Goal: Task Accomplishment & Management: Use online tool/utility

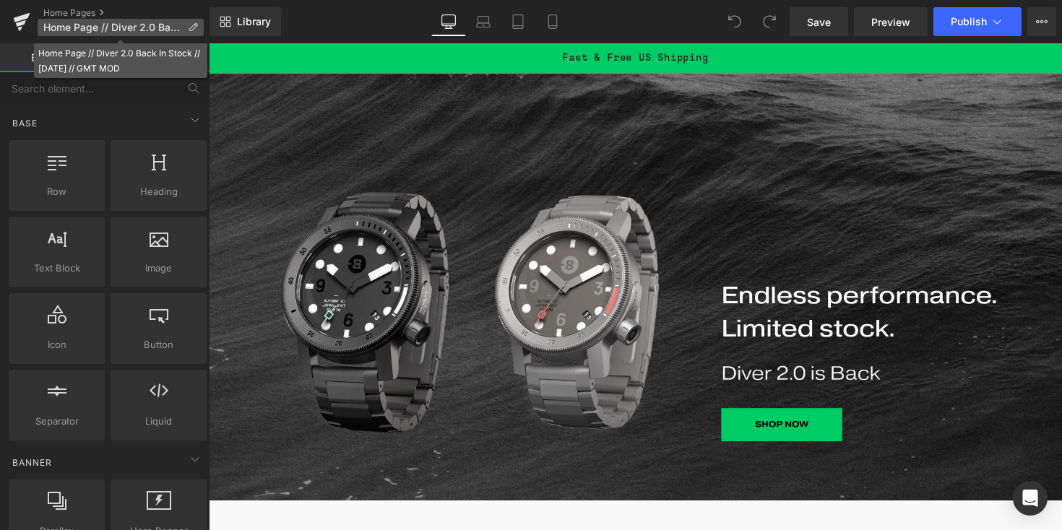
click at [195, 23] on icon at bounding box center [193, 27] width 10 height 10
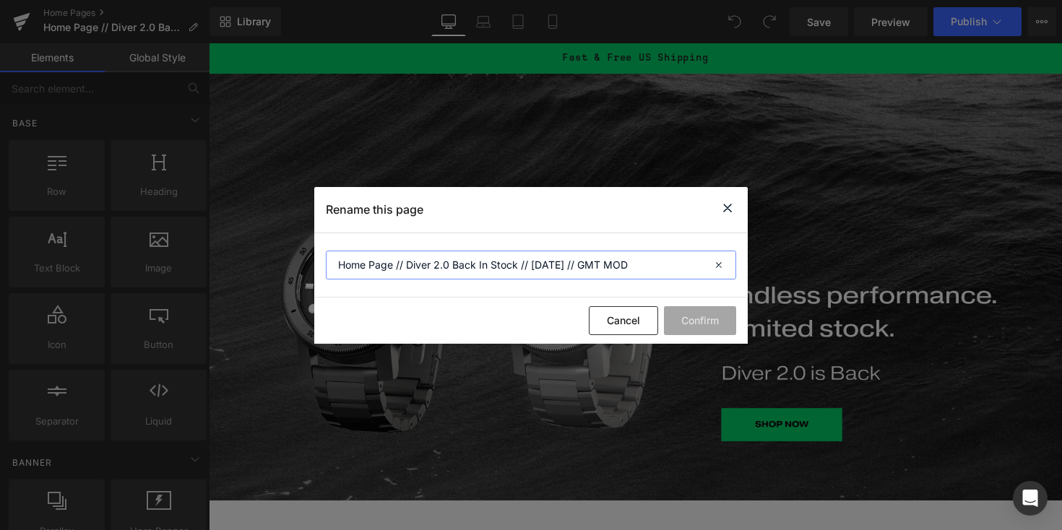
click at [532, 269] on input "Home Page // Diver 2.0 Back In Stock // 08.12.25 // GMT MOD" at bounding box center [531, 265] width 410 height 29
drag, startPoint x: 640, startPoint y: 265, endPoint x: 404, endPoint y: 267, distance: 236.2
click at [404, 267] on input "Home Page // Diver 2.0 Back In Stock // 08.12.25 // GMT MOD" at bounding box center [531, 265] width 410 height 29
type input "Home Page // GMT Pre-Order // 10.09.25"
click at [623, 319] on button "Cancel" at bounding box center [623, 320] width 69 height 29
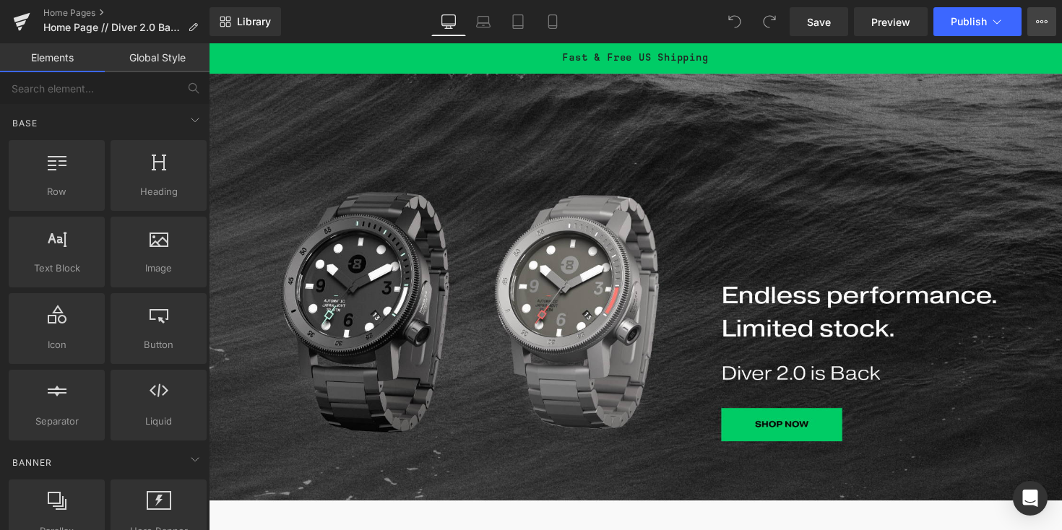
click at [1047, 20] on icon at bounding box center [1042, 22] width 12 height 12
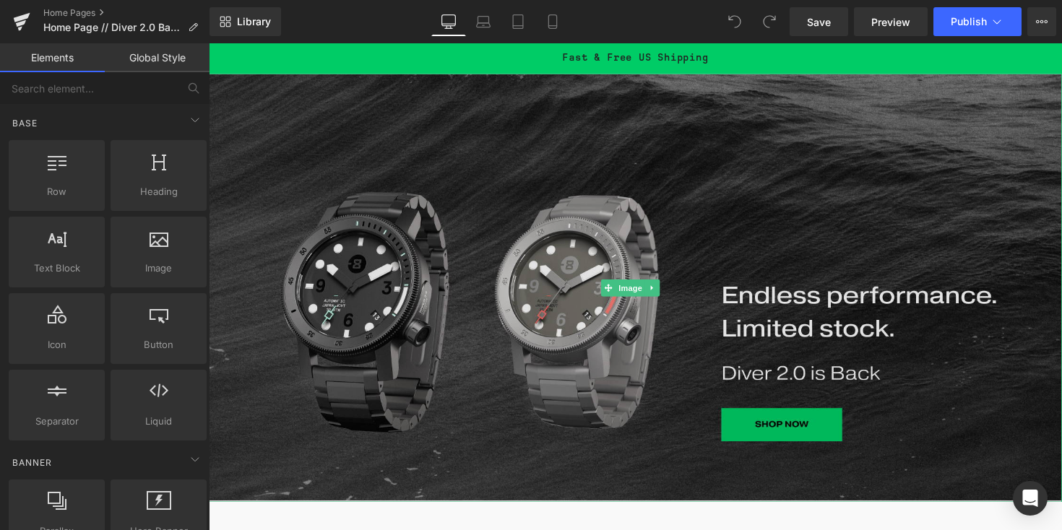
click at [650, 230] on img at bounding box center [646, 293] width 874 height 439
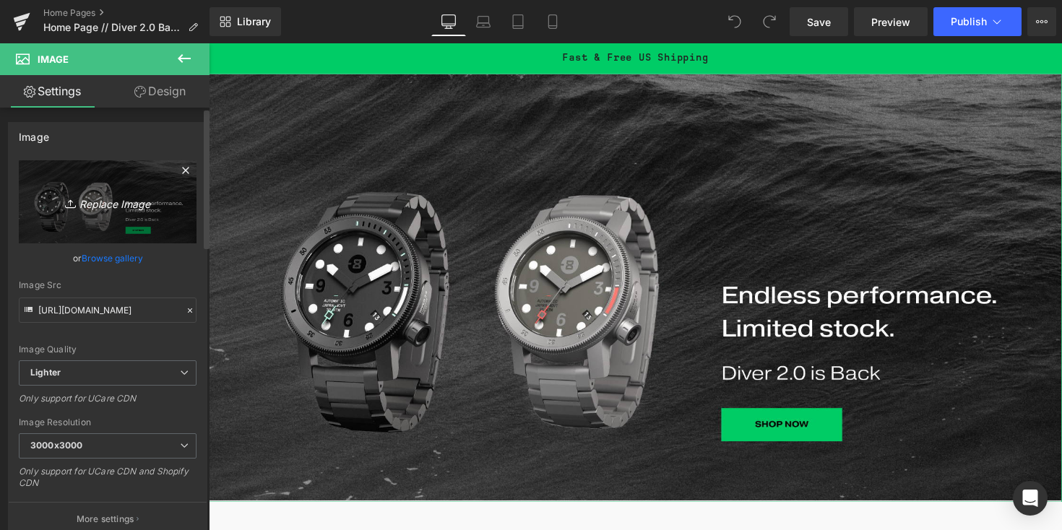
click at [123, 210] on link "Replace Image" at bounding box center [108, 201] width 178 height 83
type input "C:\fakepath\Diver 2.0_Back_HomePage_Desktop.jpg"
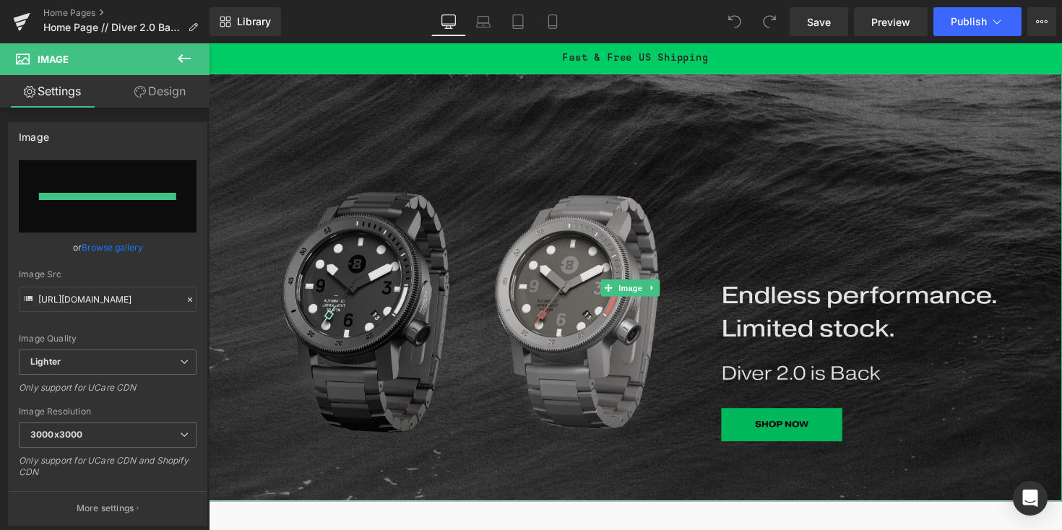
type input "https://ucarecdn.com/90b50a13-997a-43e8-bde0-a18bc5b18e03/-/format/auto/-/previ…"
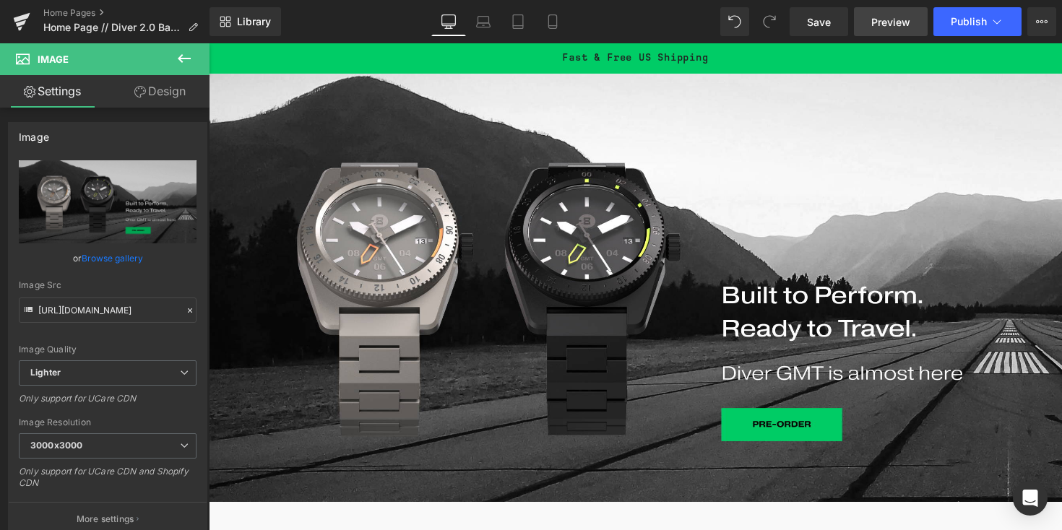
click at [890, 19] on span "Preview" at bounding box center [890, 21] width 39 height 15
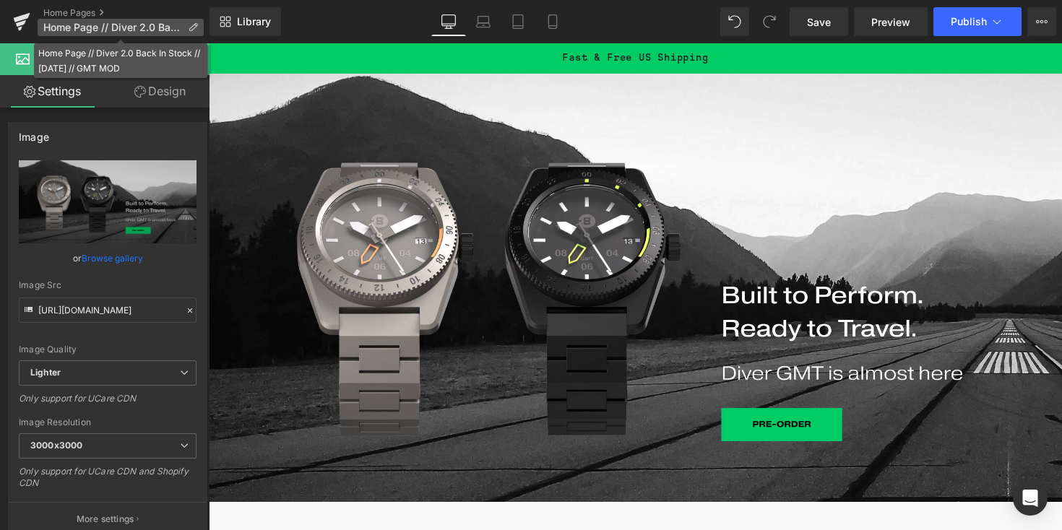
click at [195, 25] on icon at bounding box center [193, 27] width 10 height 10
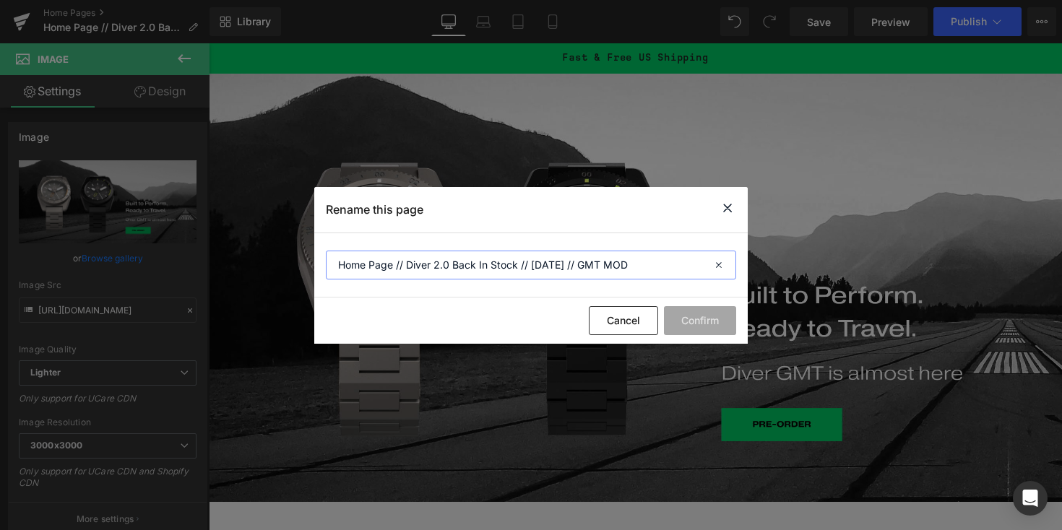
click at [660, 257] on input "Home Page // Diver 2.0 Back In Stock // 08.12.25 // GMT MOD" at bounding box center [531, 265] width 410 height 29
click at [653, 264] on input "Home Page // Diver 2.0 Back In Stock // 08.12.25 // GMT MOD" at bounding box center [531, 265] width 410 height 29
drag, startPoint x: 651, startPoint y: 267, endPoint x: 433, endPoint y: 266, distance: 217.5
click at [433, 266] on input "Home Page // Diver 2.0 Back In Stock // 08.12.25 // GMT MOD" at bounding box center [531, 265] width 410 height 29
type input "Home Page // Diver GMT Pre-Order // 10.09.25"
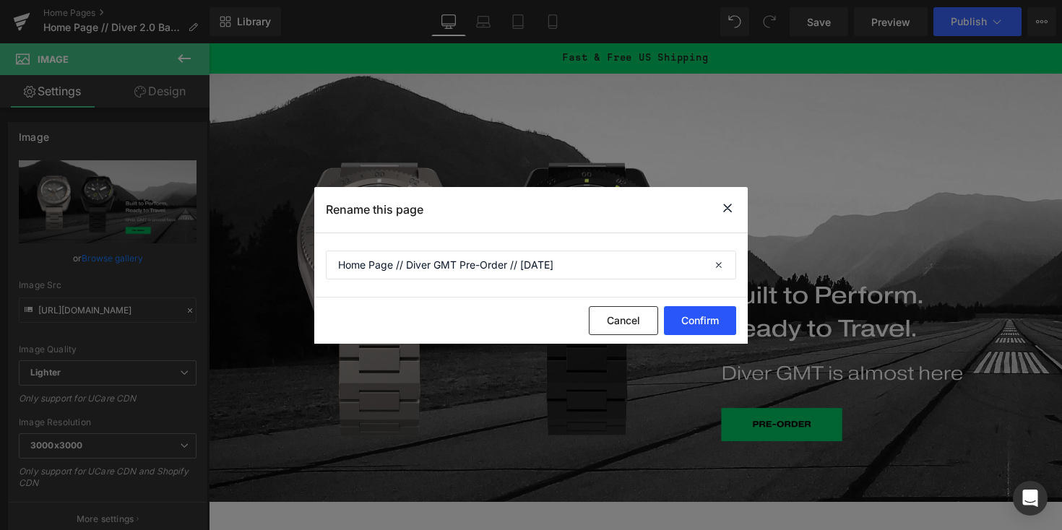
click at [681, 321] on button "Confirm" at bounding box center [700, 320] width 72 height 29
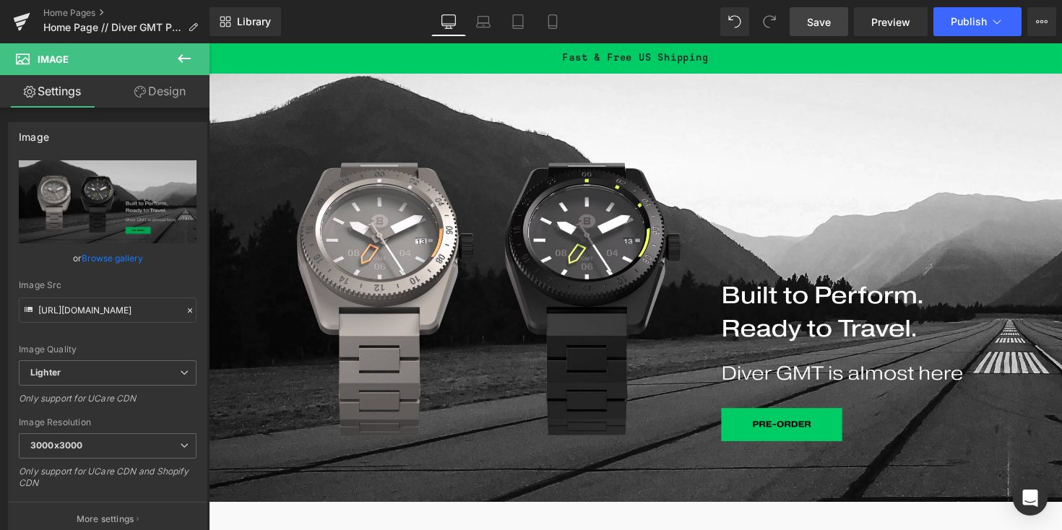
click at [805, 30] on link "Save" at bounding box center [819, 21] width 59 height 29
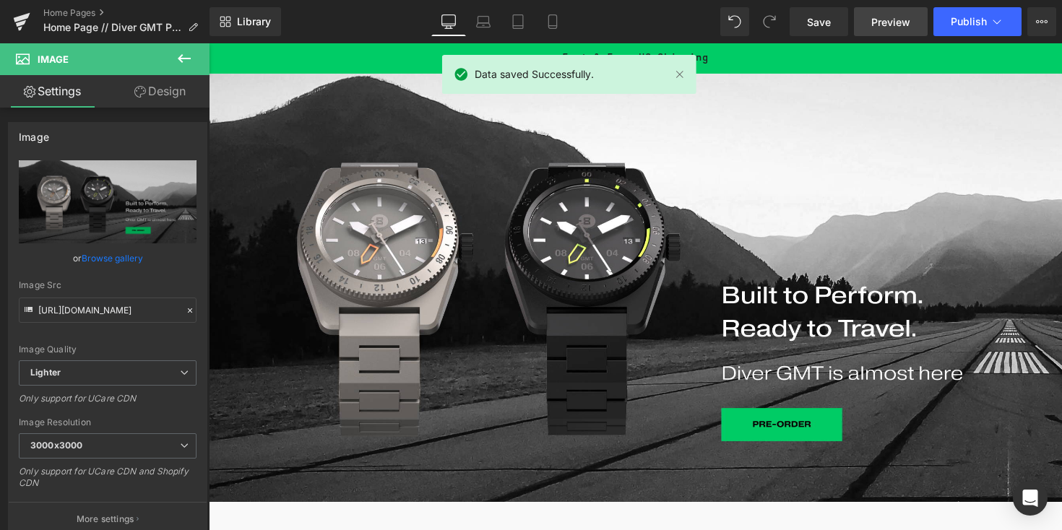
click at [887, 18] on span "Preview" at bounding box center [890, 21] width 39 height 15
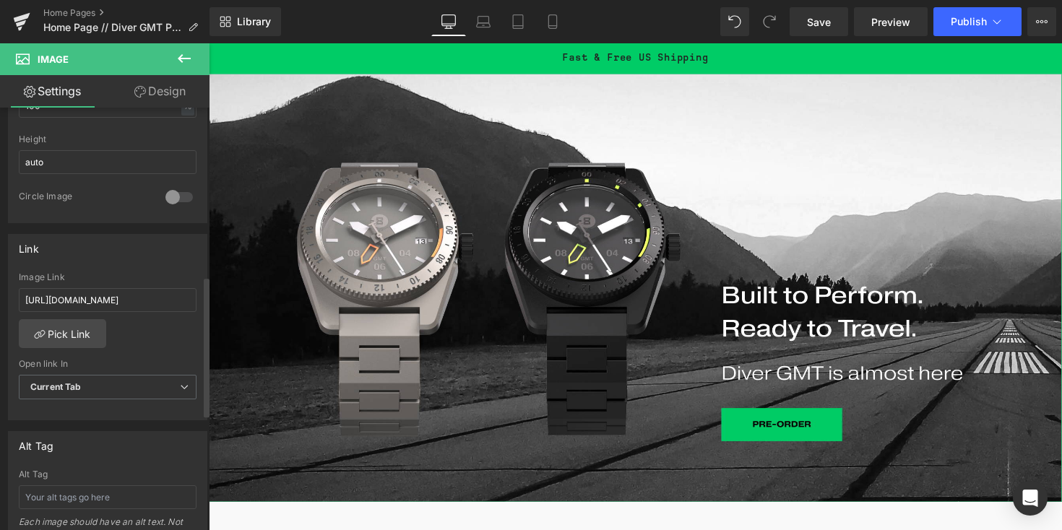
scroll to position [511, 0]
click at [91, 298] on input "https://www.minus8watch.com/products/diver-2-0" at bounding box center [108, 297] width 178 height 24
paste input "https://www.minus8watch.com/products/diver-gmt?variant=46500031201500"
type input "https://www.minus8watch.com/products/diver-gmt?variant=46500031201500"
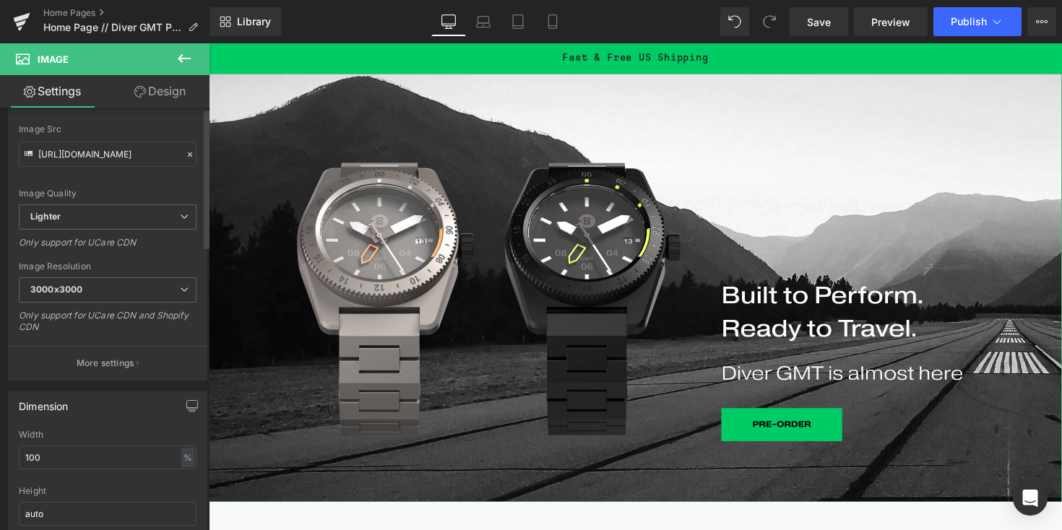
scroll to position [0, 0]
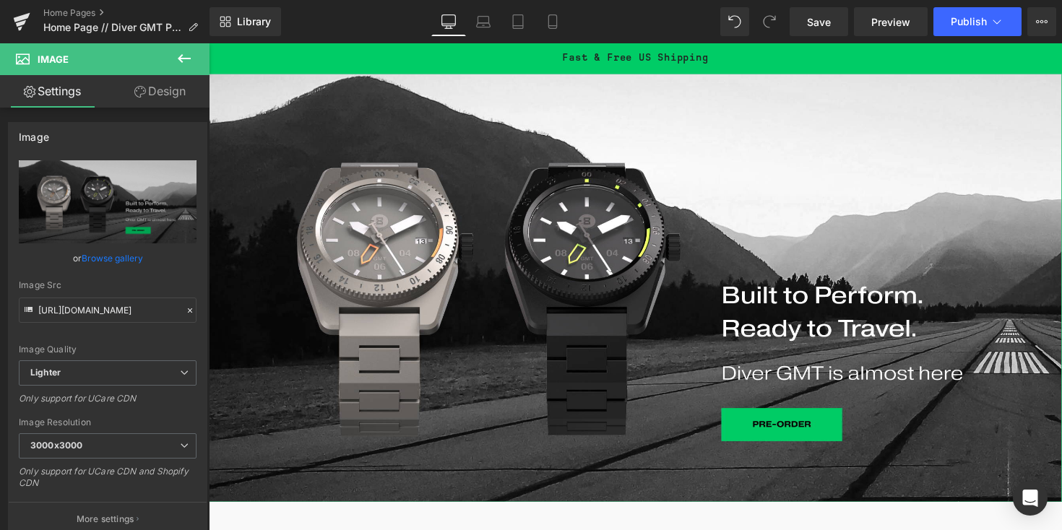
click at [160, 84] on link "Design" at bounding box center [160, 91] width 105 height 33
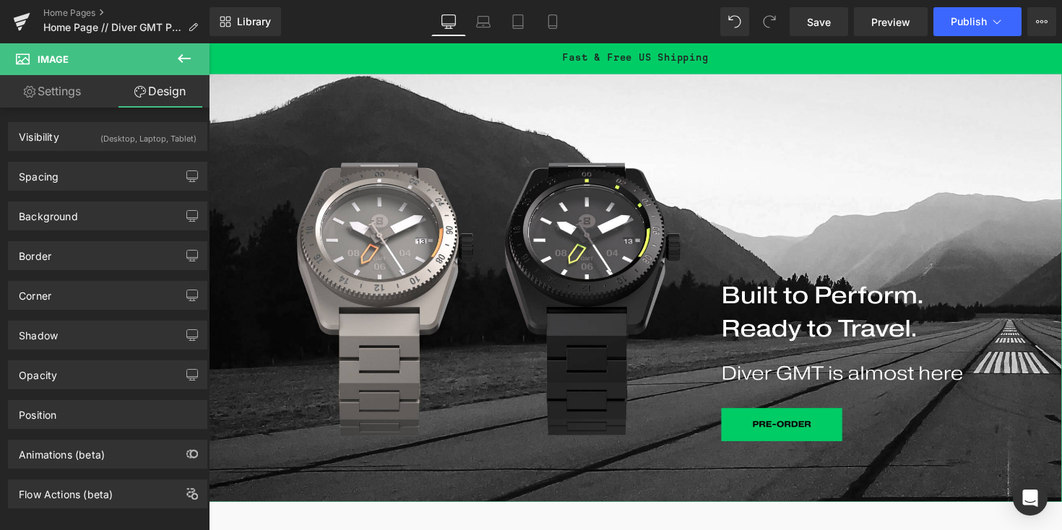
click at [35, 87] on link "Settings" at bounding box center [52, 91] width 105 height 33
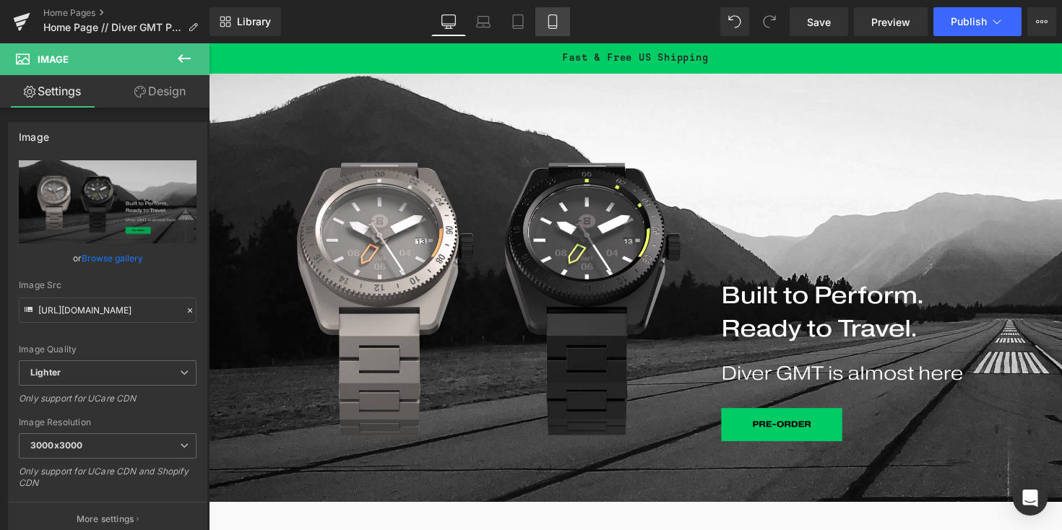
click at [560, 22] on icon at bounding box center [552, 21] width 14 height 14
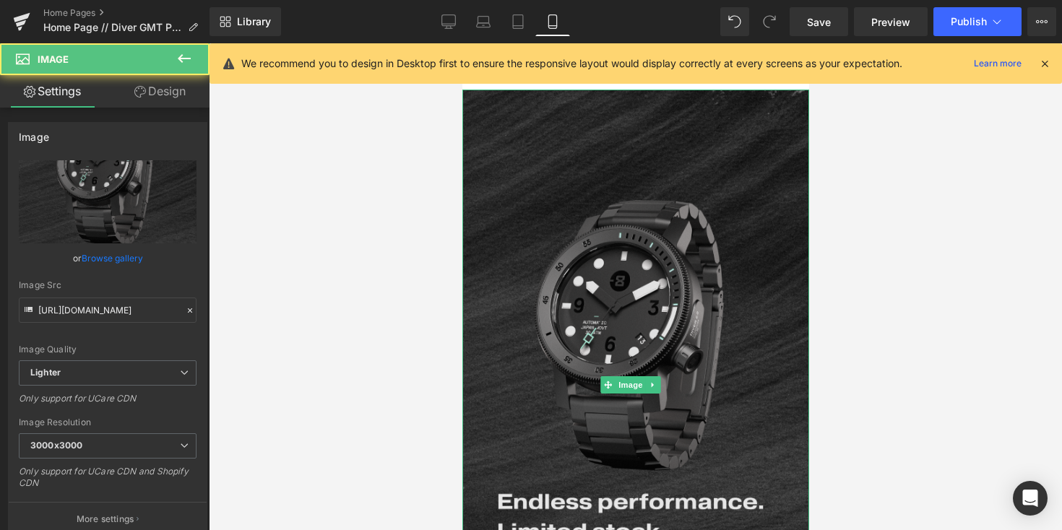
click at [603, 255] on img at bounding box center [635, 386] width 347 height 592
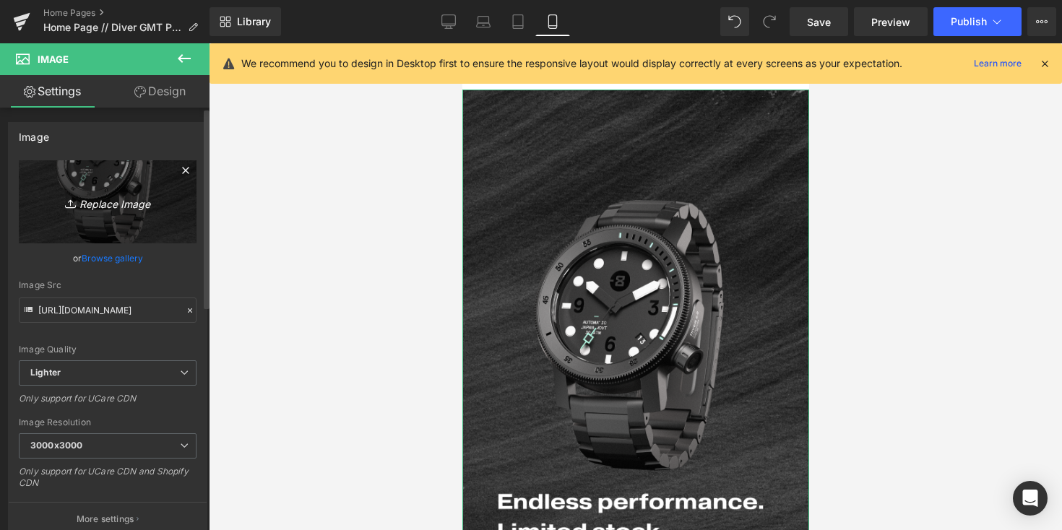
click at [108, 228] on link "Replace Image" at bounding box center [108, 201] width 178 height 83
type input "C:\fakepath\Diver 2.0_Back_Mobile Home Page.png"
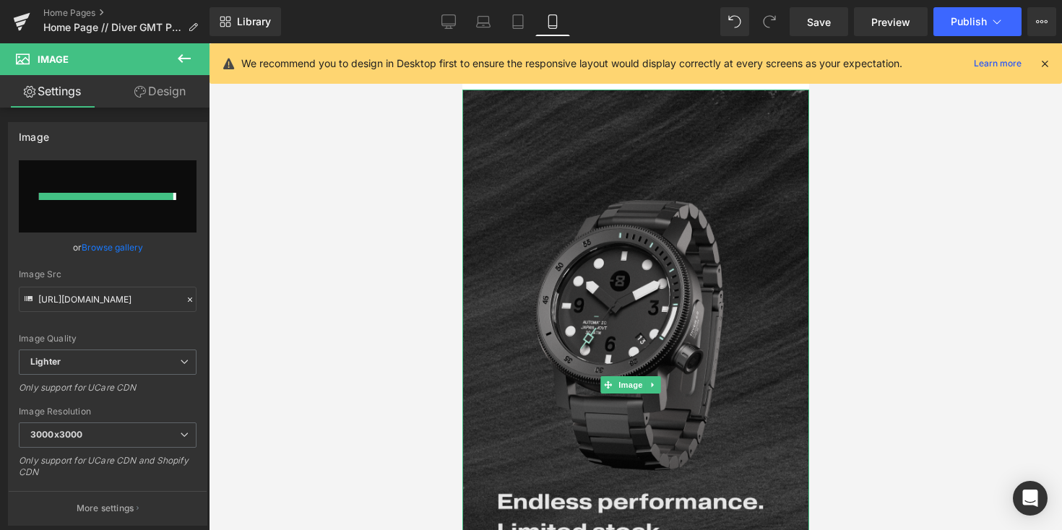
type input "https://ucarecdn.com/4b4aaa19-7583-4094-9a68-1ecd6eced33f/-/format/auto/-/previ…"
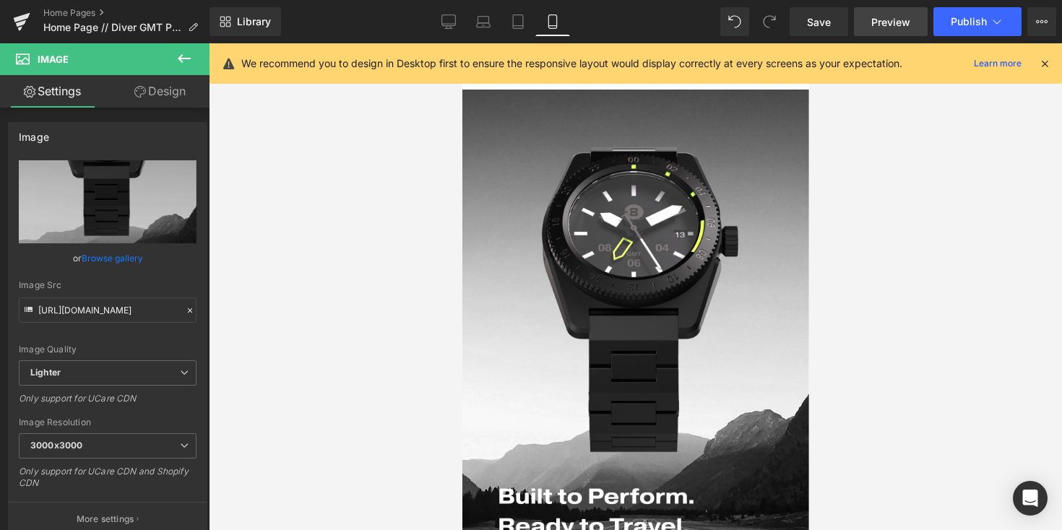
click at [887, 24] on span "Preview" at bounding box center [890, 21] width 39 height 15
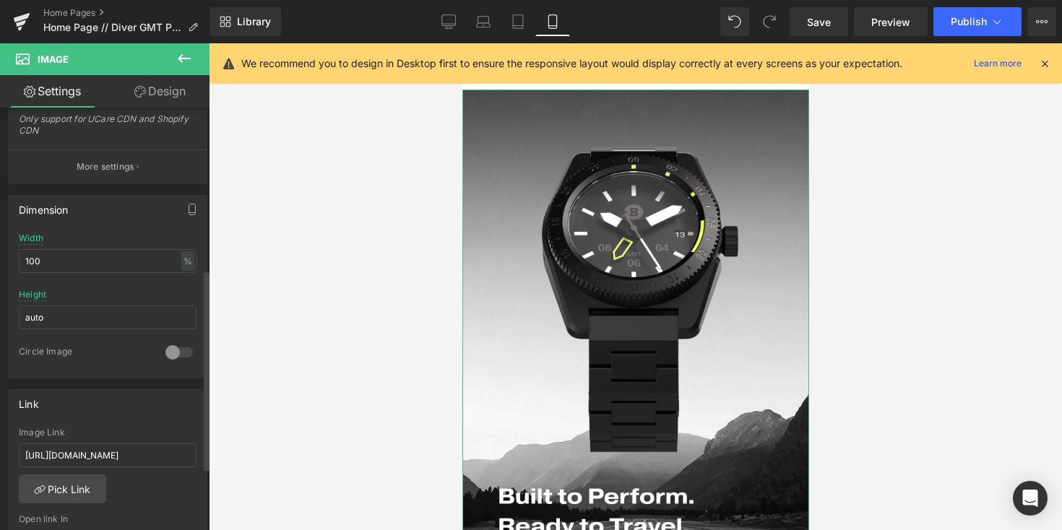
scroll to position [386, 0]
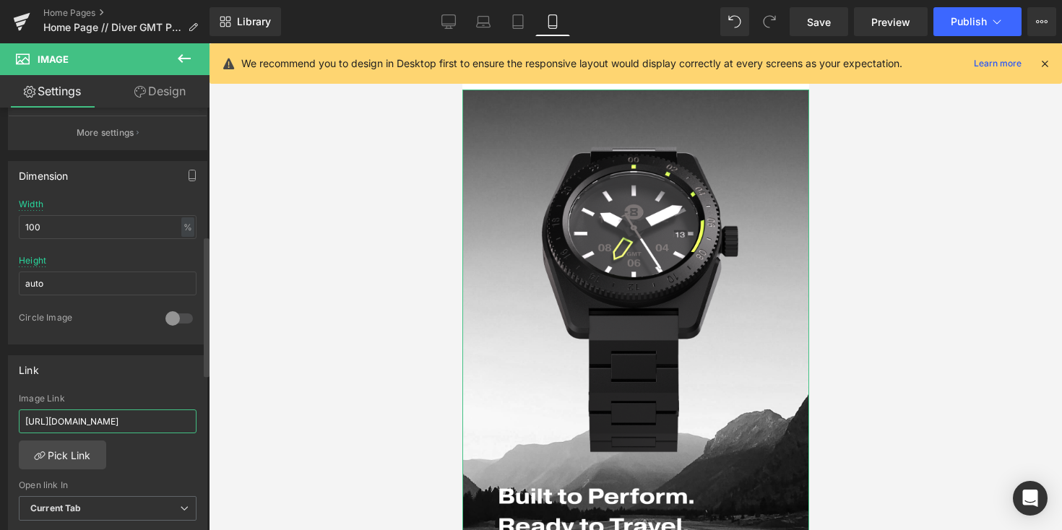
click at [122, 420] on input "https://www.minus8watch.com/products/diver-2-0" at bounding box center [108, 422] width 178 height 24
paste input "https://www.minus8watch.com/products/diver-gmt?variant=46500031201500"
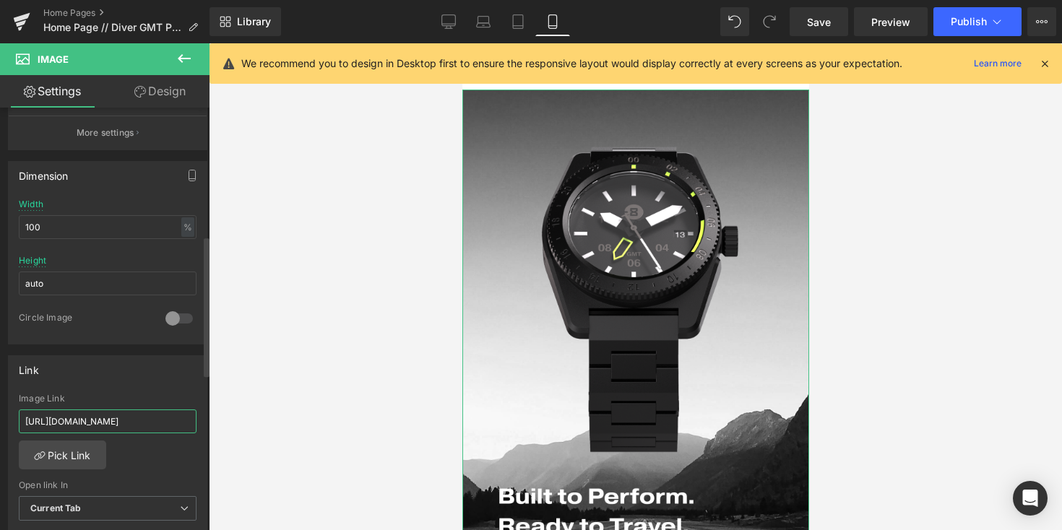
type input "https://www.minus8watch.com/products/diver-gmt?variant=46500031201500"
click at [824, 20] on span "Save" at bounding box center [819, 21] width 24 height 15
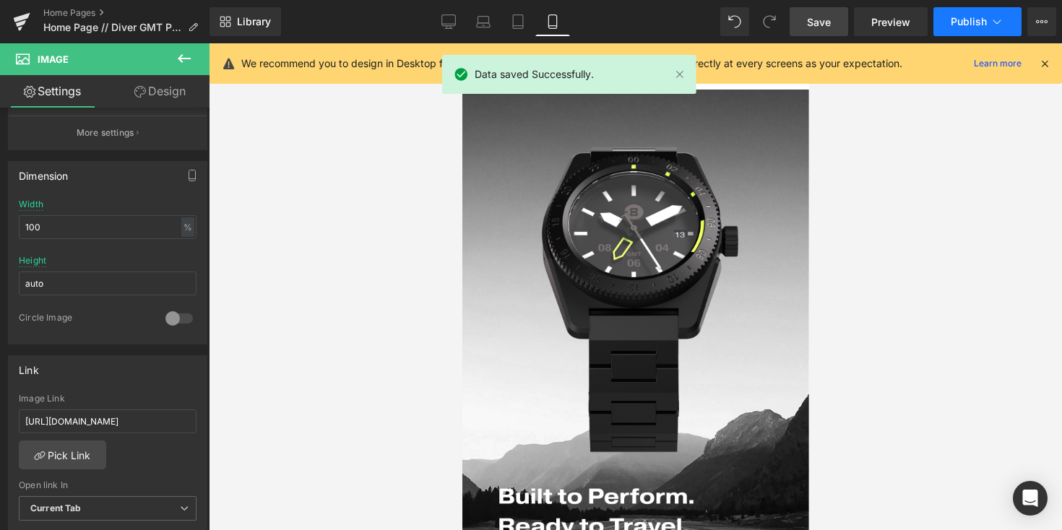
click at [1001, 20] on icon at bounding box center [997, 21] width 14 height 14
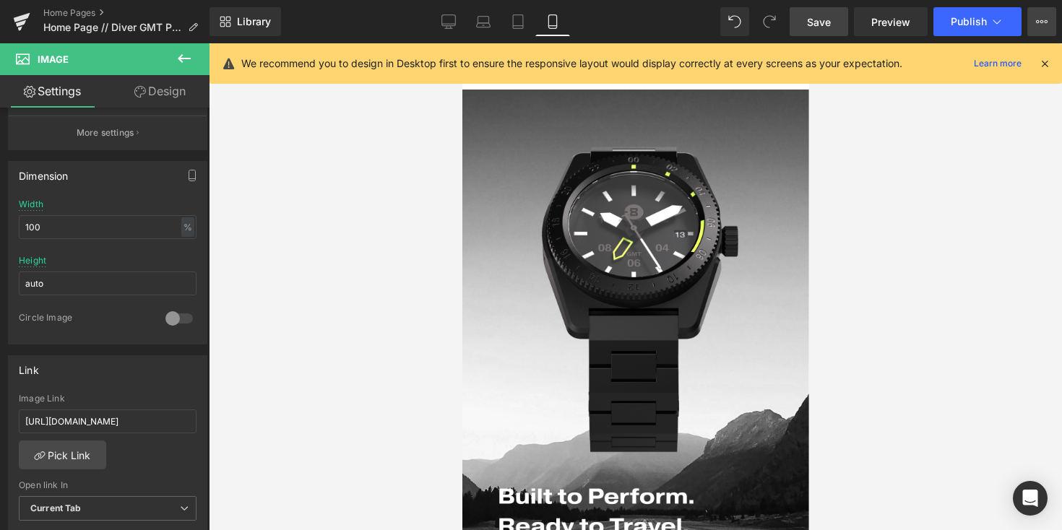
click at [1036, 26] on icon at bounding box center [1042, 22] width 12 height 12
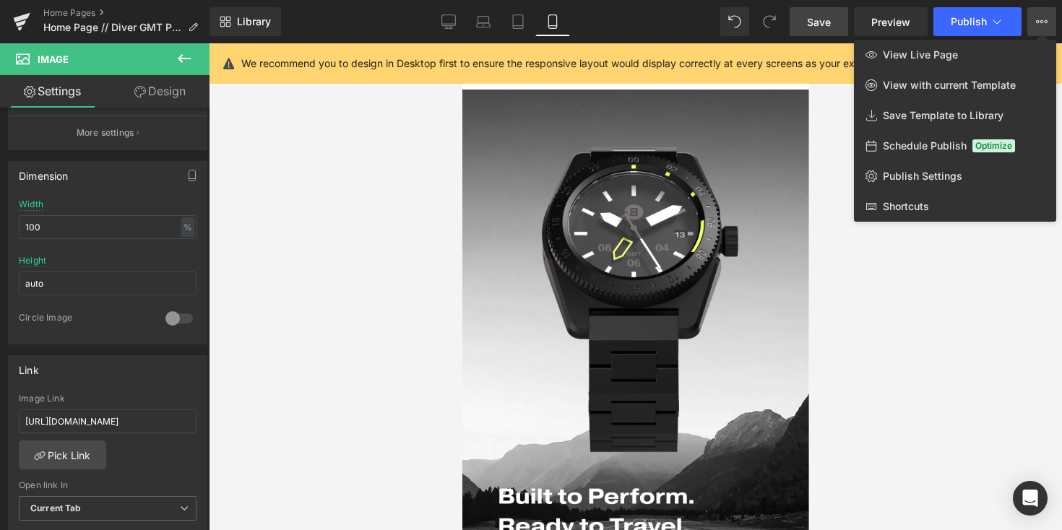
click at [932, 341] on div at bounding box center [635, 286] width 853 height 487
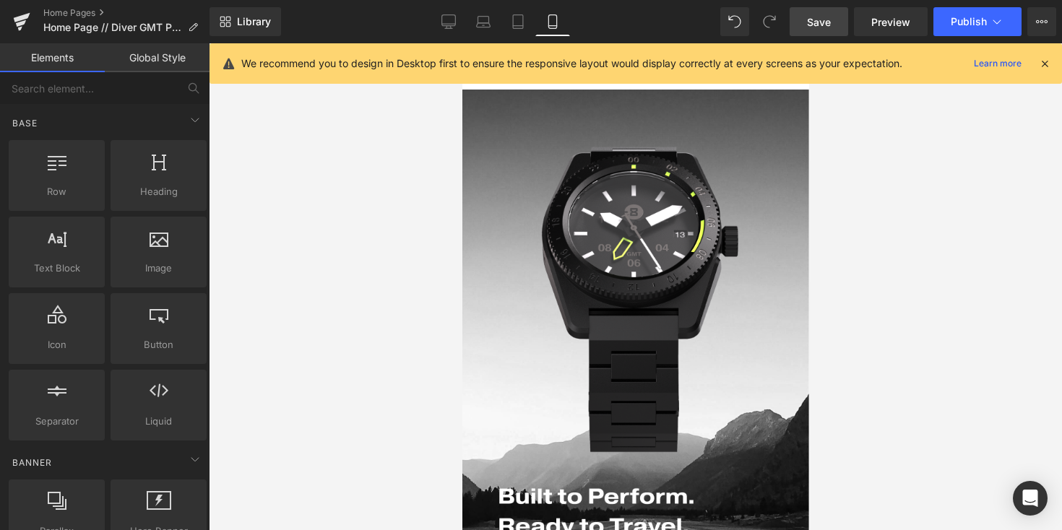
click at [262, 195] on div at bounding box center [635, 286] width 853 height 487
click at [1047, 32] on button "View Live Page View with current Template Save Template to Library Schedule Pub…" at bounding box center [1041, 21] width 29 height 29
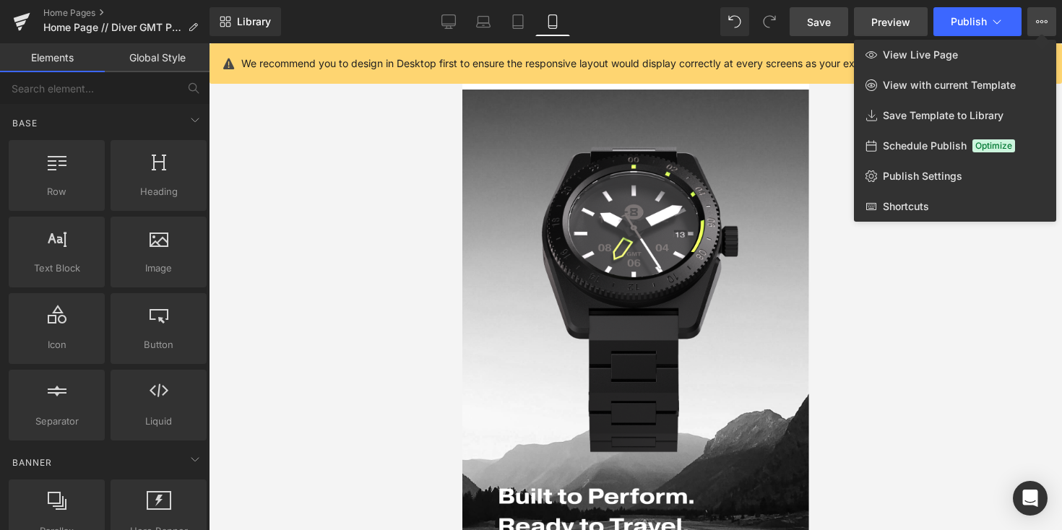
click at [881, 19] on span "Preview" at bounding box center [890, 21] width 39 height 15
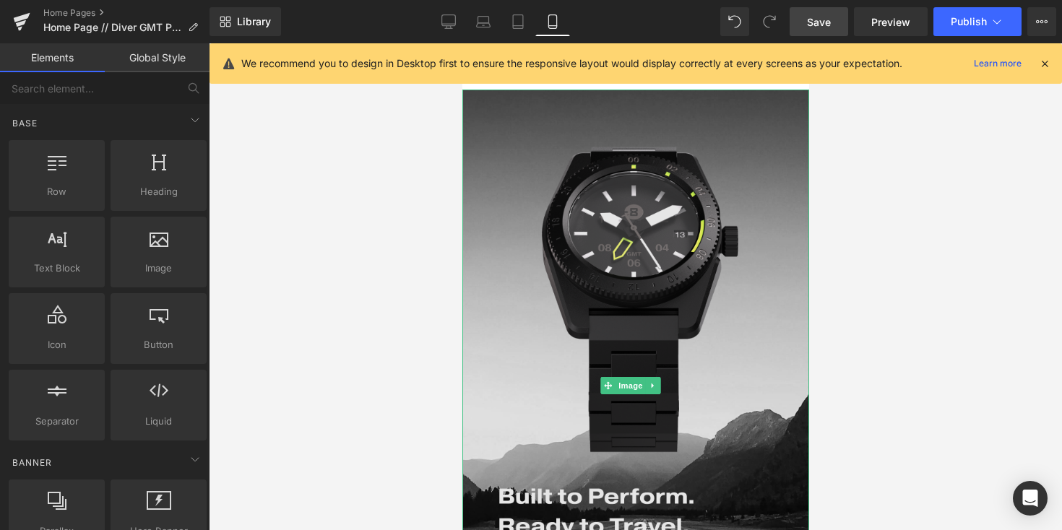
click at [607, 238] on img at bounding box center [635, 386] width 347 height 592
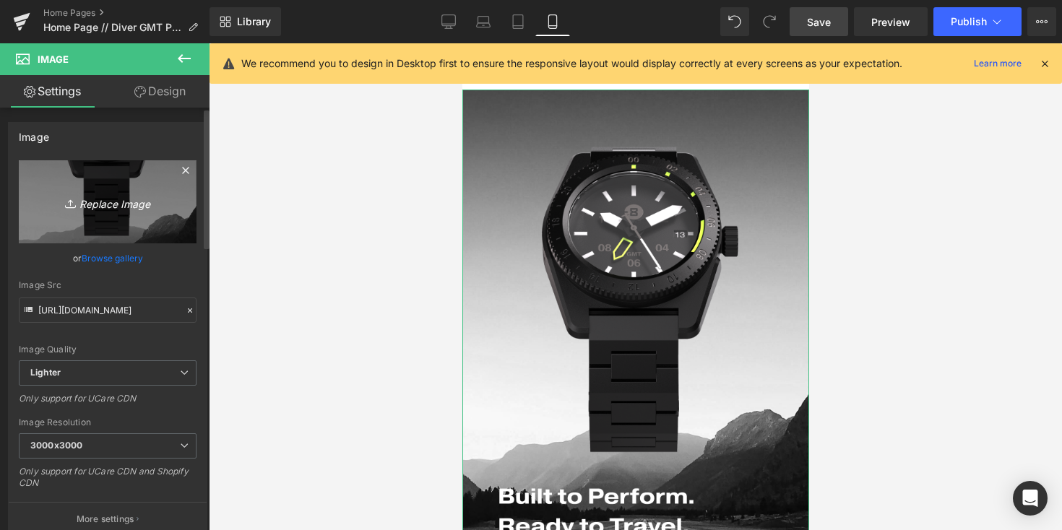
click at [134, 212] on link "Replace Image" at bounding box center [108, 201] width 178 height 83
type input "C:\fakepath\Diver 2.0_Back_Mobile Home Page.png"
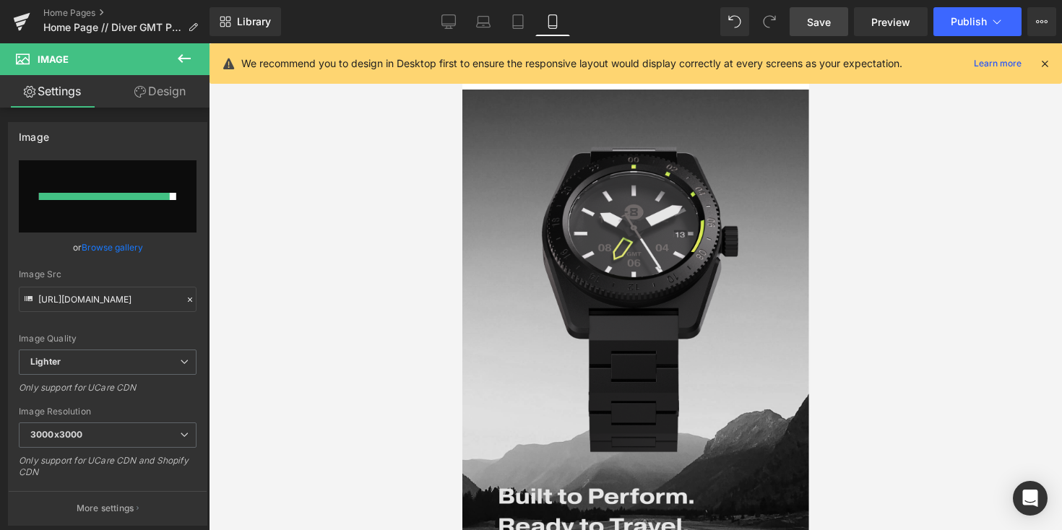
type input "https://ucarecdn.com/f5d5f5d0-4ada-458a-878f-187d27226d6d/-/format/auto/-/previ…"
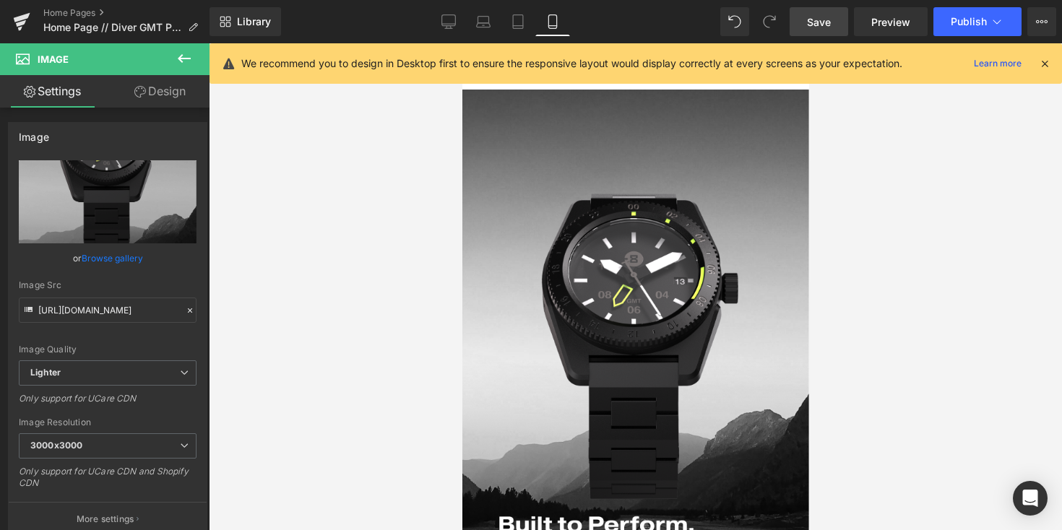
click at [816, 22] on span "Save" at bounding box center [819, 21] width 24 height 15
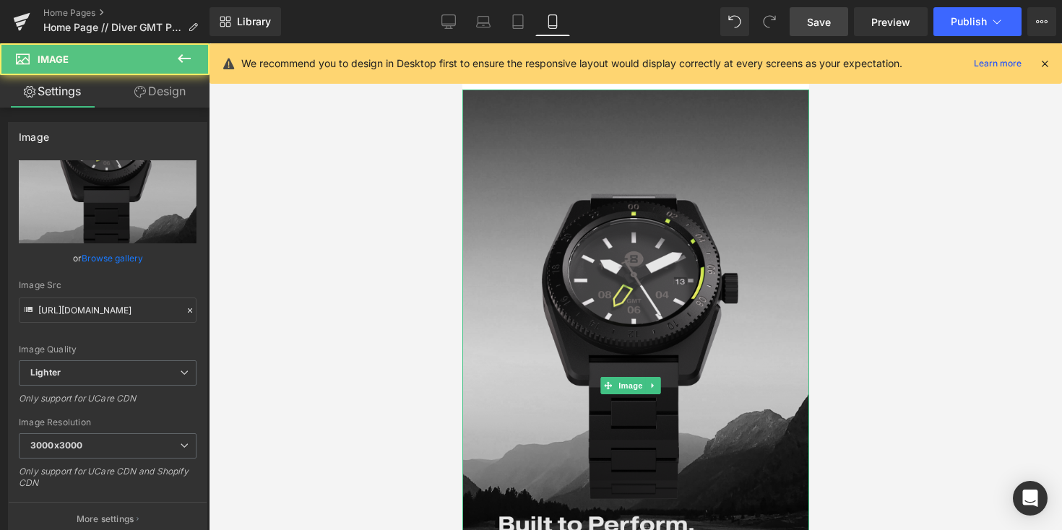
click at [629, 233] on img at bounding box center [635, 386] width 347 height 592
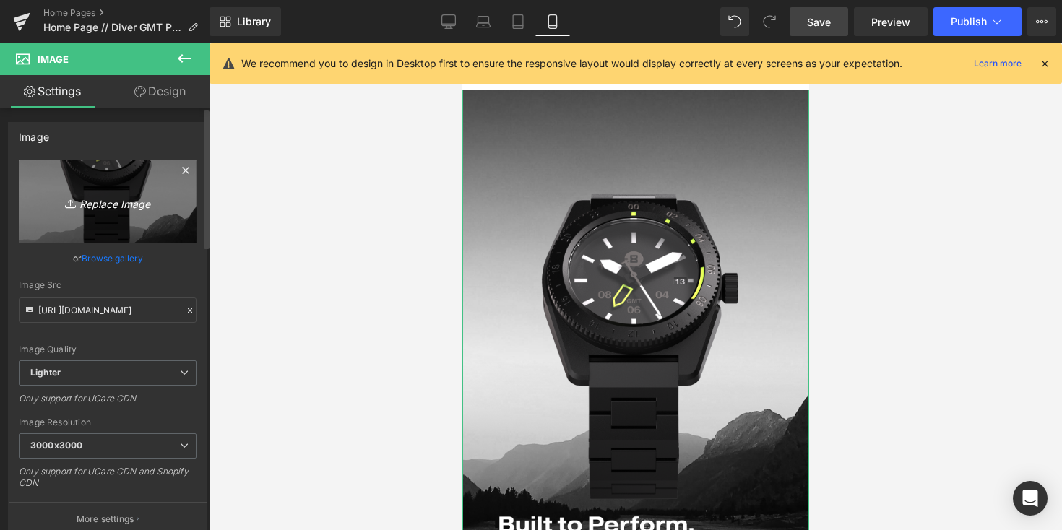
click at [85, 212] on link "Replace Image" at bounding box center [108, 201] width 178 height 83
type input "C:\fakepath\Diver 2.0_Back_Mobile Home Page.png"
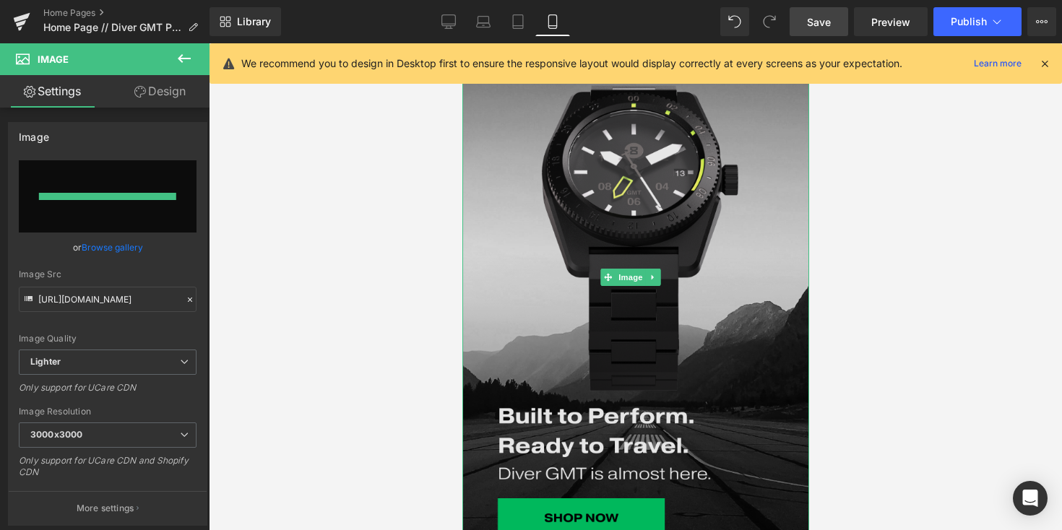
type input "https://ucarecdn.com/75c6bdba-c218-48d8-9481-24fce4349bee/-/format/auto/-/previ…"
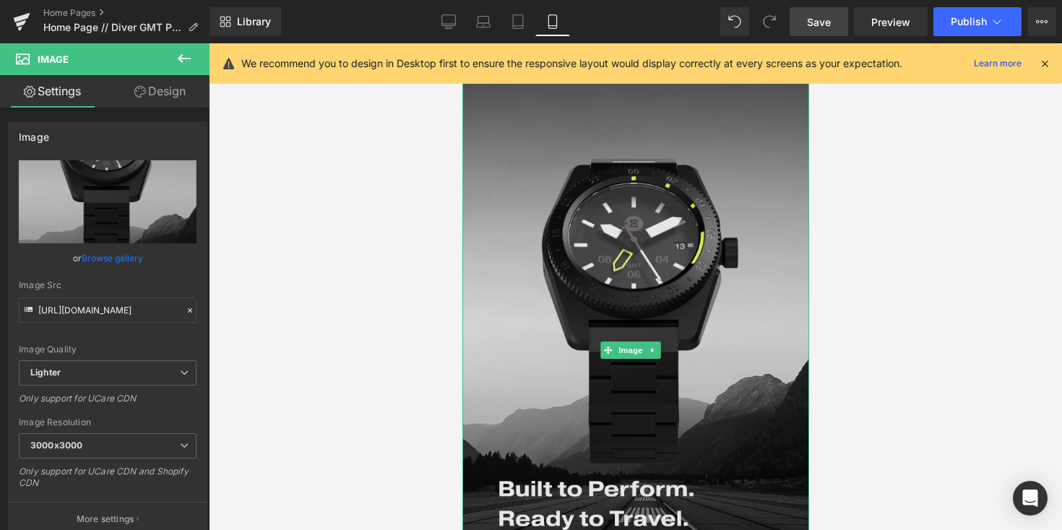
scroll to position [14, 0]
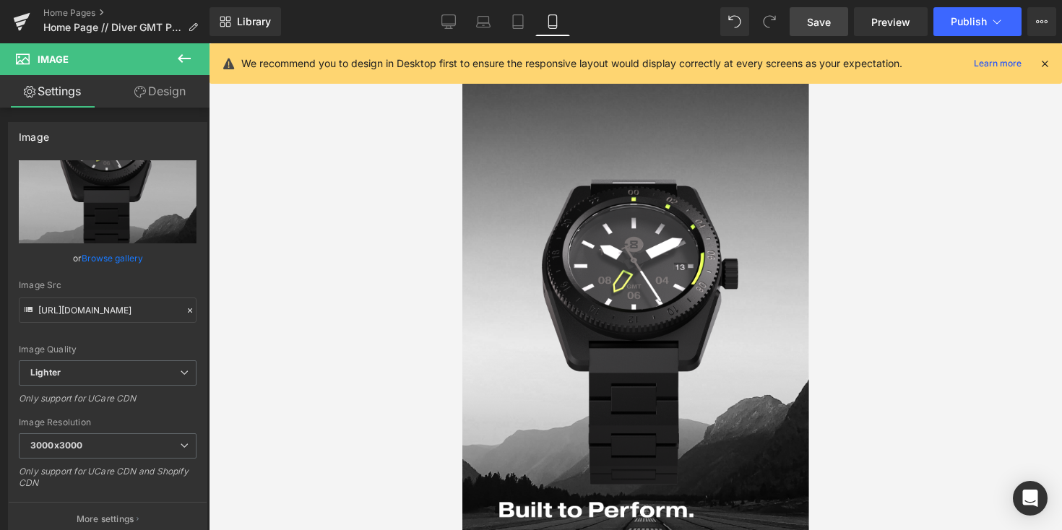
click at [824, 24] on span "Save" at bounding box center [819, 21] width 24 height 15
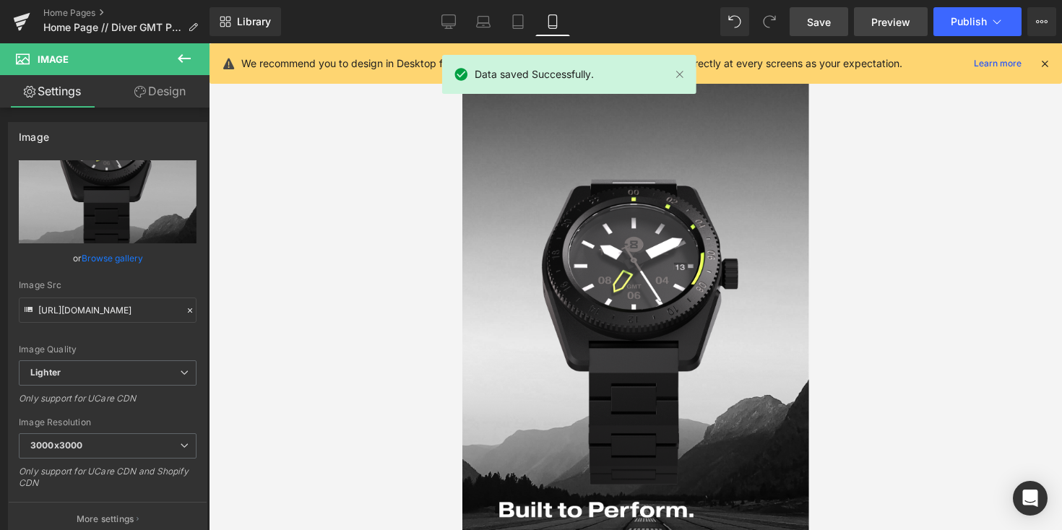
click at [886, 20] on span "Preview" at bounding box center [890, 21] width 39 height 15
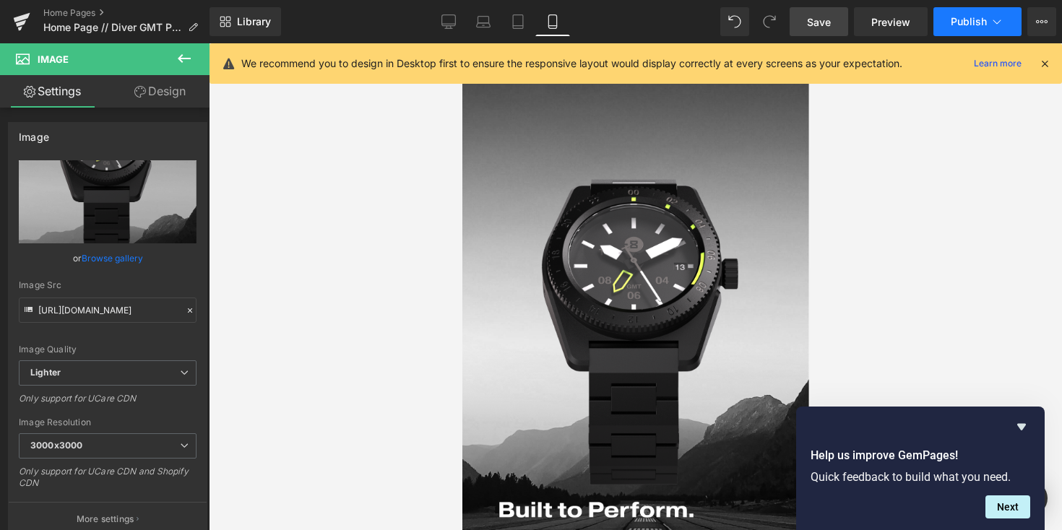
click at [973, 22] on span "Publish" at bounding box center [969, 22] width 36 height 12
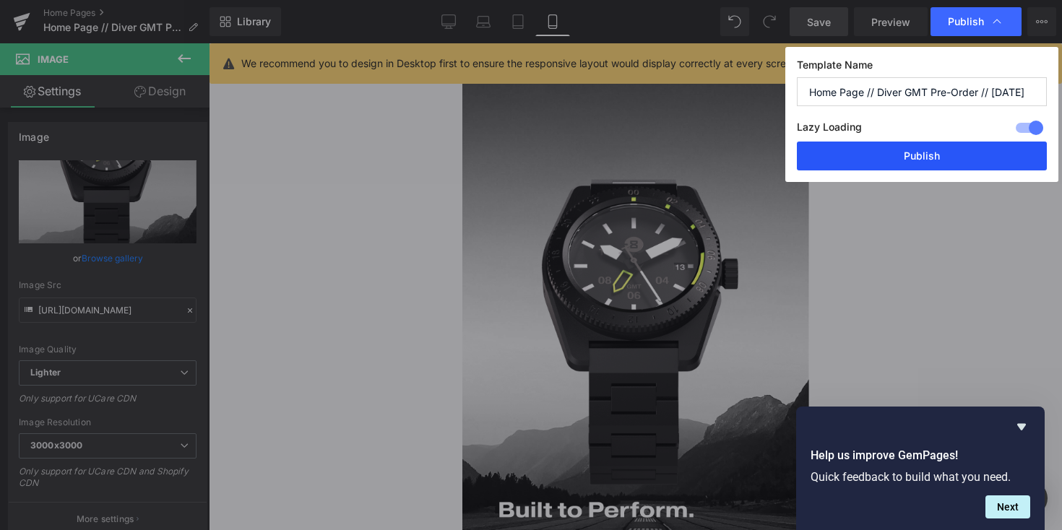
click at [889, 155] on button "Publish" at bounding box center [922, 156] width 250 height 29
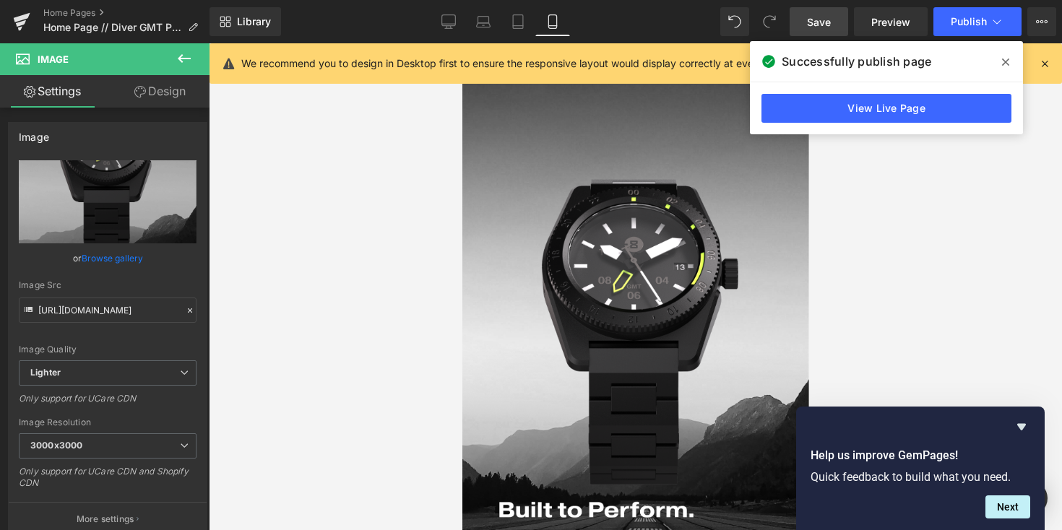
click at [1006, 58] on icon at bounding box center [1005, 62] width 7 height 12
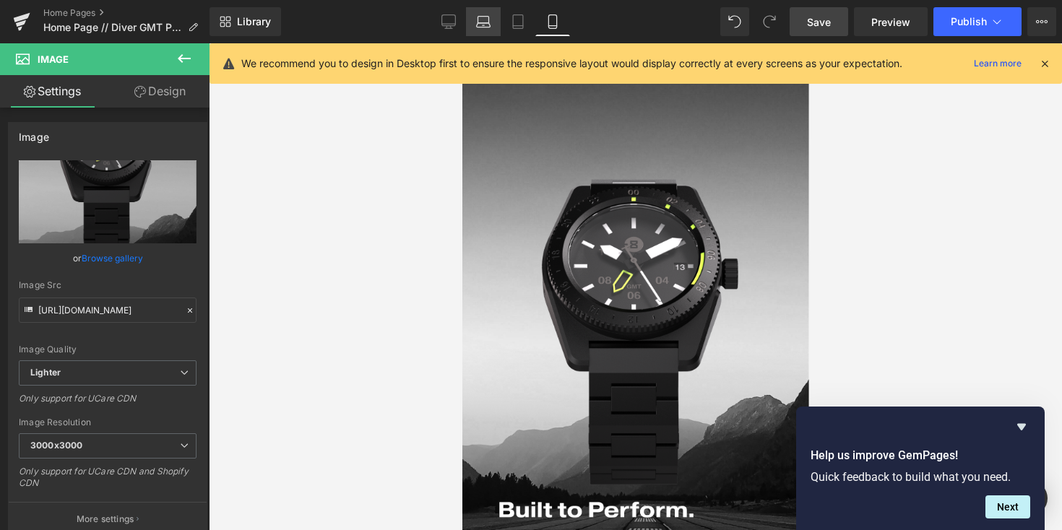
click at [472, 9] on link "Laptop" at bounding box center [483, 21] width 35 height 29
type input "auto"
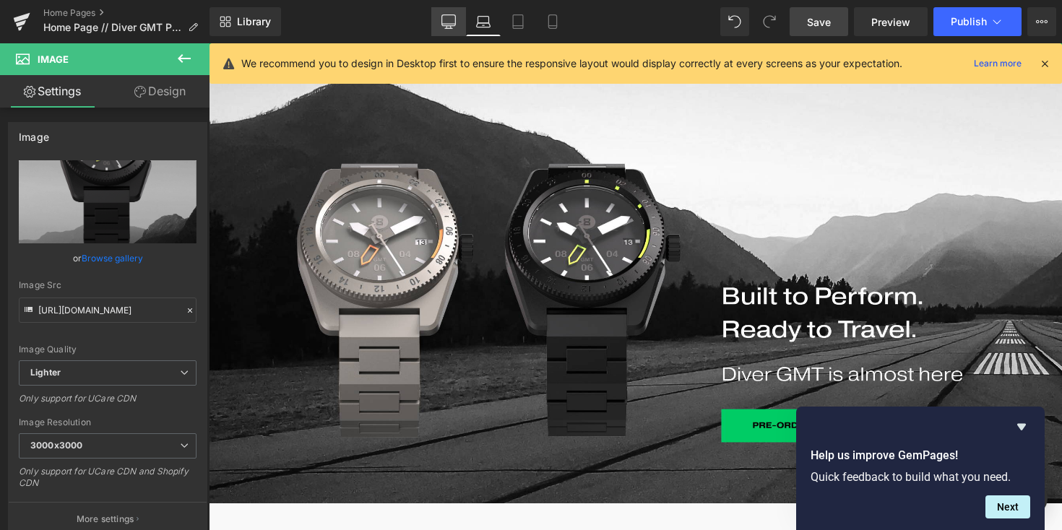
click at [446, 18] on icon at bounding box center [448, 21] width 14 height 14
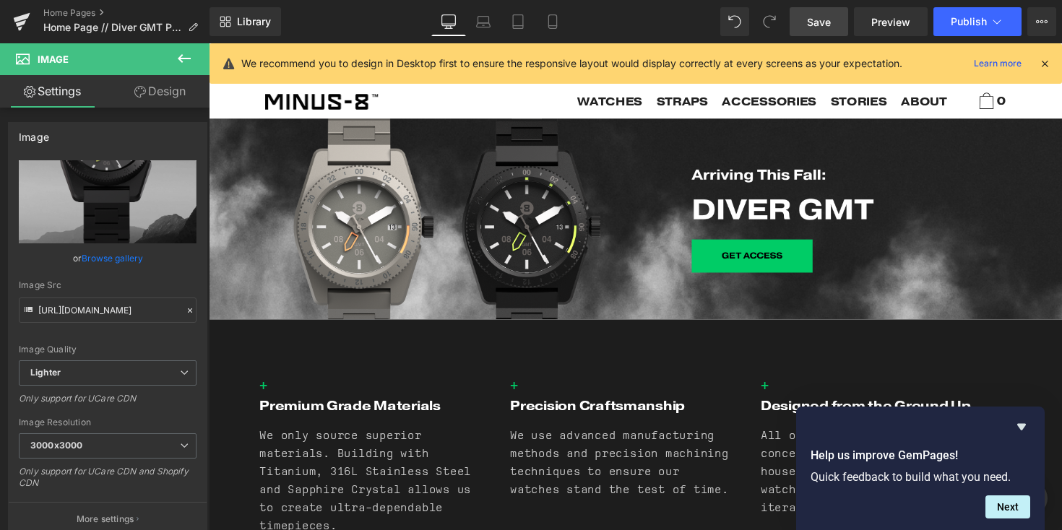
scroll to position [1722, 0]
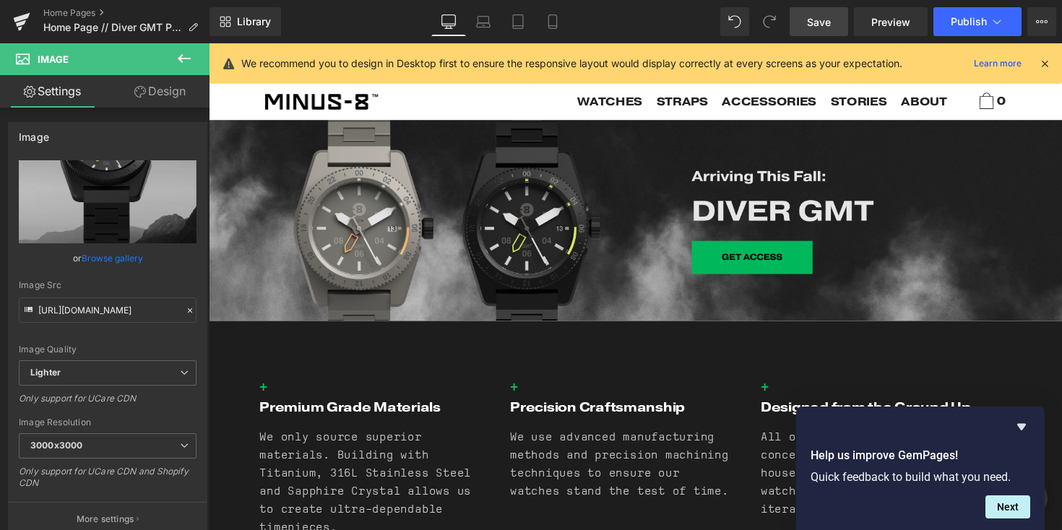
click at [524, 211] on img at bounding box center [646, 225] width 874 height 206
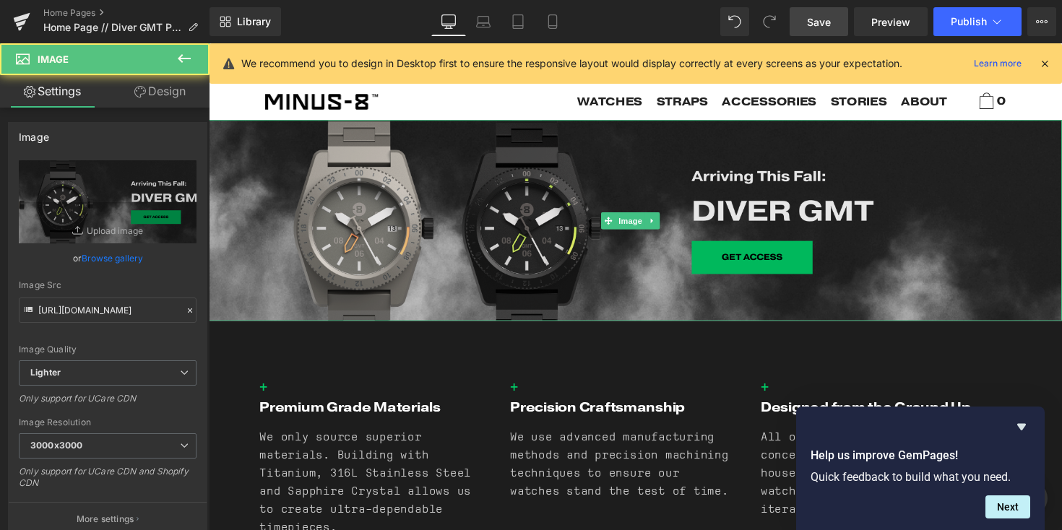
click at [555, 256] on img at bounding box center [646, 225] width 874 height 206
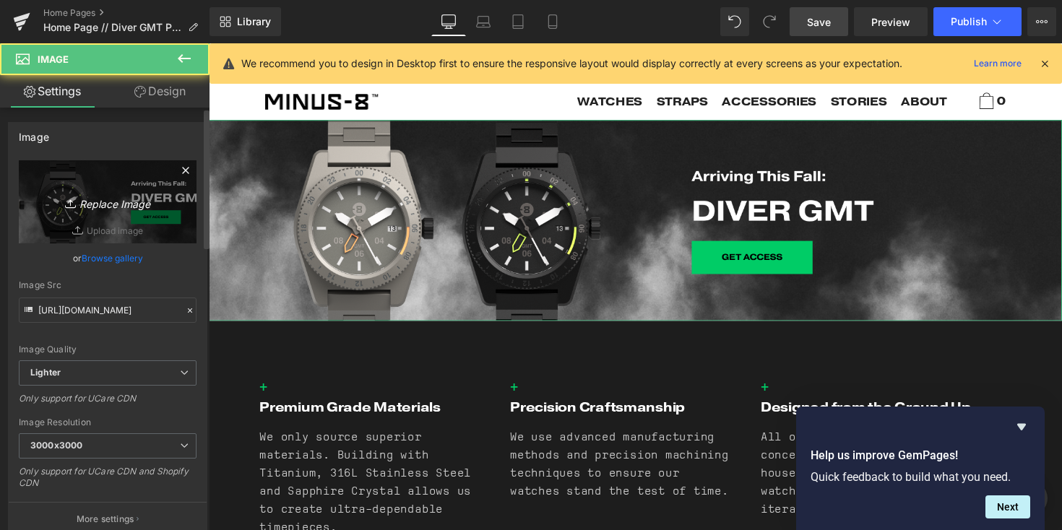
click at [134, 215] on link "Replace Image" at bounding box center [108, 201] width 178 height 83
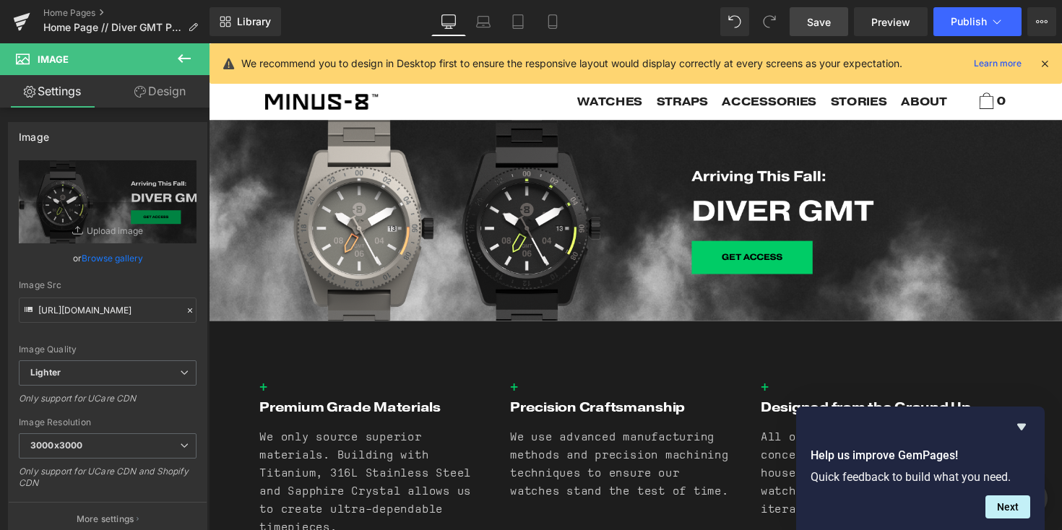
type input "C:\fakepath\Diver 2.0 Back in Stock - Desktop.png"
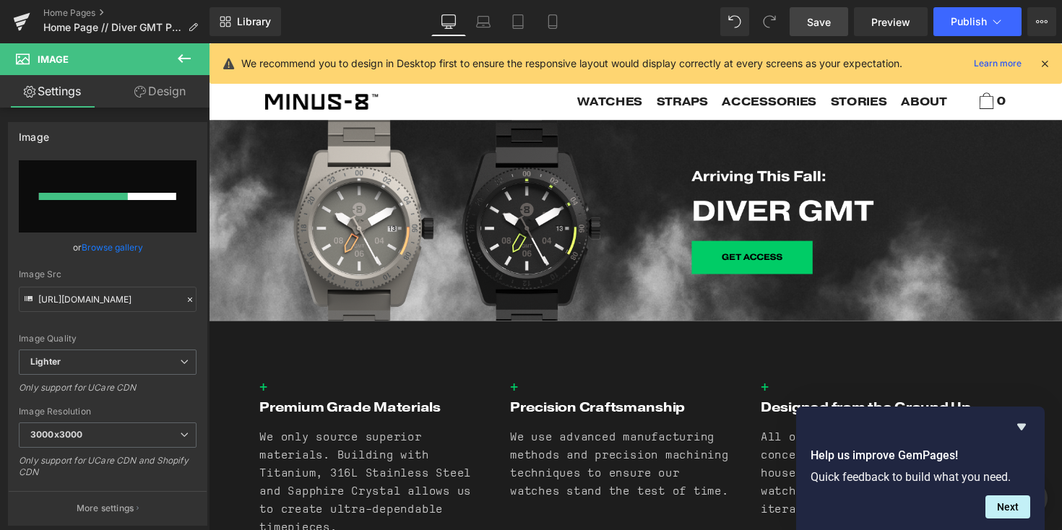
type input "https://ucarecdn.com/189998bd-0432-4e34-ae45-eb22e5e9644b/-/format/auto/-/previ…"
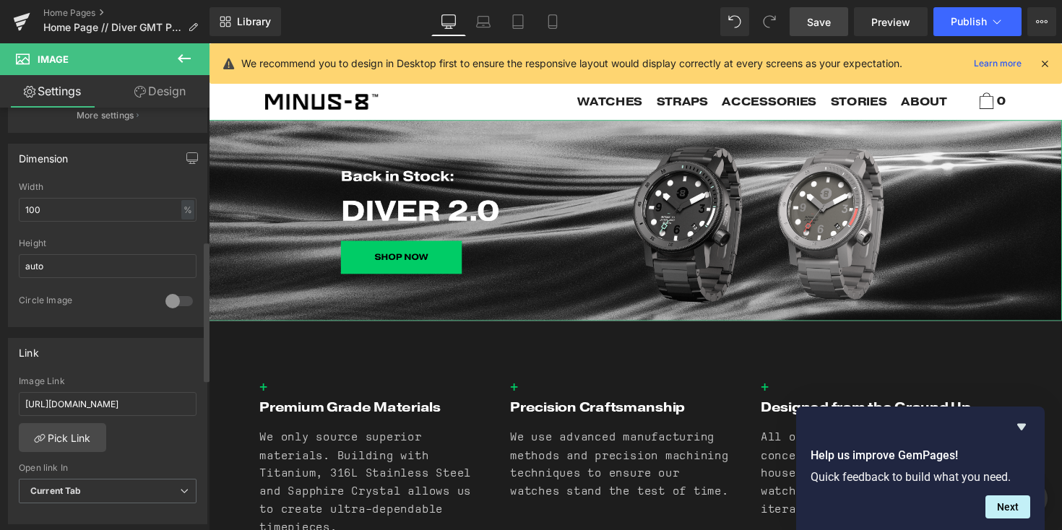
scroll to position [404, 0]
click at [112, 402] on input "https://www.minus8watch.com/products/diver-gmt?variant=46500031201500" at bounding box center [108, 404] width 178 height 24
paste input "https://www.minus8watch.com/products/diver-2-0?variant=43208590426332"
type input "https://www.minus8watch.com/products/diver-2-0?variant=43208590426332"
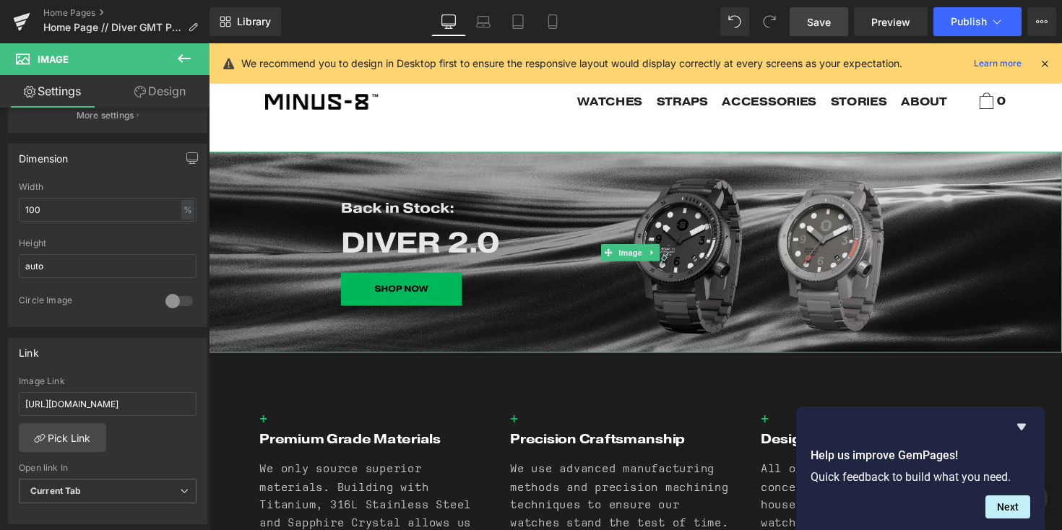
scroll to position [1671, 0]
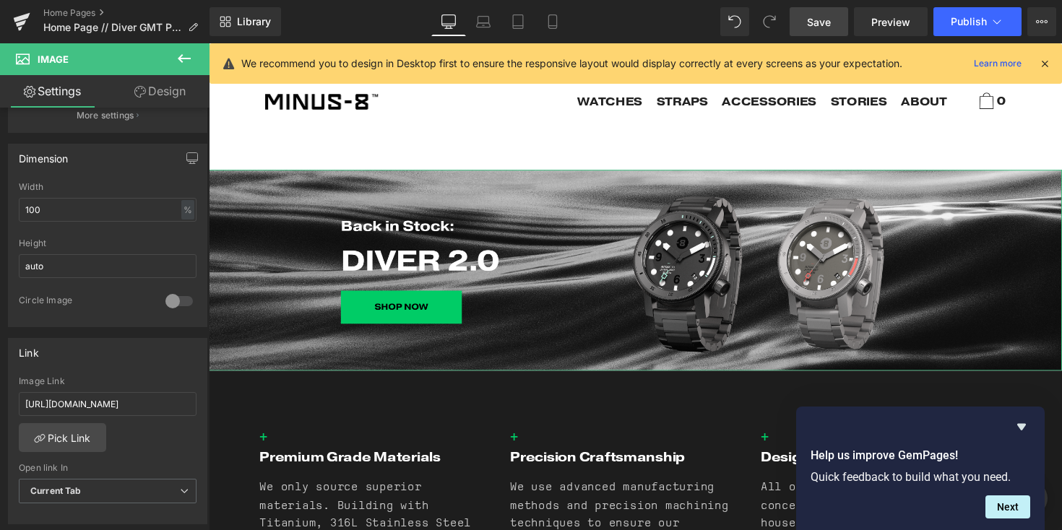
click at [165, 88] on link "Design" at bounding box center [160, 91] width 105 height 33
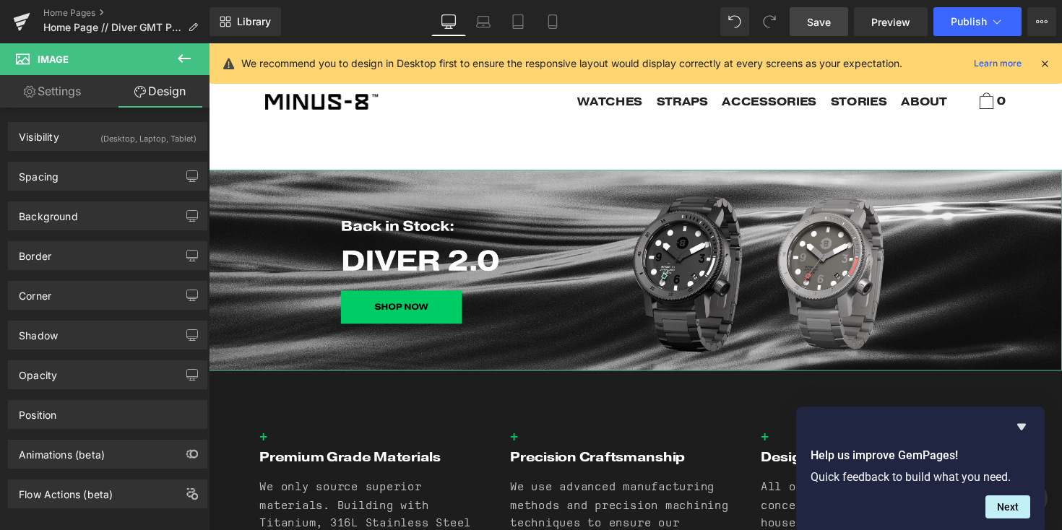
click at [43, 90] on link "Settings" at bounding box center [52, 91] width 105 height 33
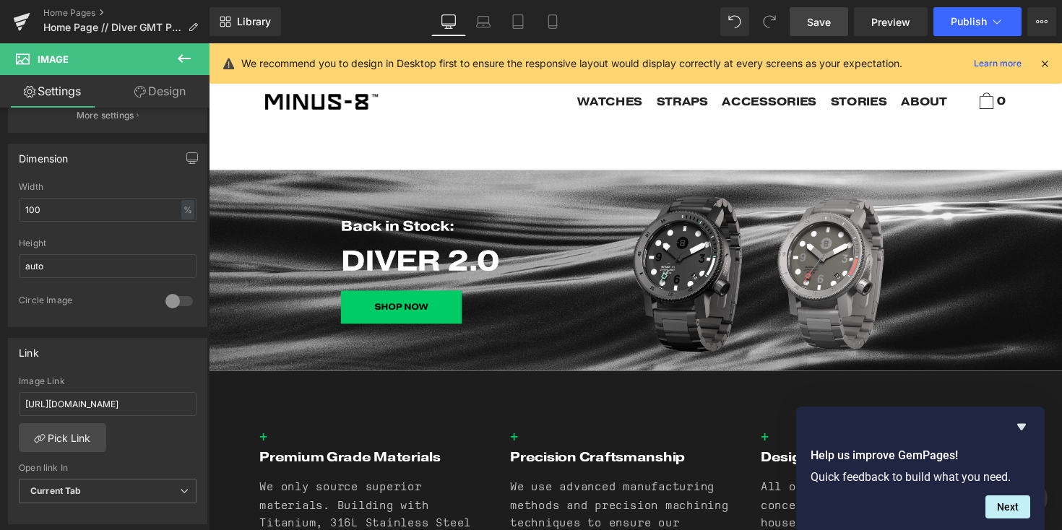
click at [823, 25] on span "Save" at bounding box center [819, 21] width 24 height 15
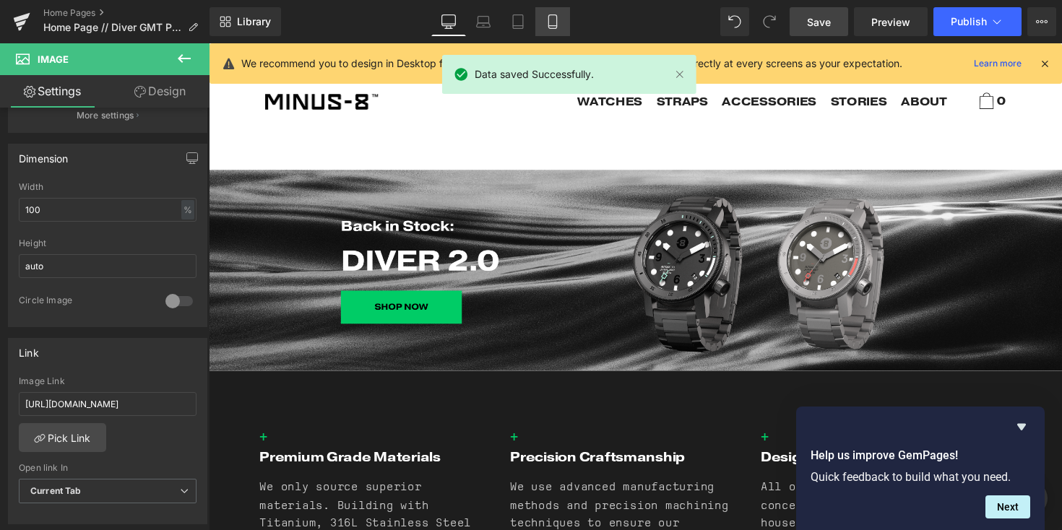
click at [550, 22] on icon at bounding box center [552, 21] width 14 height 14
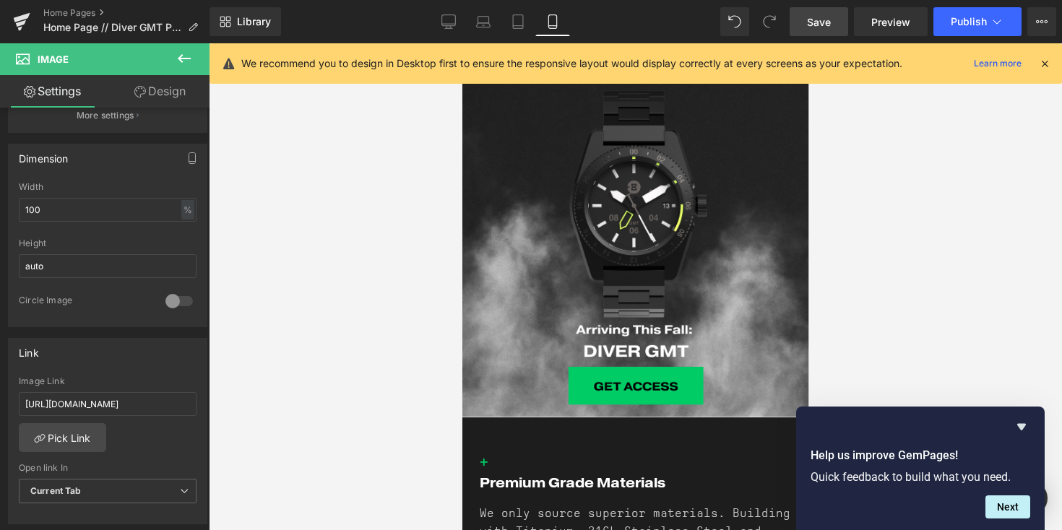
scroll to position [3559, 0]
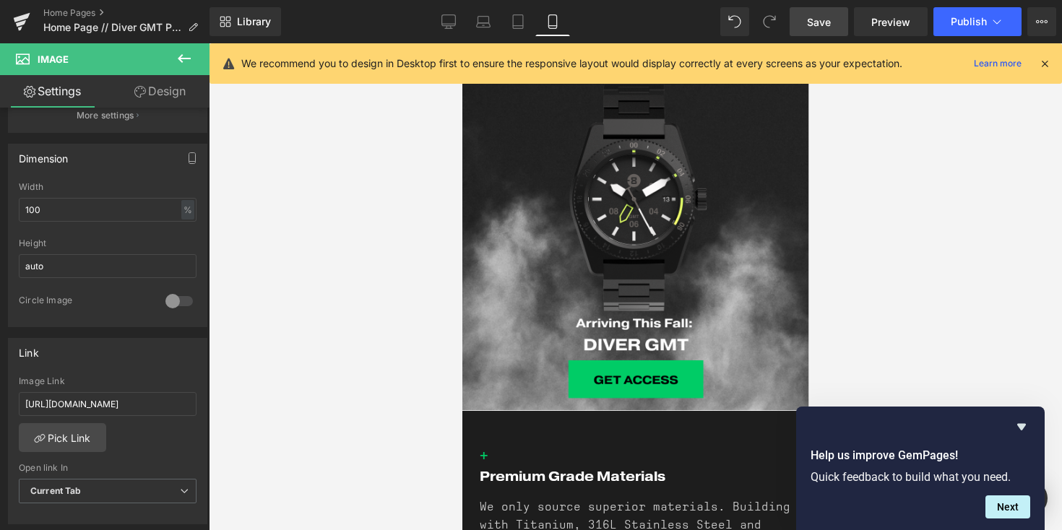
click at [638, 274] on img at bounding box center [635, 237] width 347 height 347
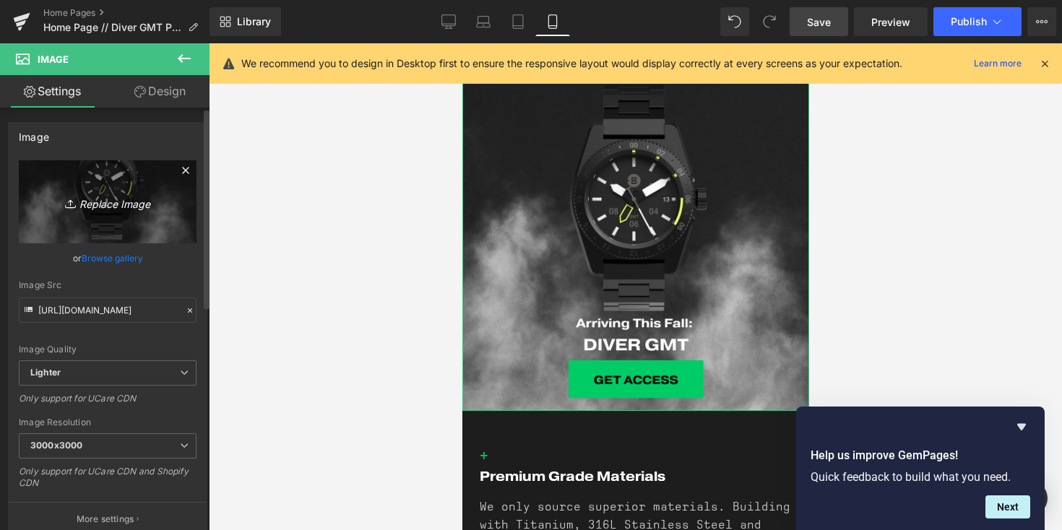
click at [113, 199] on icon "Replace Image" at bounding box center [108, 202] width 116 height 18
type input "C:\fakepath\Diver 2.0 Back in Stock - Mobile.png"
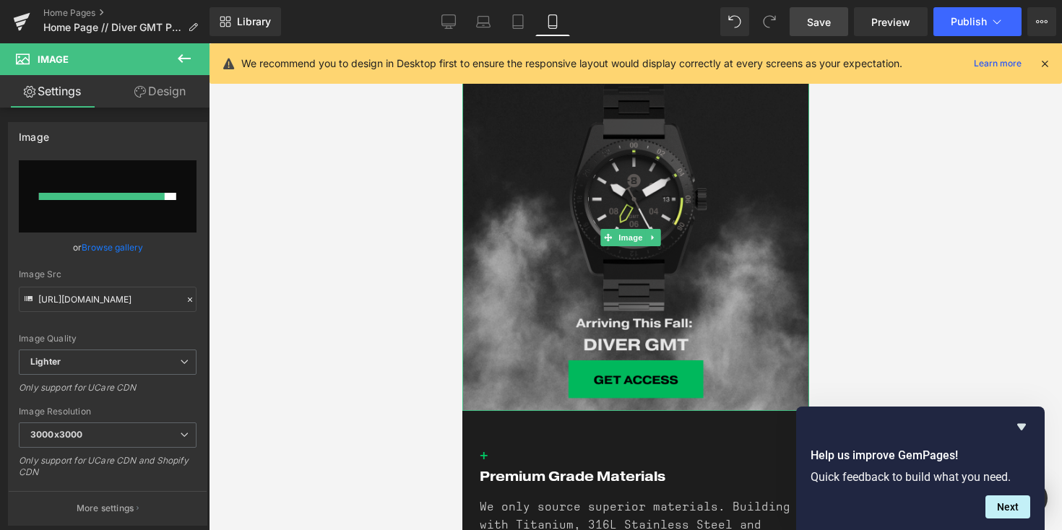
type input "https://ucarecdn.com/0b50dc1f-9d5f-456f-a97b-e04b9d659879/-/format/auto/-/previ…"
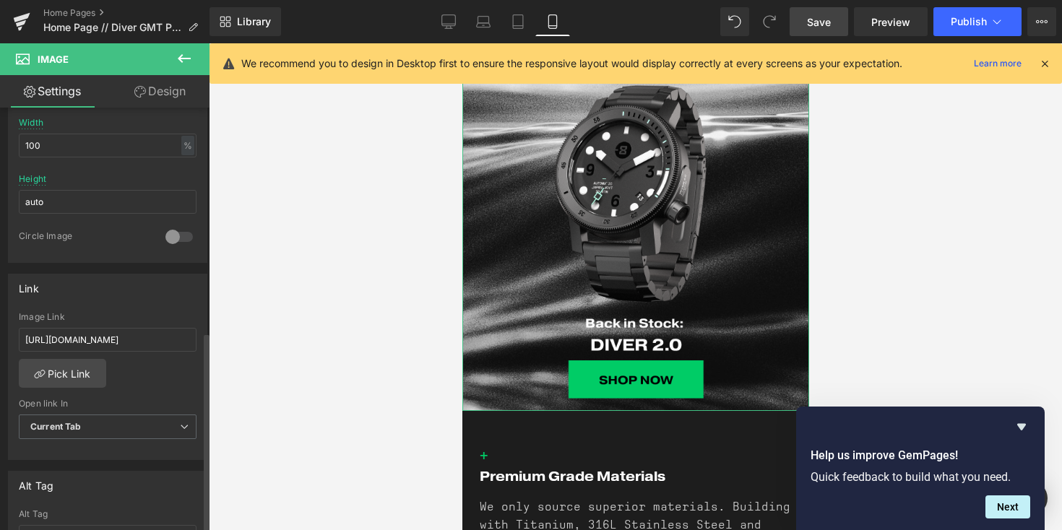
scroll to position [478, 0]
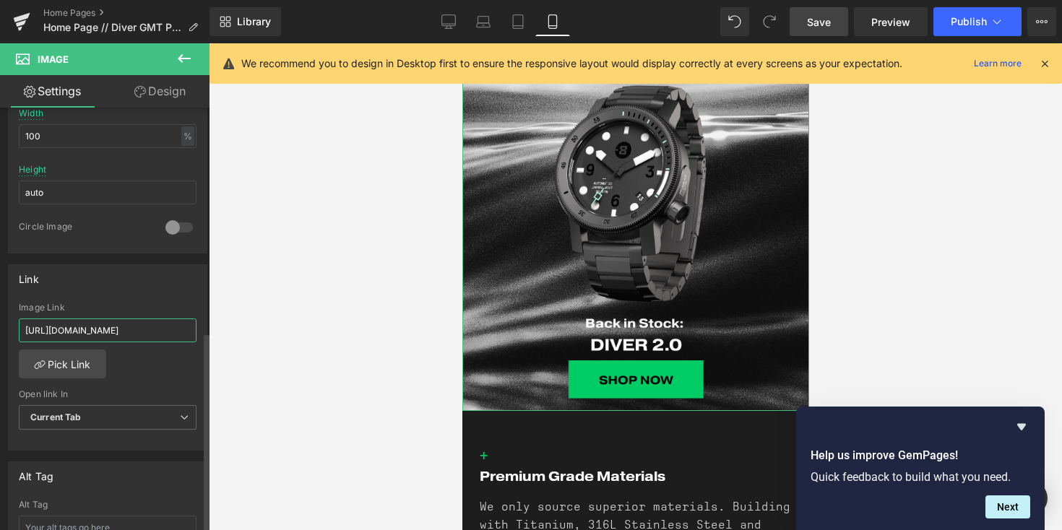
click at [127, 332] on input "https://www.minus8watch.com/products/diver-gmt?variant=46500031201500" at bounding box center [108, 331] width 178 height 24
paste input "https://www.minus8watch.com/products/diver-2-0?variant=43208590426332"
type input "https://www.minus8watch.com/products/diver-2-0?variant=43208590426332"
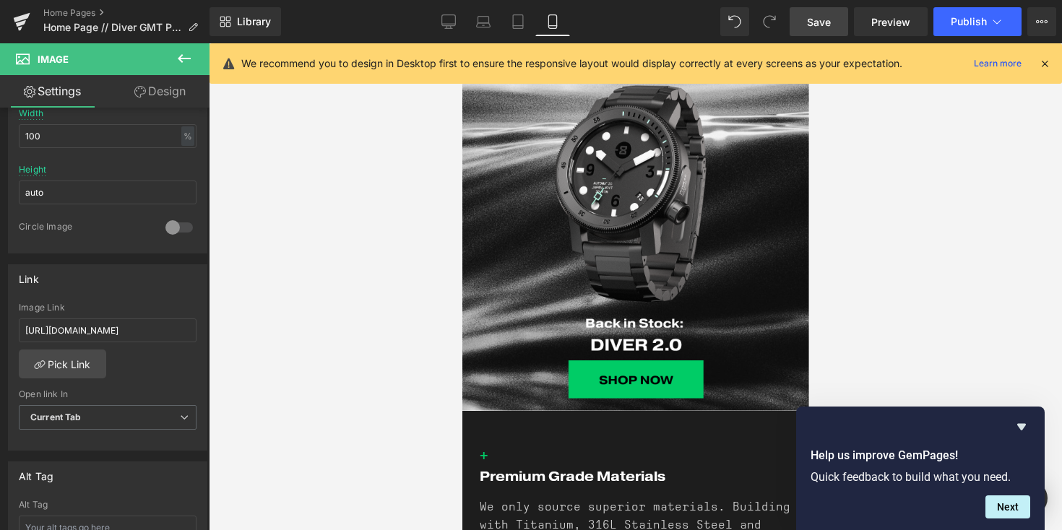
click at [812, 21] on span "Save" at bounding box center [819, 21] width 24 height 15
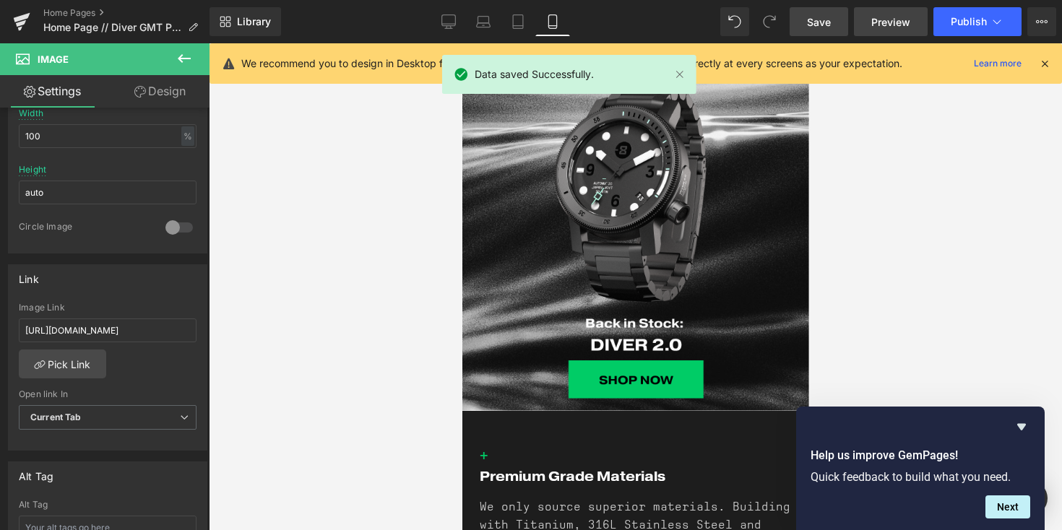
click at [890, 27] on span "Preview" at bounding box center [890, 21] width 39 height 15
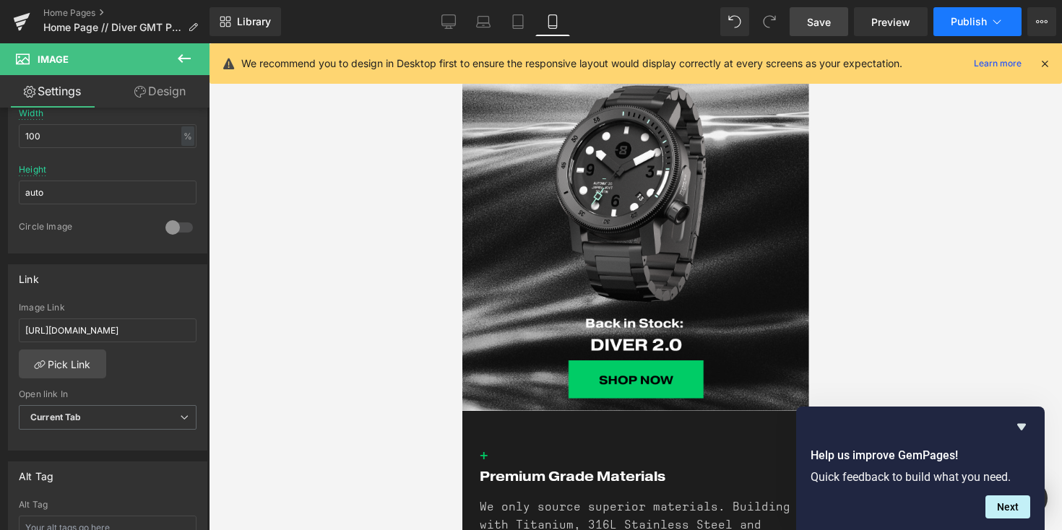
click at [952, 25] on span "Publish" at bounding box center [969, 22] width 36 height 12
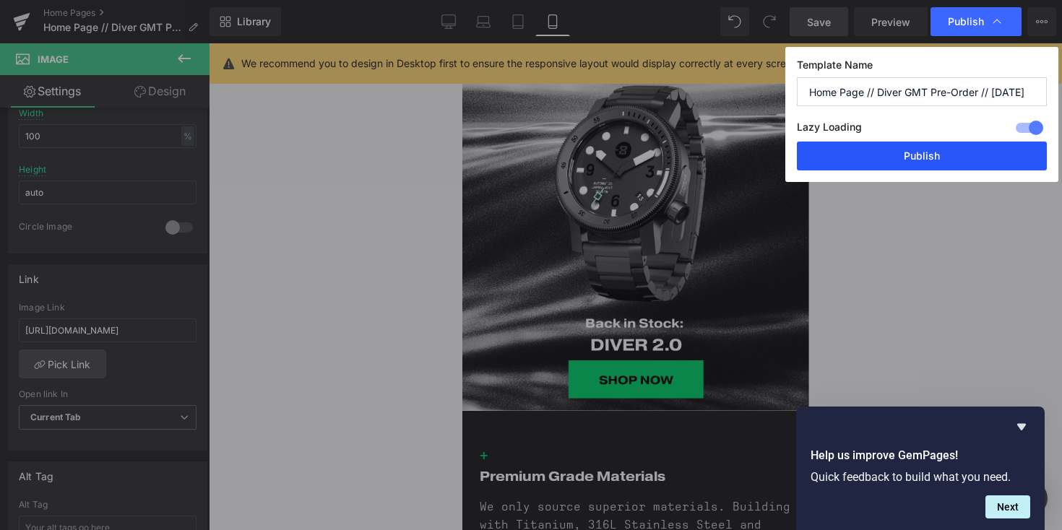
click at [934, 153] on button "Publish" at bounding box center [922, 156] width 250 height 29
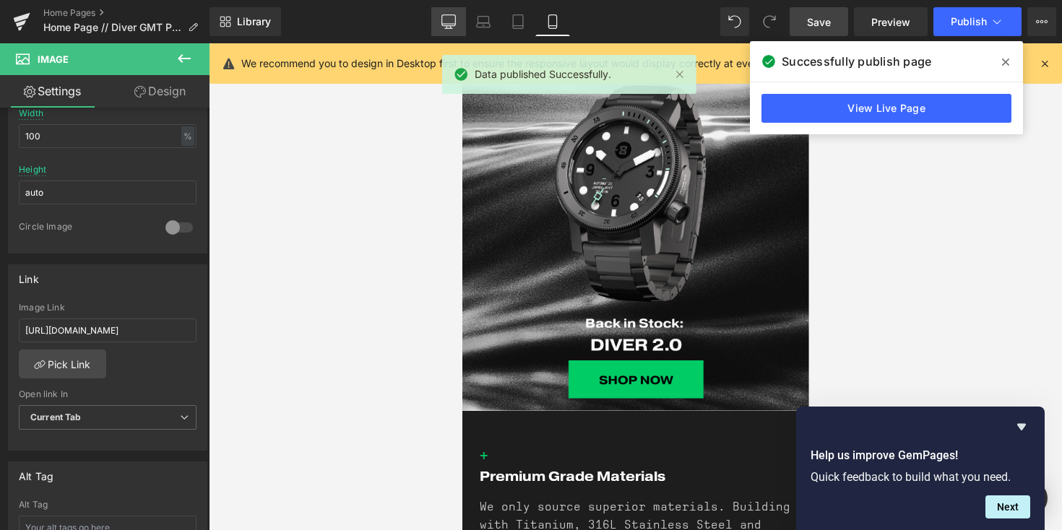
click at [451, 12] on link "Desktop" at bounding box center [448, 21] width 35 height 29
type input "auto"
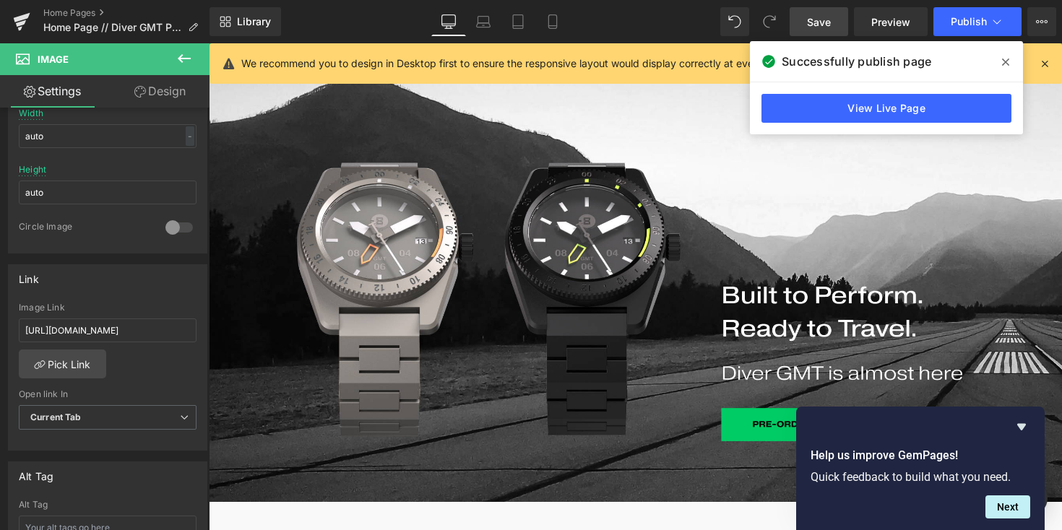
click at [886, 123] on div "View Live Page" at bounding box center [886, 108] width 273 height 52
click at [880, 106] on link "View Live Page" at bounding box center [886, 108] width 250 height 29
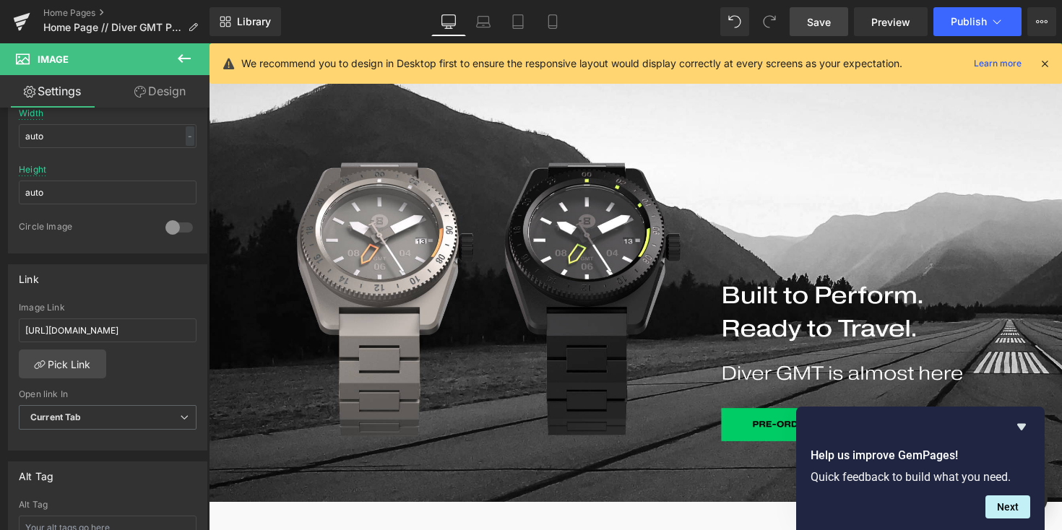
click at [189, 54] on icon at bounding box center [184, 58] width 17 height 17
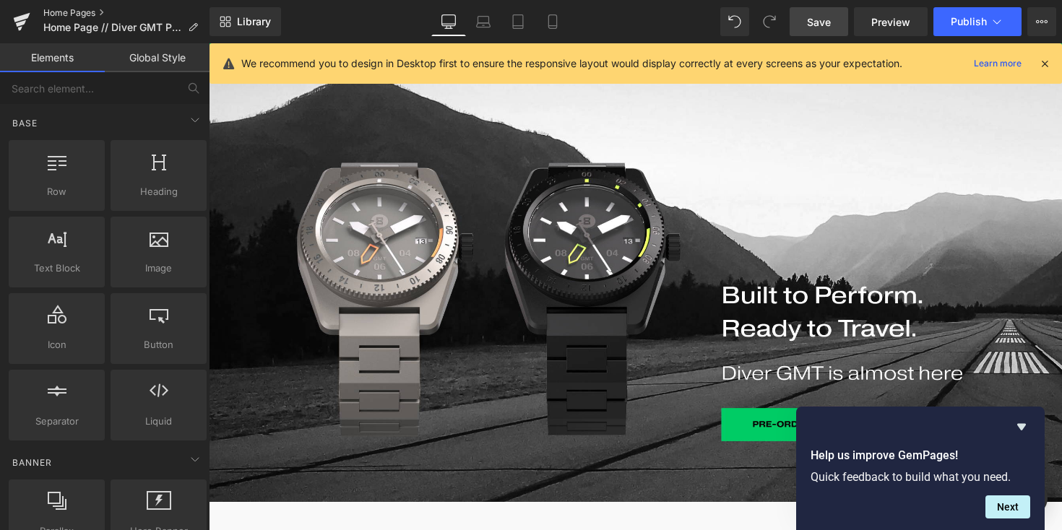
click at [69, 10] on link "Home Pages" at bounding box center [126, 13] width 166 height 12
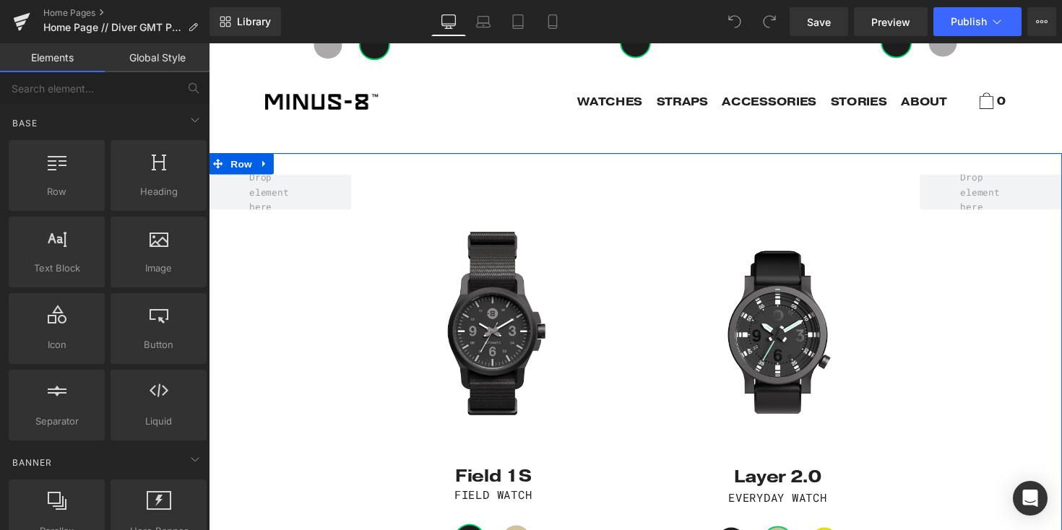
scroll to position [1183, 0]
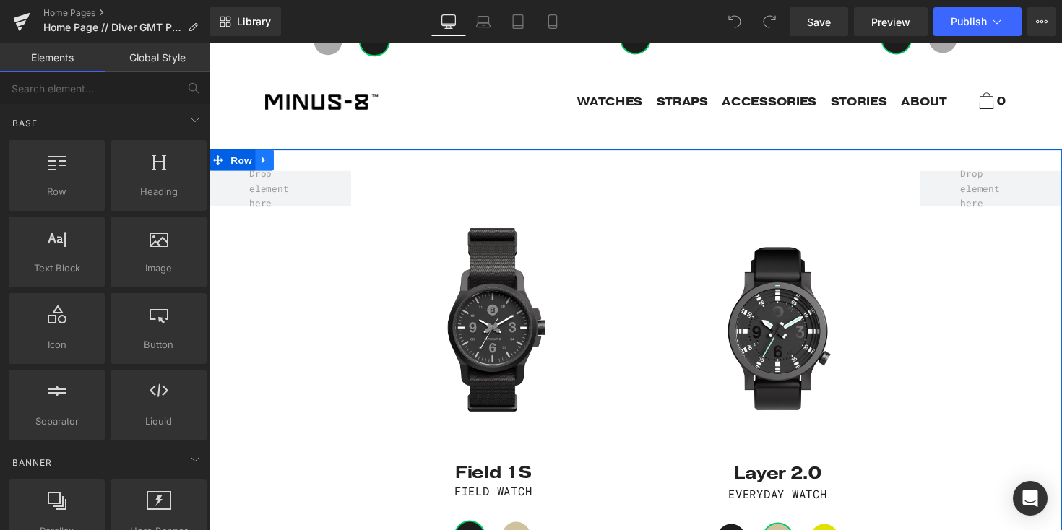
click at [262, 158] on icon at bounding box center [266, 163] width 10 height 11
click at [321, 160] on icon at bounding box center [322, 163] width 3 height 7
click at [262, 158] on icon at bounding box center [266, 163] width 10 height 11
click at [280, 158] on icon at bounding box center [285, 163] width 10 height 10
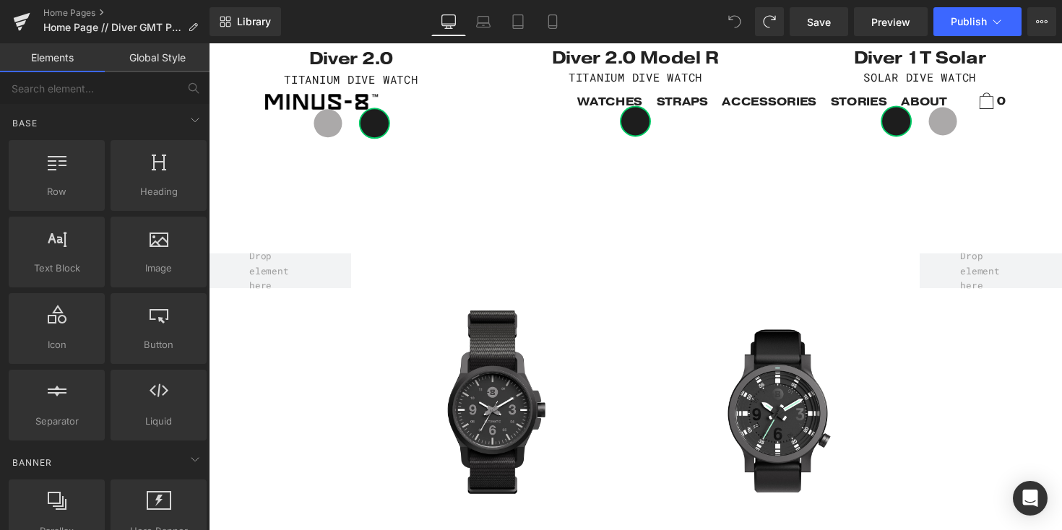
scroll to position [1097, 0]
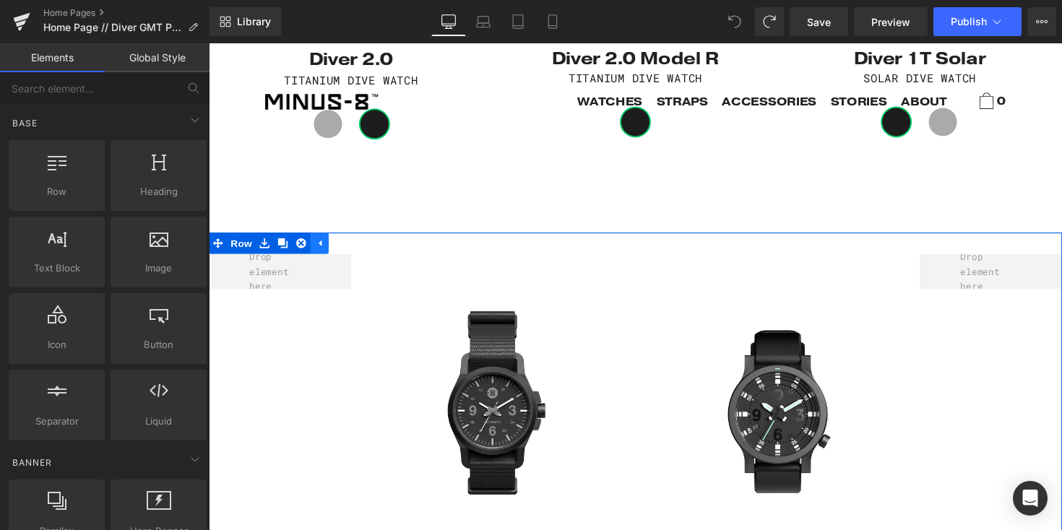
click at [321, 243] on icon at bounding box center [322, 248] width 10 height 11
click at [215, 243] on icon at bounding box center [218, 248] width 10 height 10
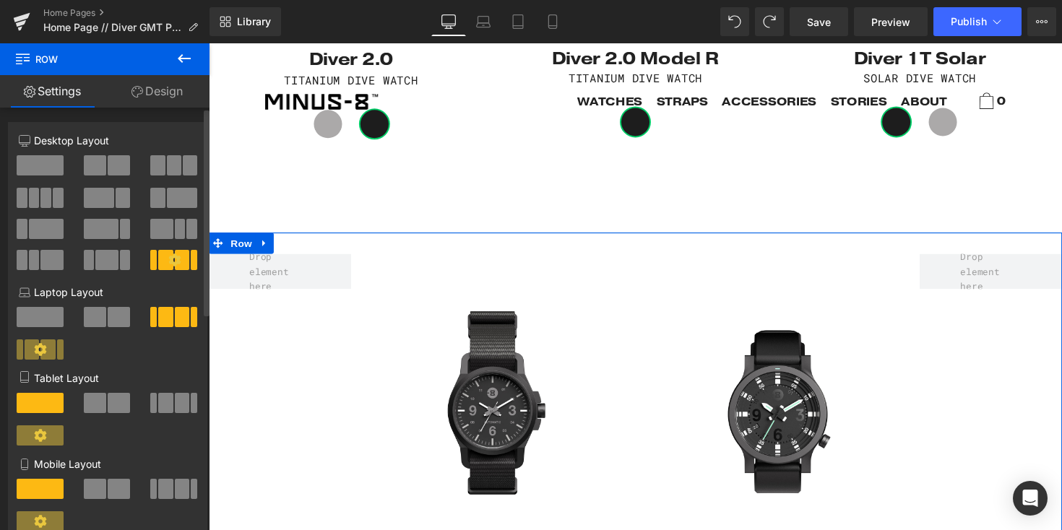
click at [160, 172] on span at bounding box center [157, 165] width 14 height 20
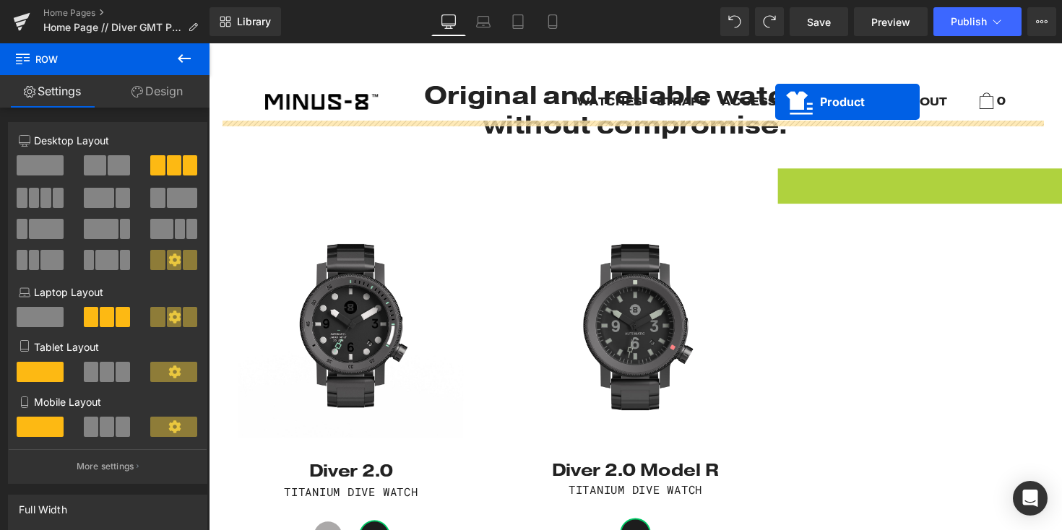
scroll to position [560, 0]
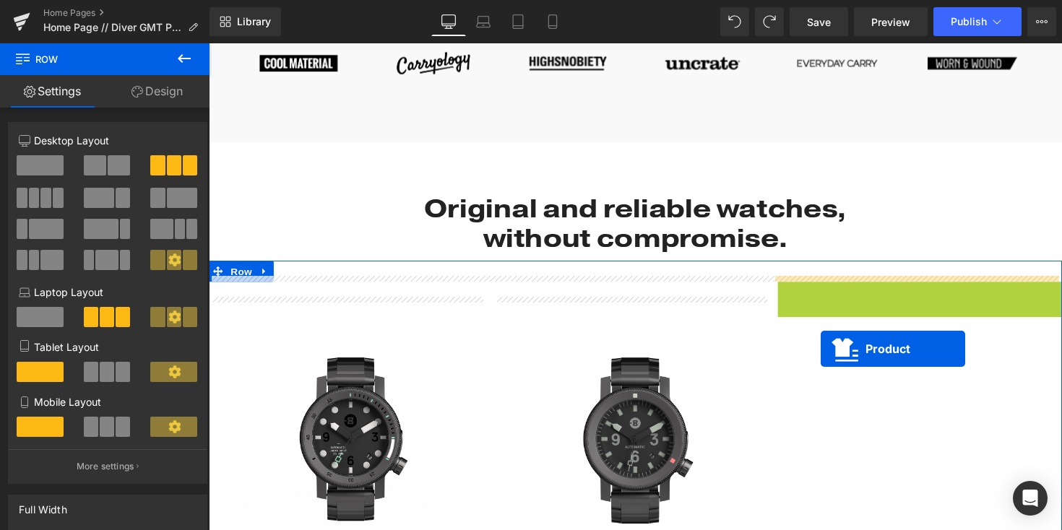
drag, startPoint x: 927, startPoint y: 105, endPoint x: 847, endPoint y: 350, distance: 256.8
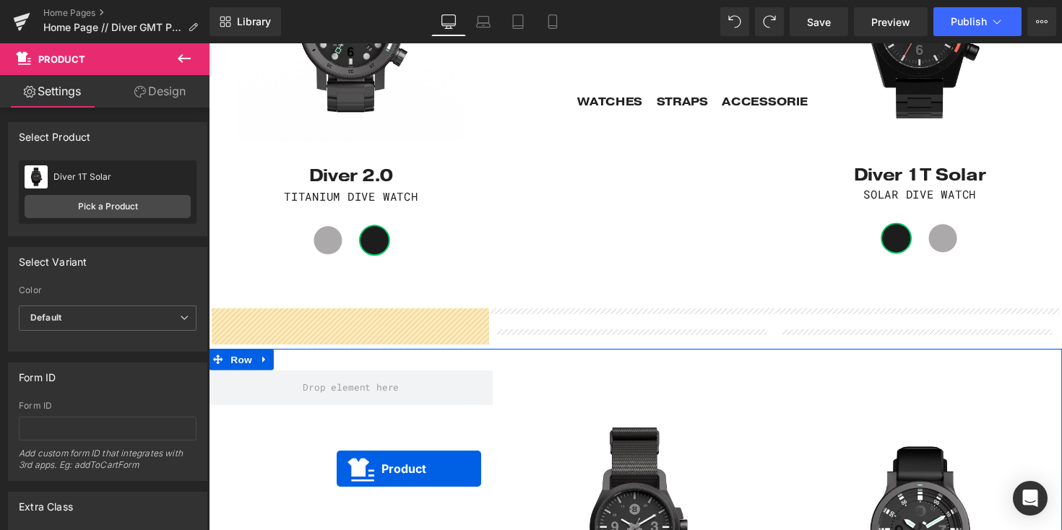
scroll to position [1050, 0]
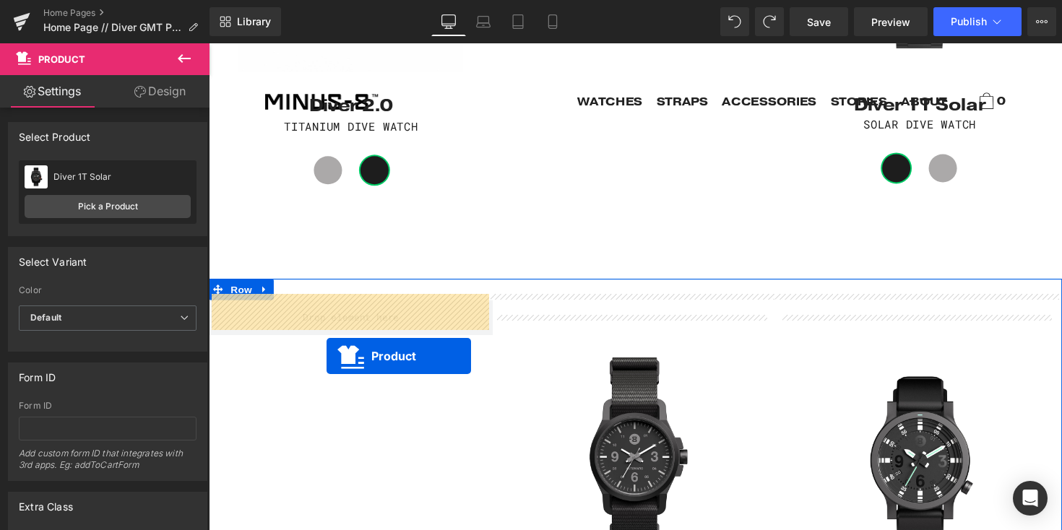
drag, startPoint x: 605, startPoint y: 236, endPoint x: 329, endPoint y: 364, distance: 304.1
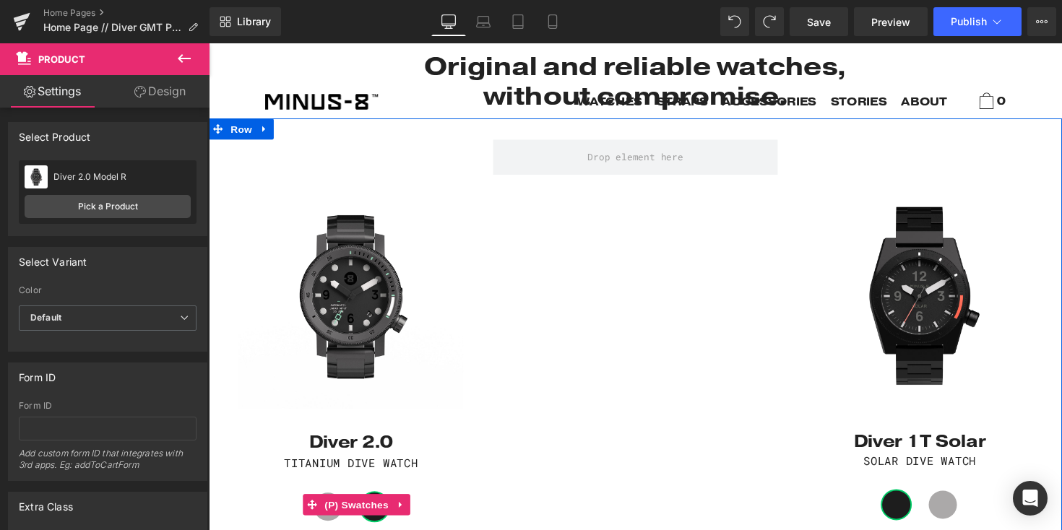
scroll to position [704, 0]
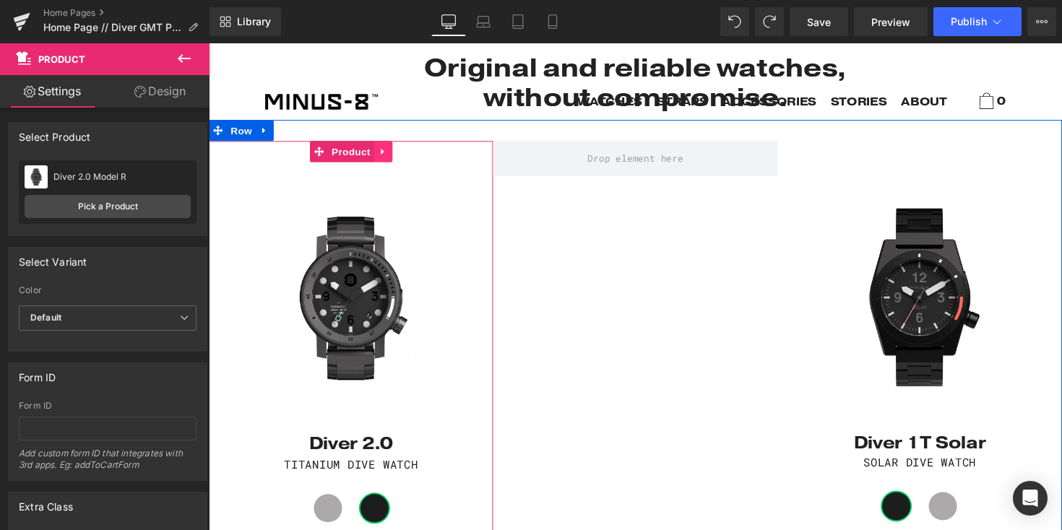
click at [382, 150] on icon at bounding box center [387, 155] width 10 height 11
click at [375, 150] on icon at bounding box center [378, 155] width 10 height 11
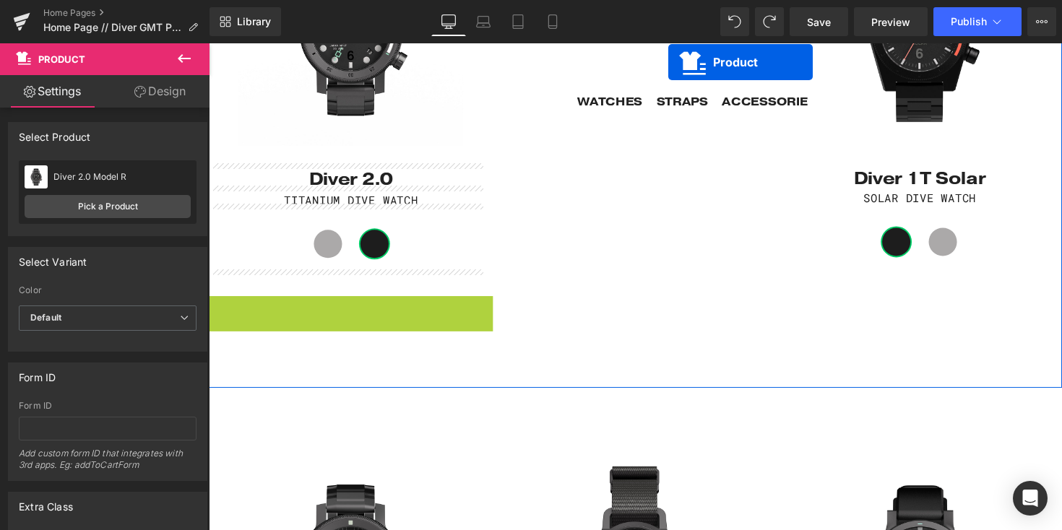
scroll to position [902, 0]
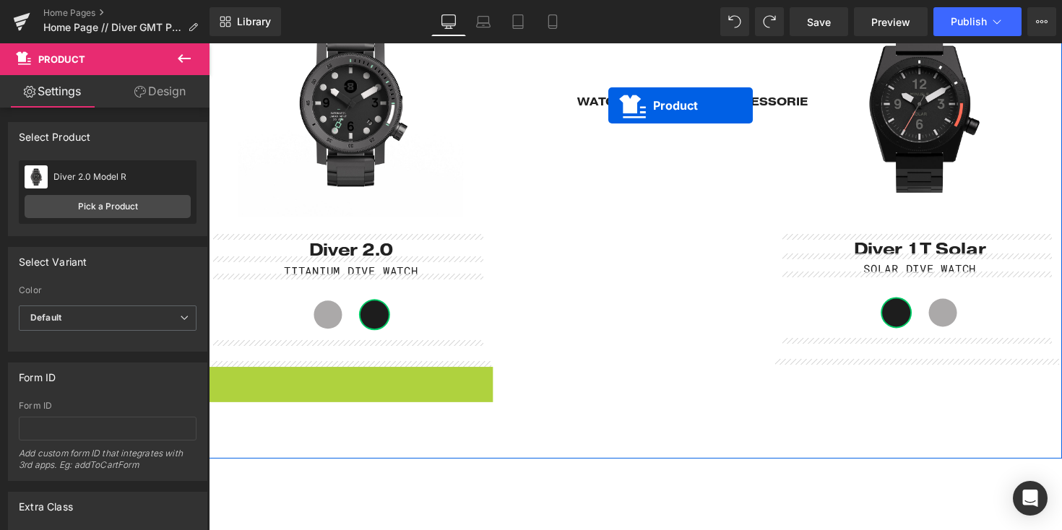
drag, startPoint x: 360, startPoint y: 281, endPoint x: 618, endPoint y: 107, distance: 311.2
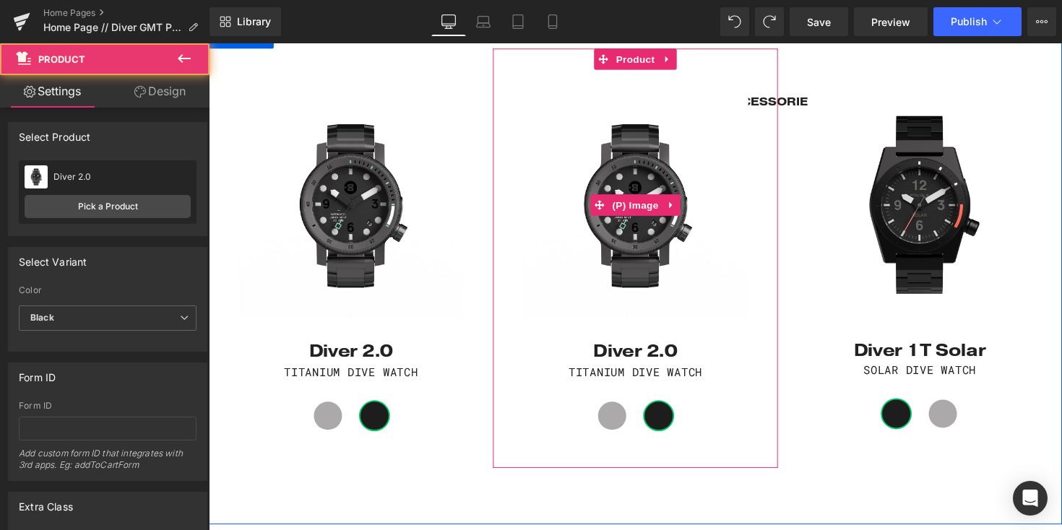
scroll to position [722, 0]
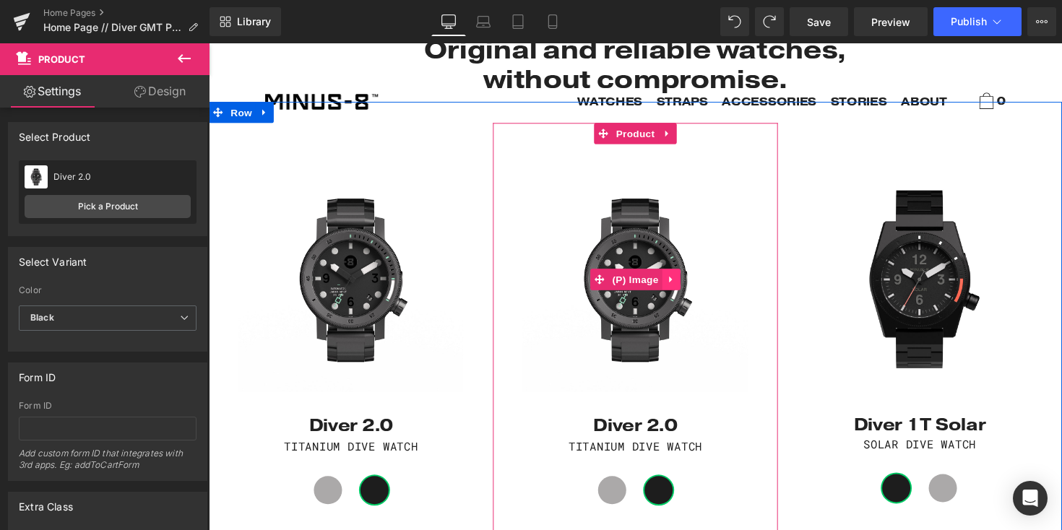
click at [681, 282] on icon at bounding box center [682, 285] width 3 height 7
click at [608, 278] on link "(P) Image" at bounding box center [608, 286] width 74 height 22
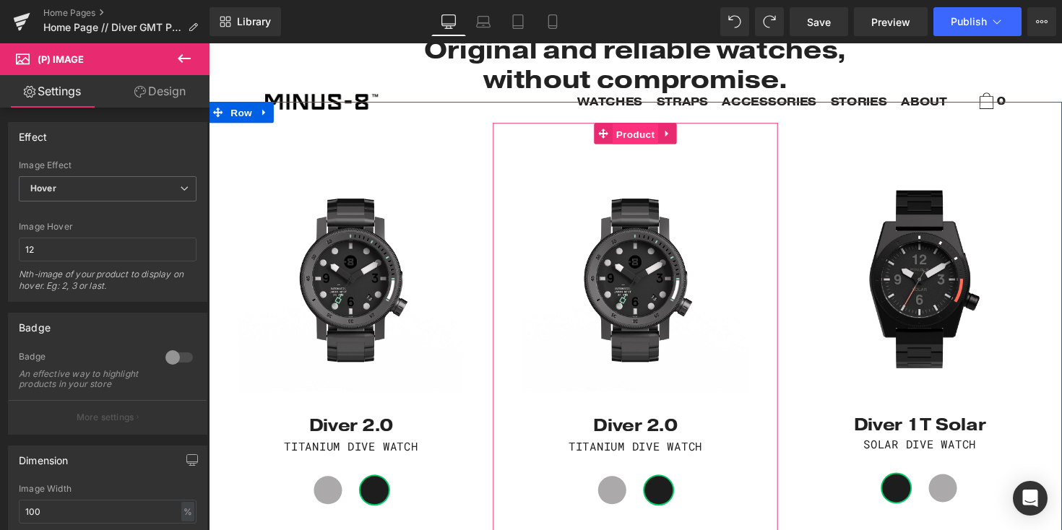
click at [634, 127] on span "Product" at bounding box center [645, 137] width 47 height 22
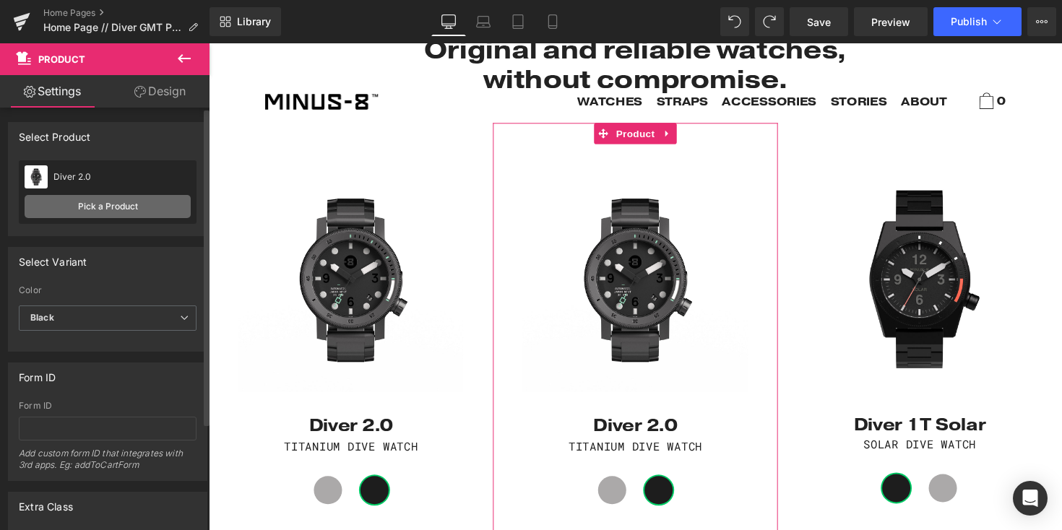
click at [101, 217] on link "Pick a Product" at bounding box center [108, 206] width 166 height 23
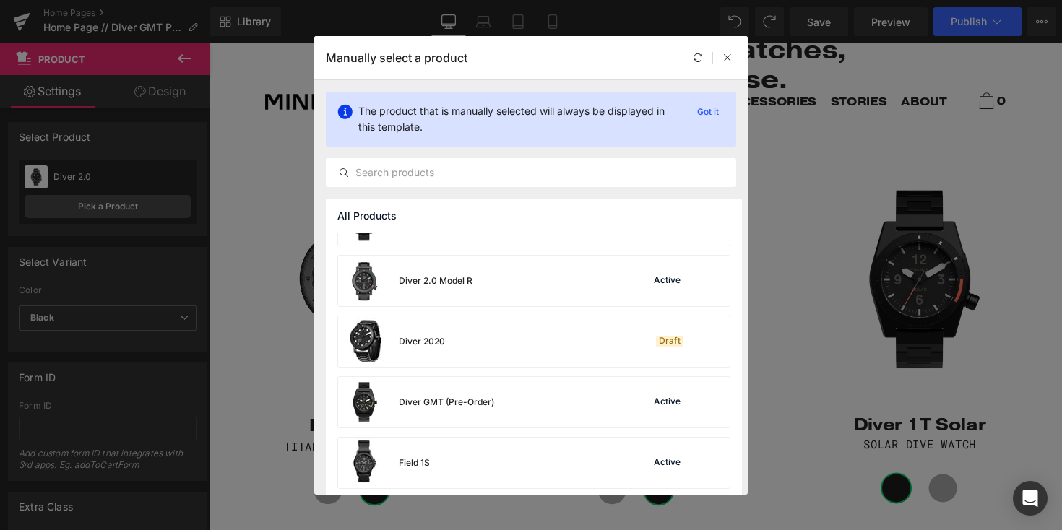
scroll to position [344, 0]
click at [414, 404] on div "Diver GMT (Pre-Order)" at bounding box center [446, 400] width 95 height 13
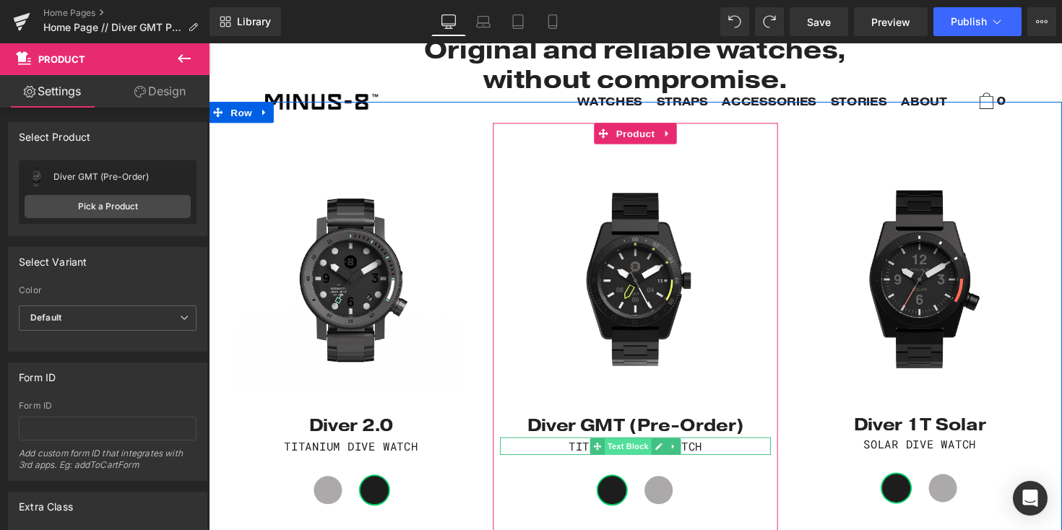
click at [627, 452] on span "Text Block" at bounding box center [638, 456] width 48 height 17
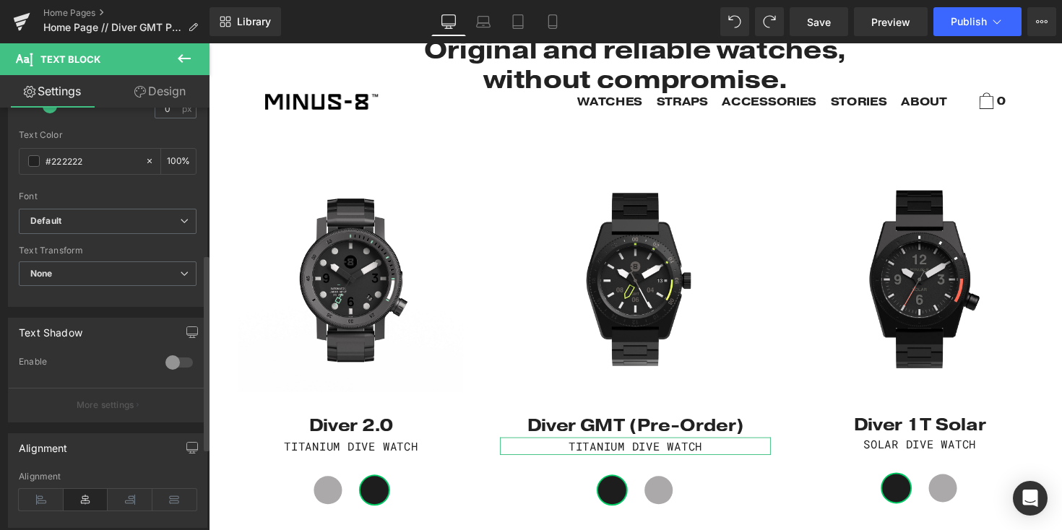
scroll to position [0, 0]
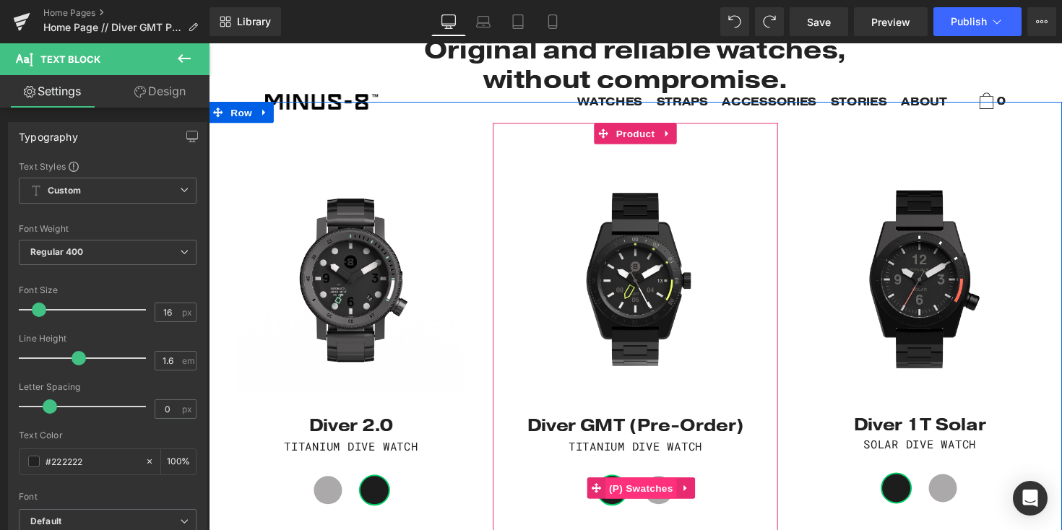
click at [670, 492] on span "(P) Swatches" at bounding box center [651, 499] width 73 height 22
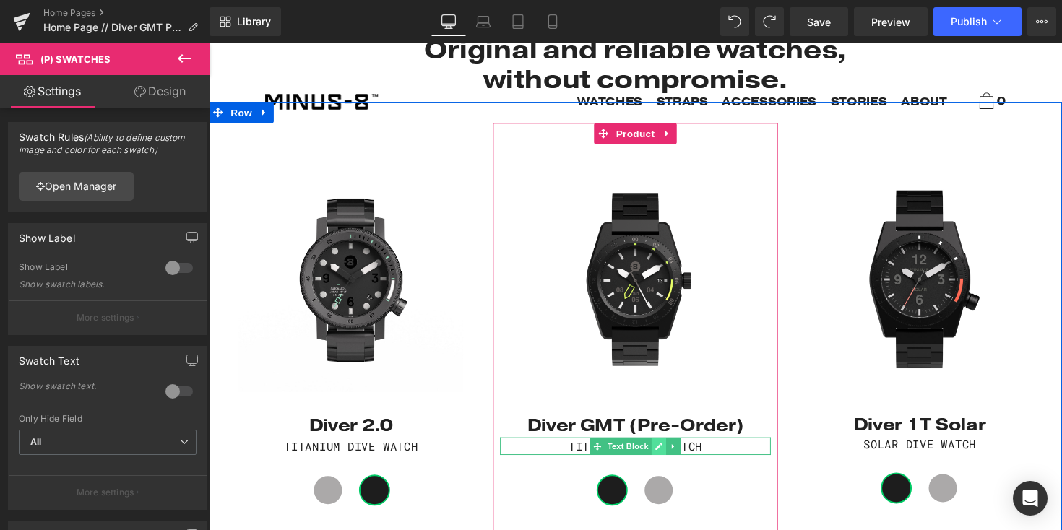
click at [666, 453] on icon at bounding box center [669, 456] width 7 height 7
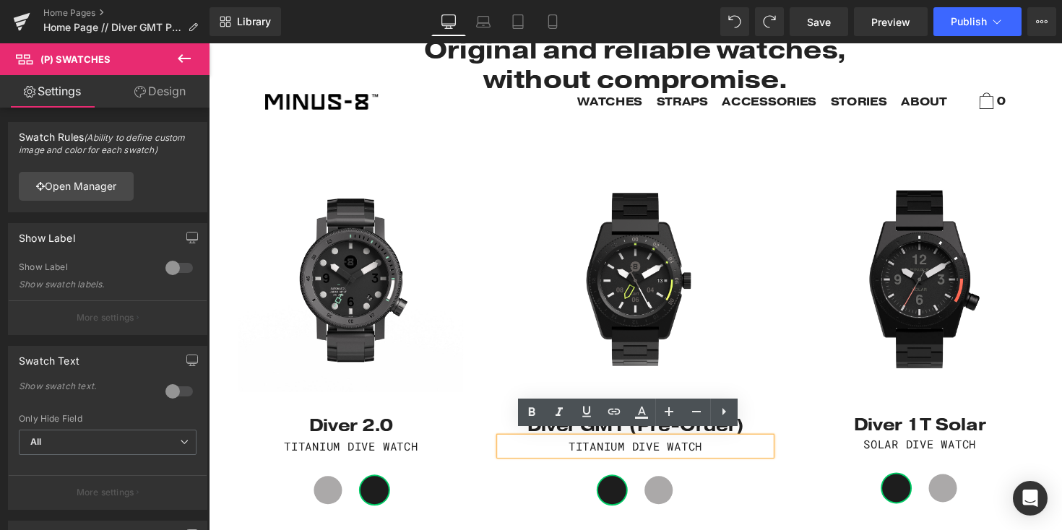
click at [595, 451] on p "TITANIUM DIVE WATCH" at bounding box center [645, 456] width 277 height 19
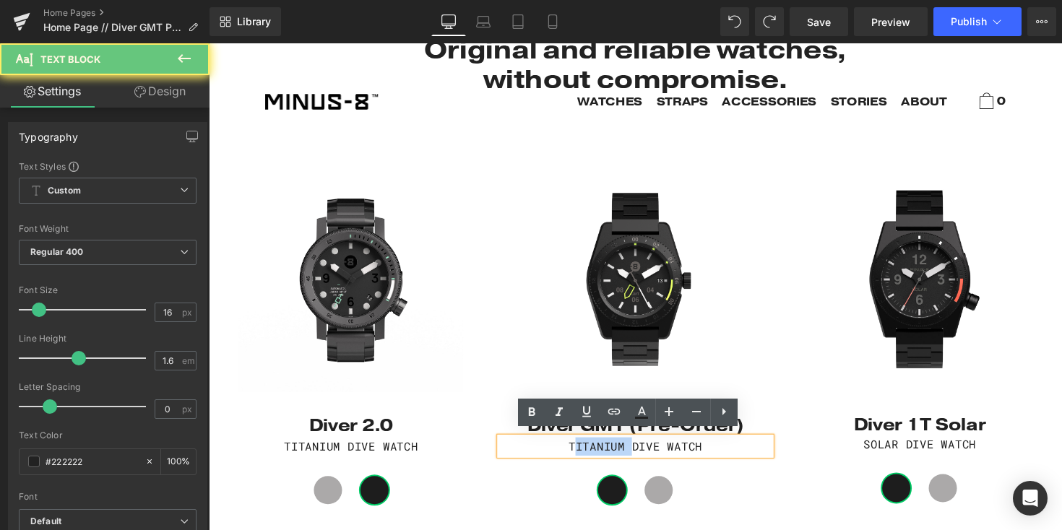
click at [595, 451] on p "TITANIUM DIVE WATCH" at bounding box center [645, 456] width 277 height 19
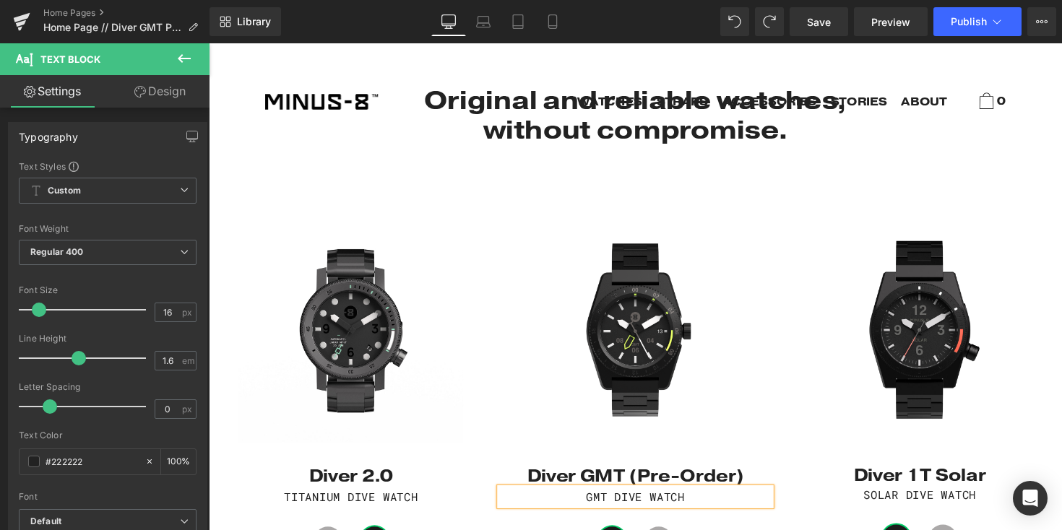
scroll to position [656, 0]
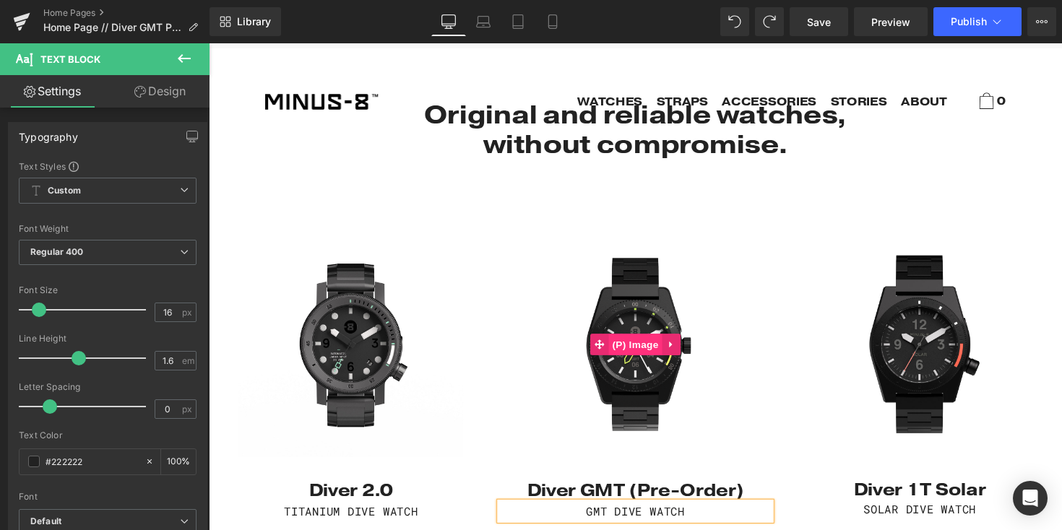
click at [632, 345] on span "(P) Image" at bounding box center [645, 352] width 55 height 22
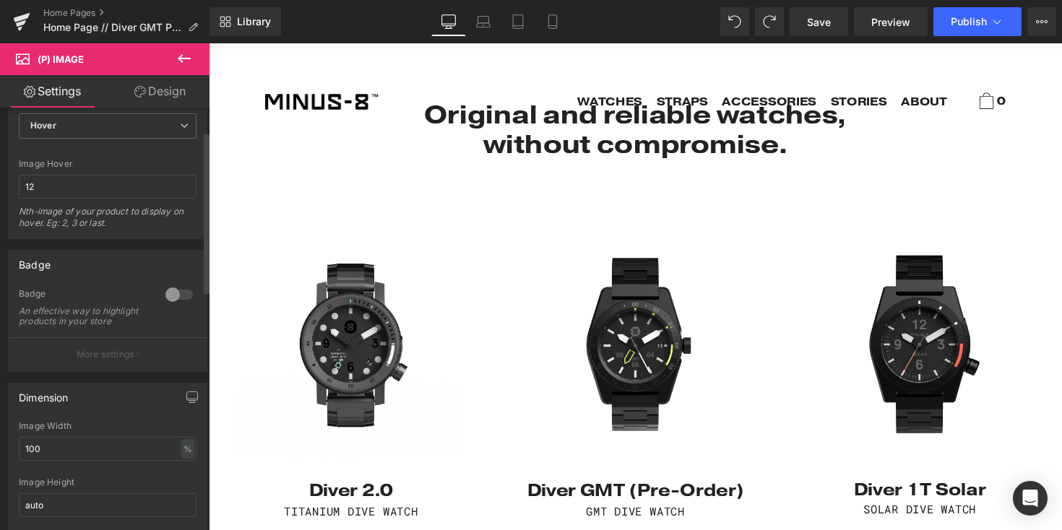
scroll to position [51, 0]
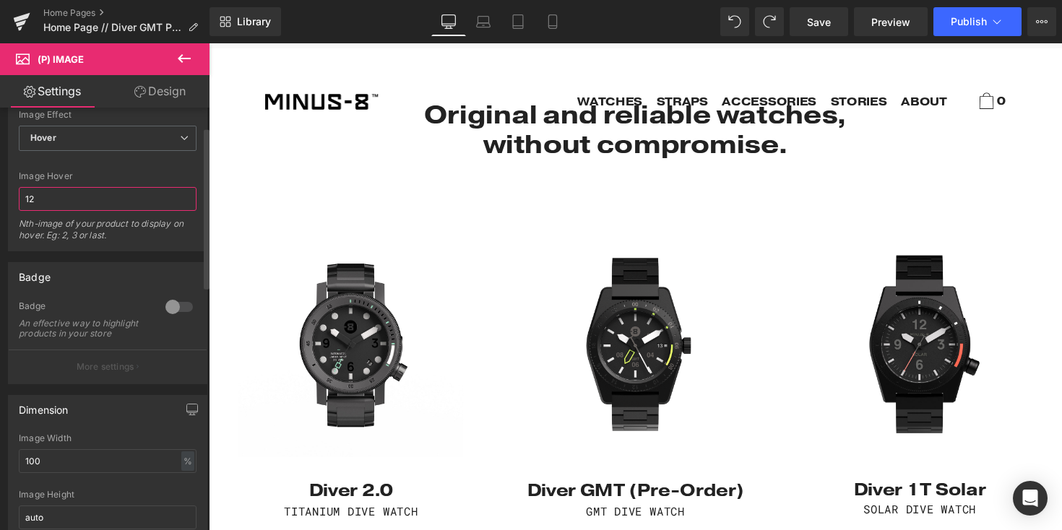
click at [72, 198] on input "12" at bounding box center [108, 199] width 178 height 24
type input "1"
type input "2"
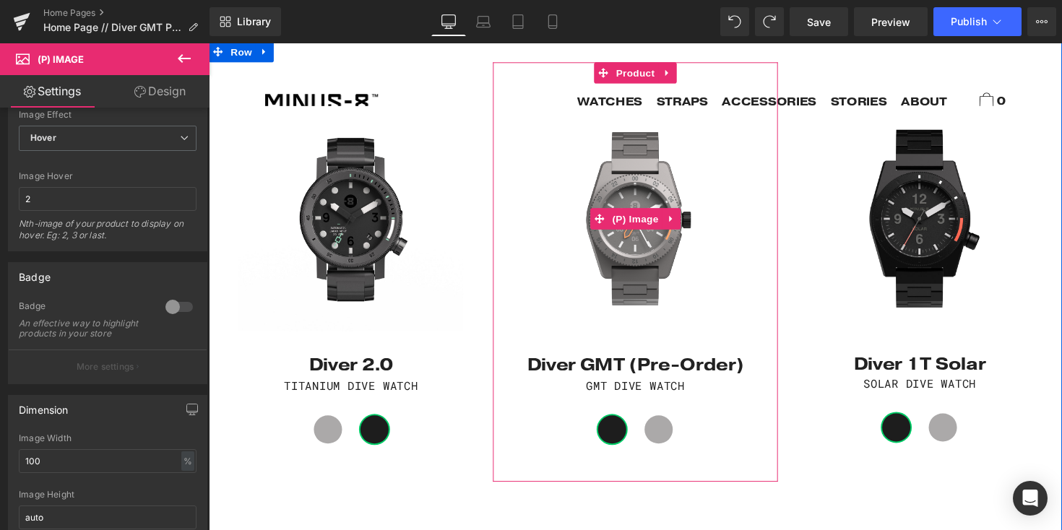
scroll to position [787, 0]
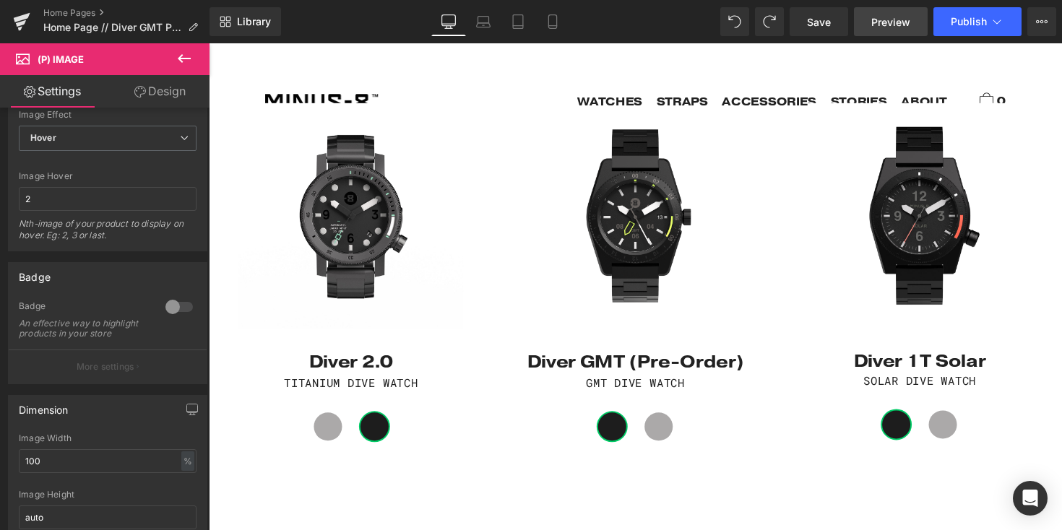
click at [886, 30] on link "Preview" at bounding box center [891, 21] width 74 height 29
click at [831, 15] on span "Save" at bounding box center [819, 21] width 24 height 15
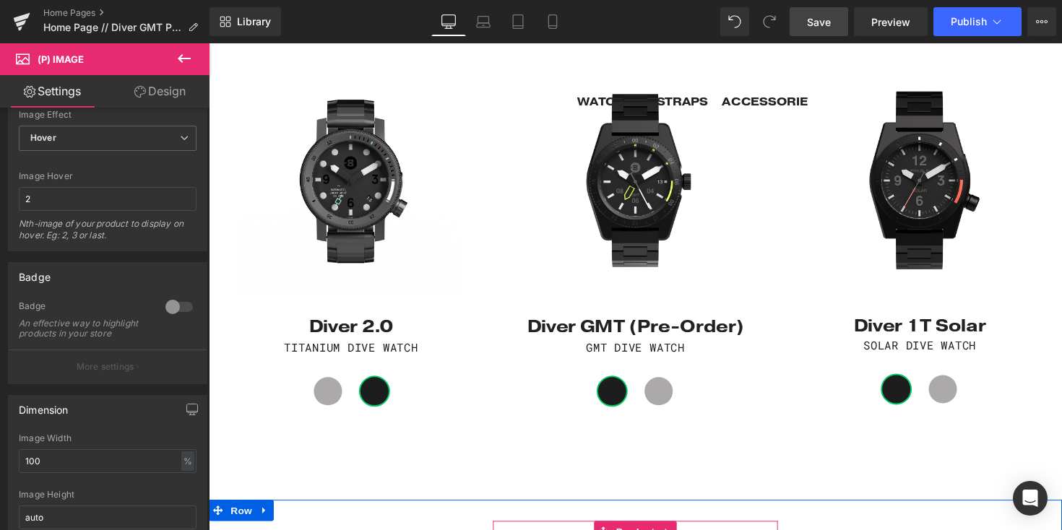
scroll to position [823, 0]
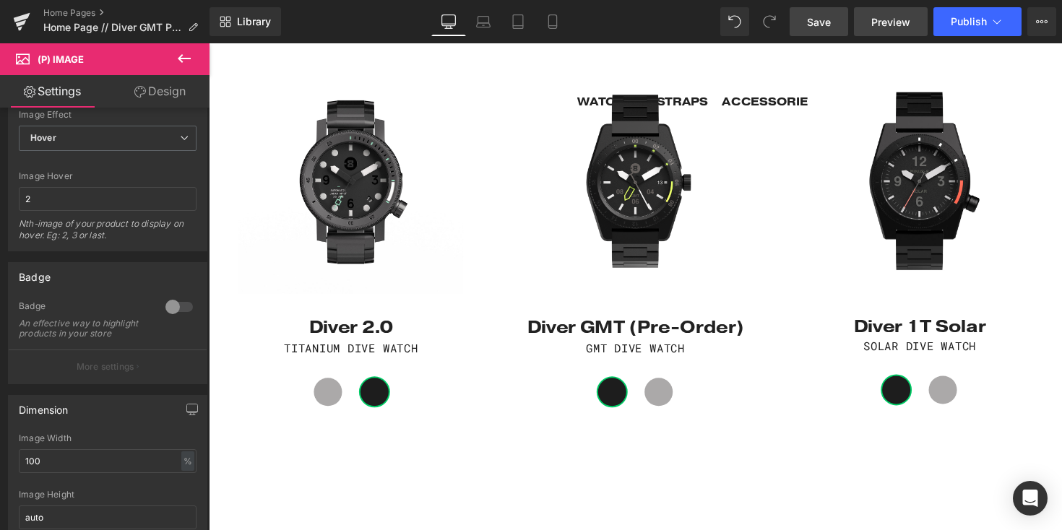
click at [884, 20] on span "Preview" at bounding box center [890, 21] width 39 height 15
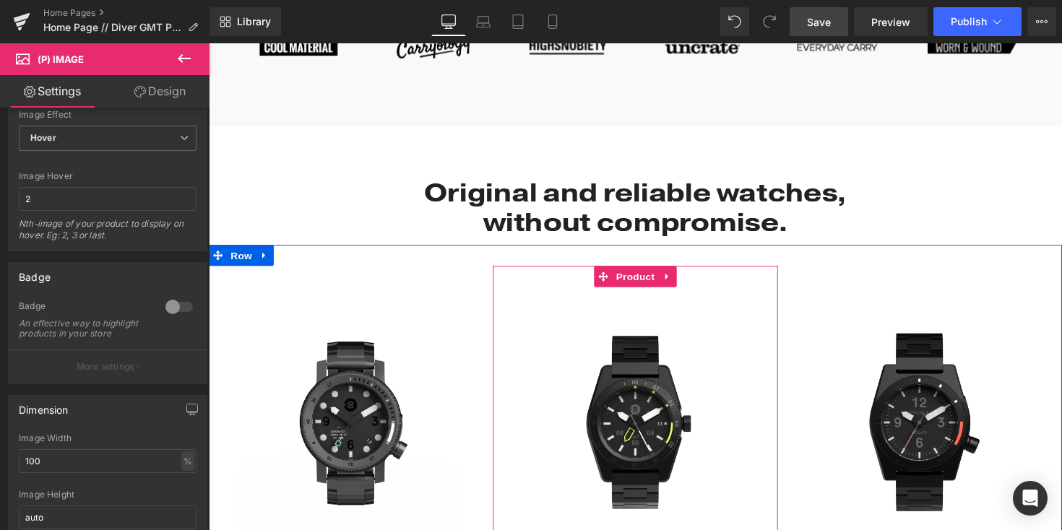
scroll to position [573, 0]
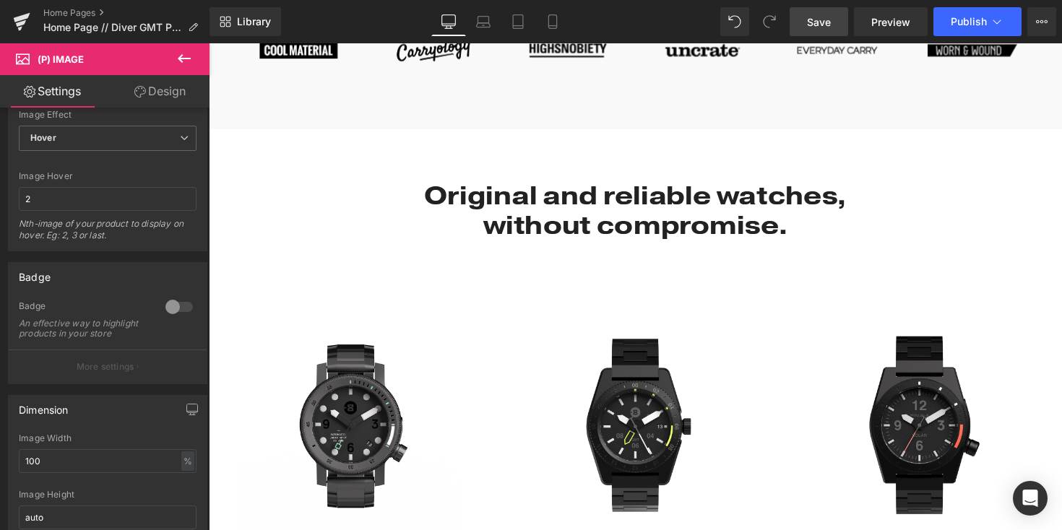
click at [163, 89] on link "Design" at bounding box center [160, 91] width 105 height 33
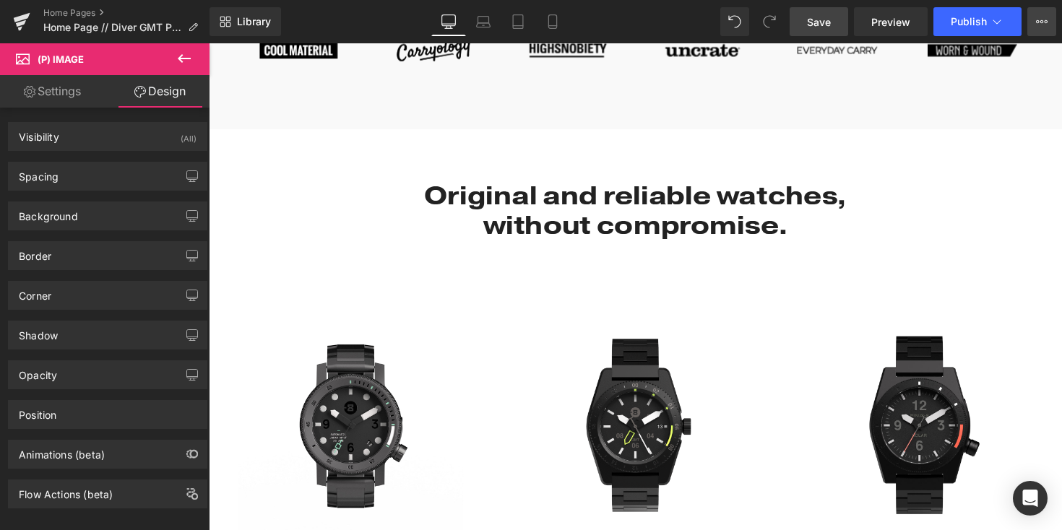
click at [1039, 30] on button "View Live Page View with current Template Save Template to Library Schedule Pub…" at bounding box center [1041, 21] width 29 height 29
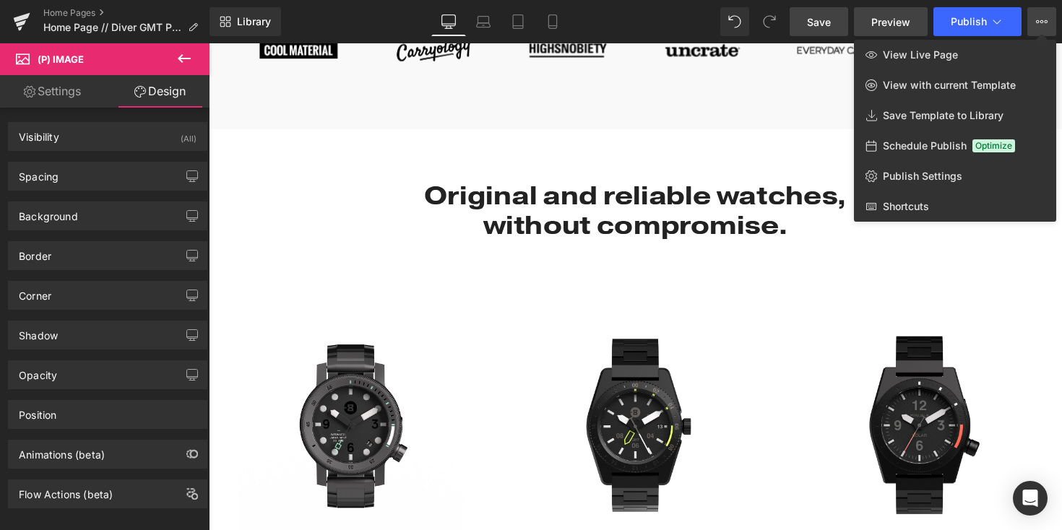
click at [882, 25] on span "Preview" at bounding box center [890, 21] width 39 height 15
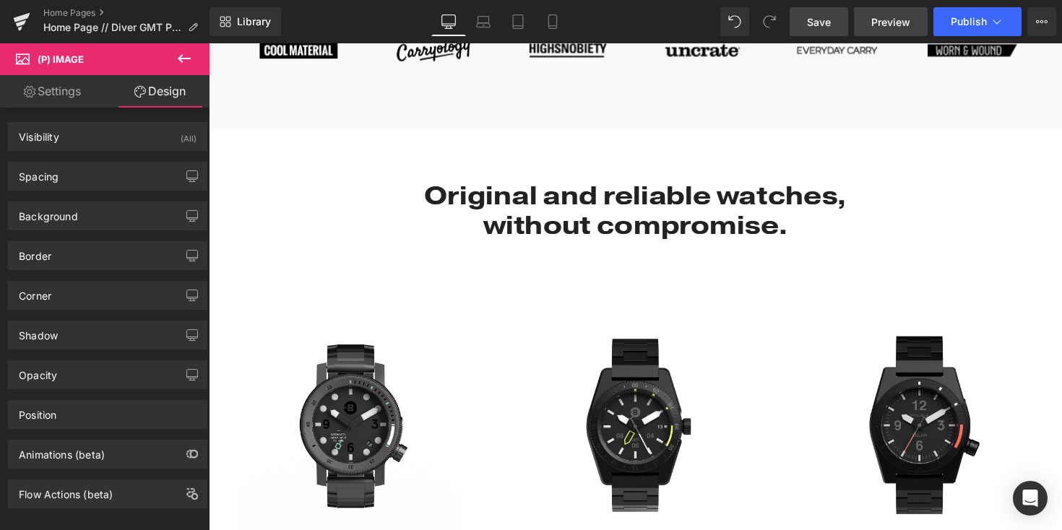
click at [880, 22] on span "Preview" at bounding box center [890, 21] width 39 height 15
click at [962, 22] on span "Publish" at bounding box center [969, 22] width 36 height 12
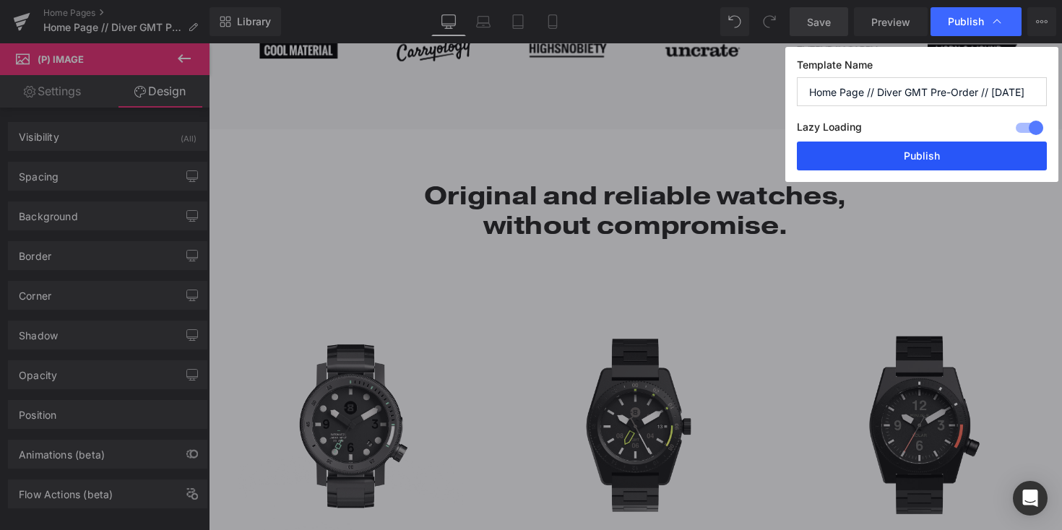
click at [934, 161] on button "Publish" at bounding box center [922, 156] width 250 height 29
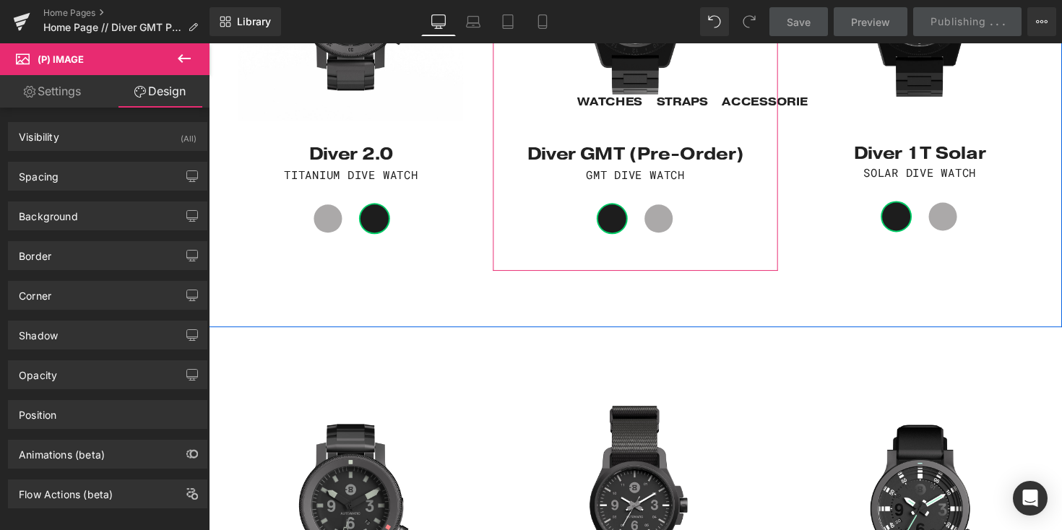
scroll to position [1012, 0]
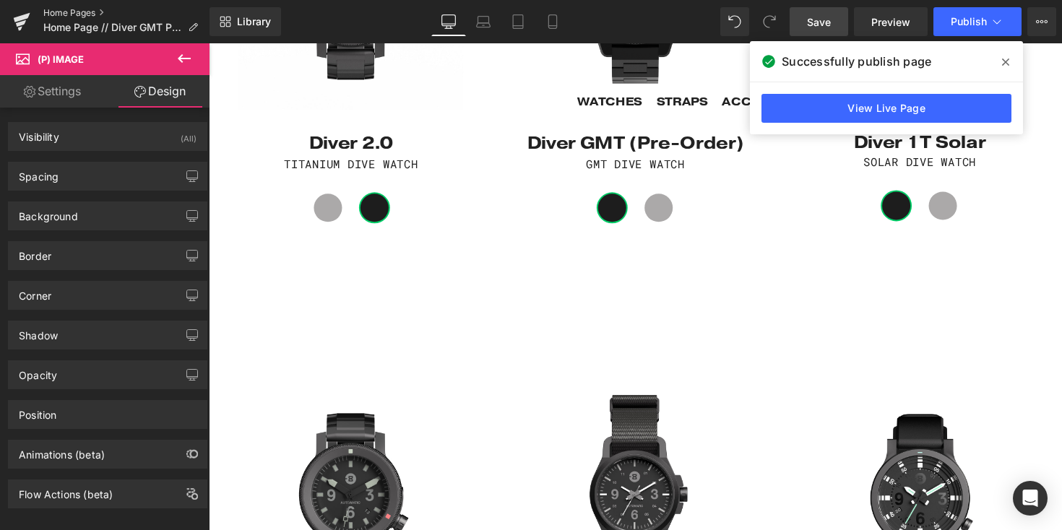
click at [59, 12] on link "Home Pages" at bounding box center [126, 13] width 166 height 12
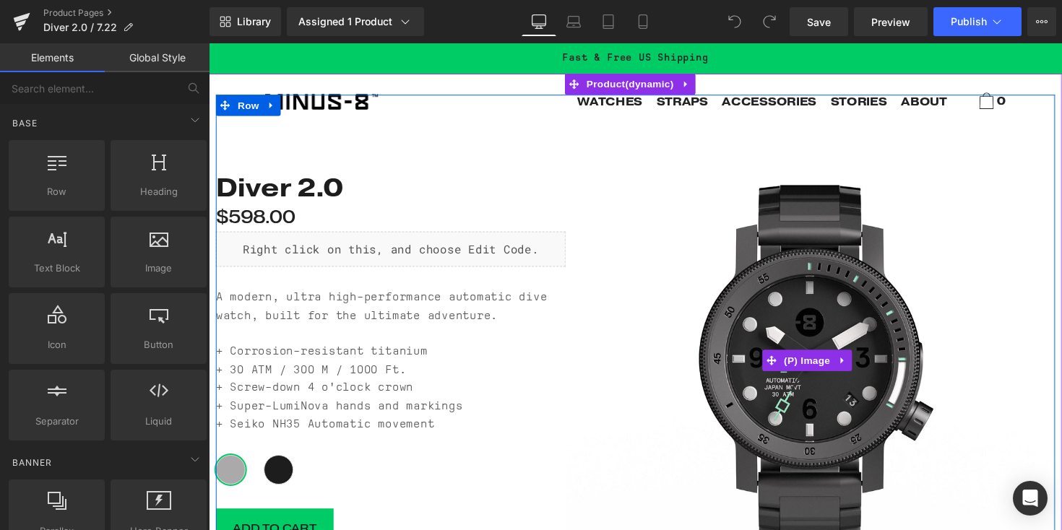
click at [889, 339] on img at bounding box center [824, 368] width 501 height 501
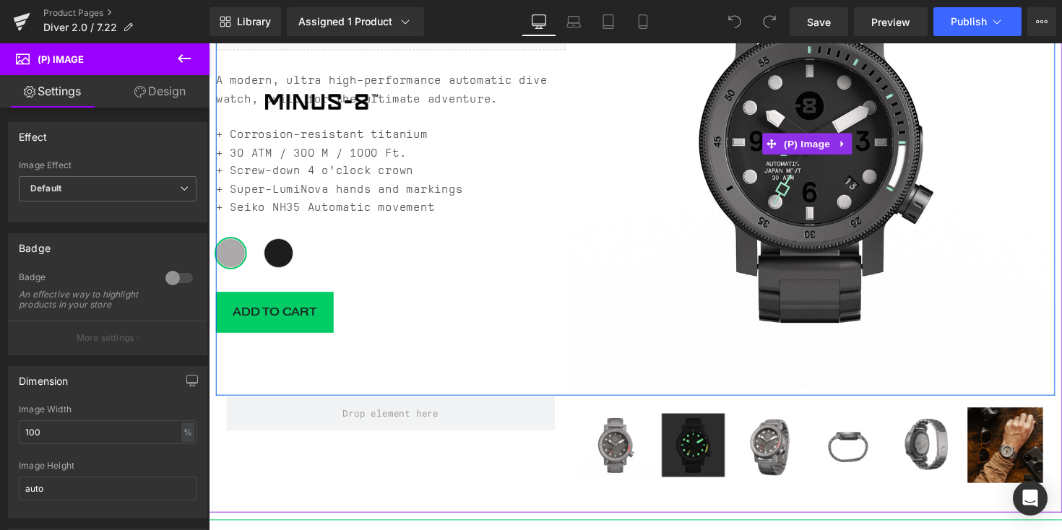
scroll to position [221, 0]
click at [827, 139] on span "(P) Image" at bounding box center [822, 148] width 55 height 22
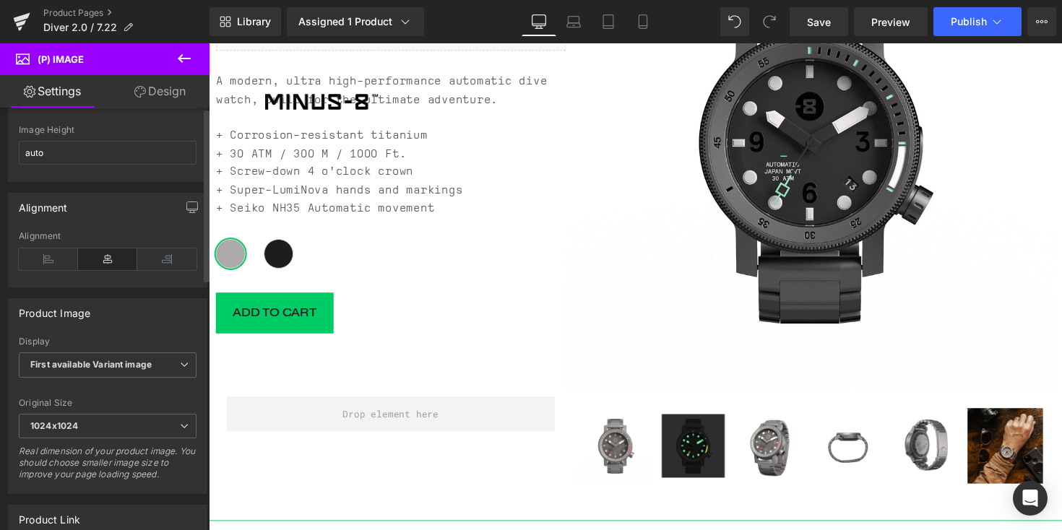
scroll to position [0, 0]
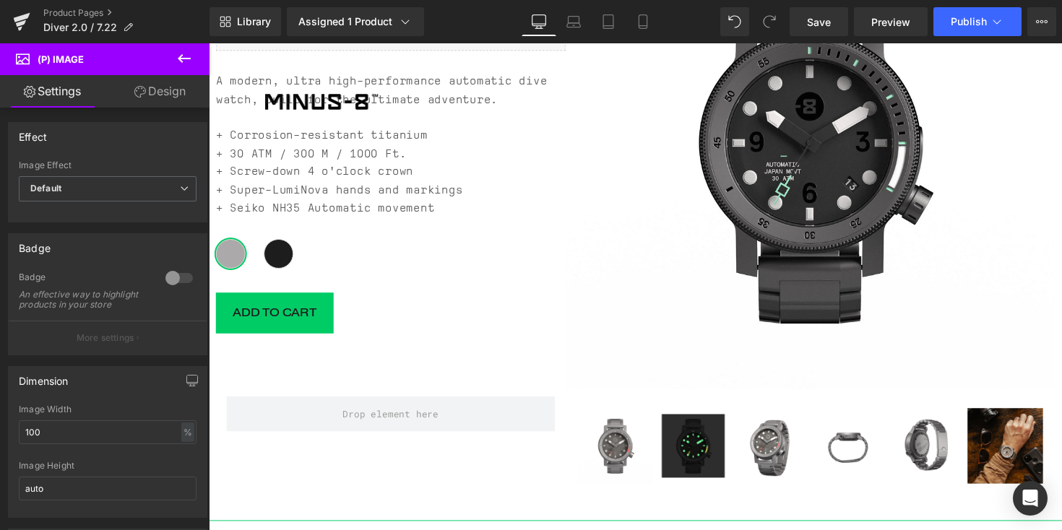
click at [156, 92] on link "Design" at bounding box center [160, 91] width 105 height 33
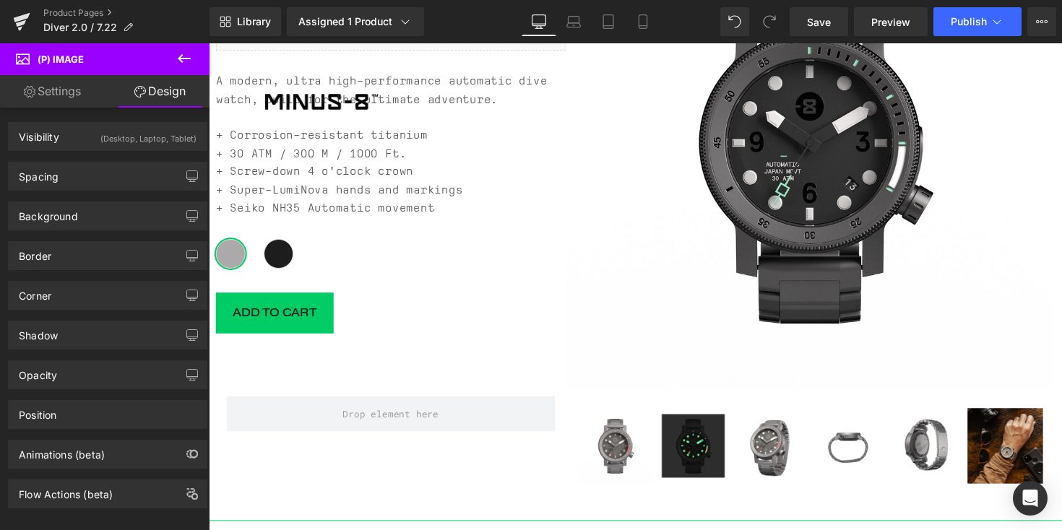
click at [51, 87] on link "Settings" at bounding box center [52, 91] width 105 height 33
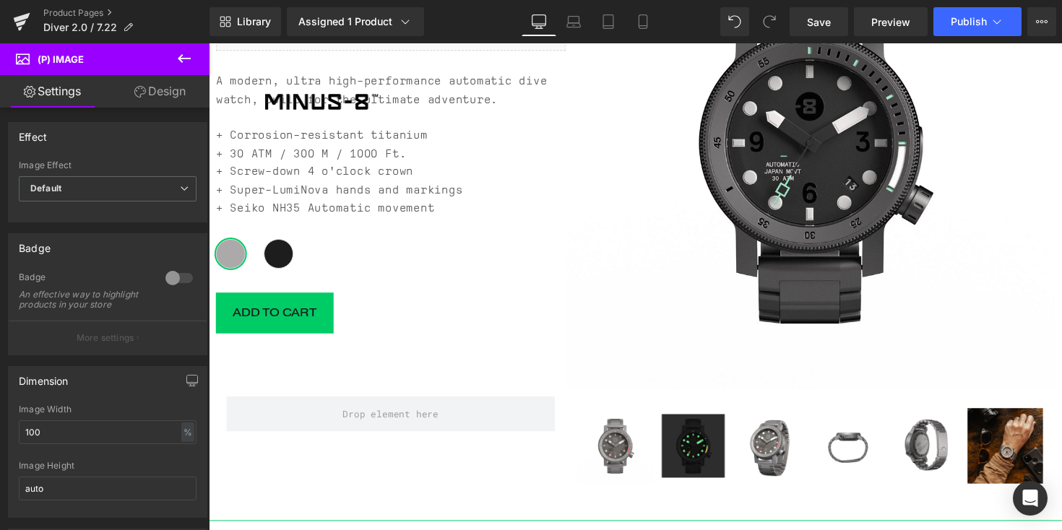
click at [65, 60] on span "(P) Image" at bounding box center [61, 59] width 46 height 12
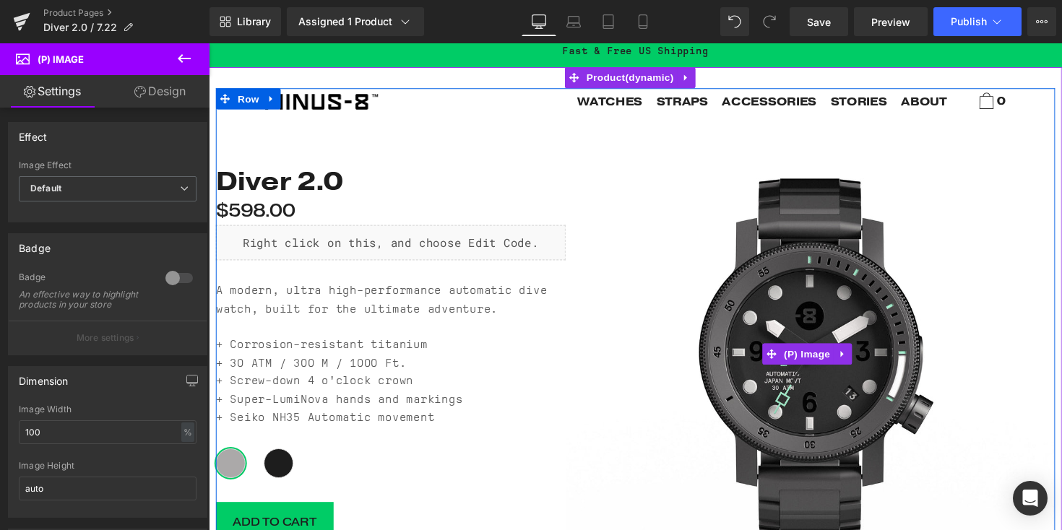
scroll to position [4, 0]
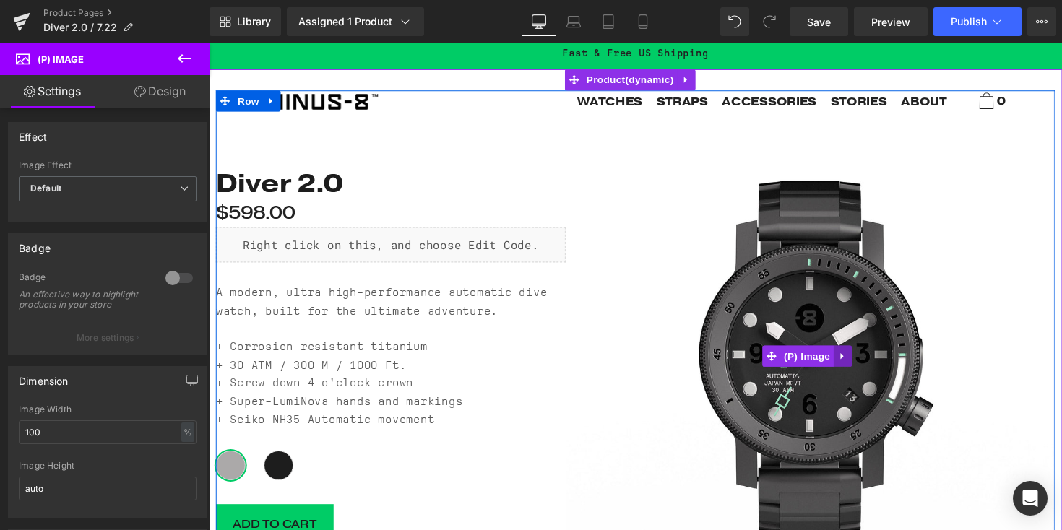
click at [855, 355] on link at bounding box center [858, 364] width 19 height 22
click at [790, 361] on span "(P) Image" at bounding box center [793, 364] width 55 height 22
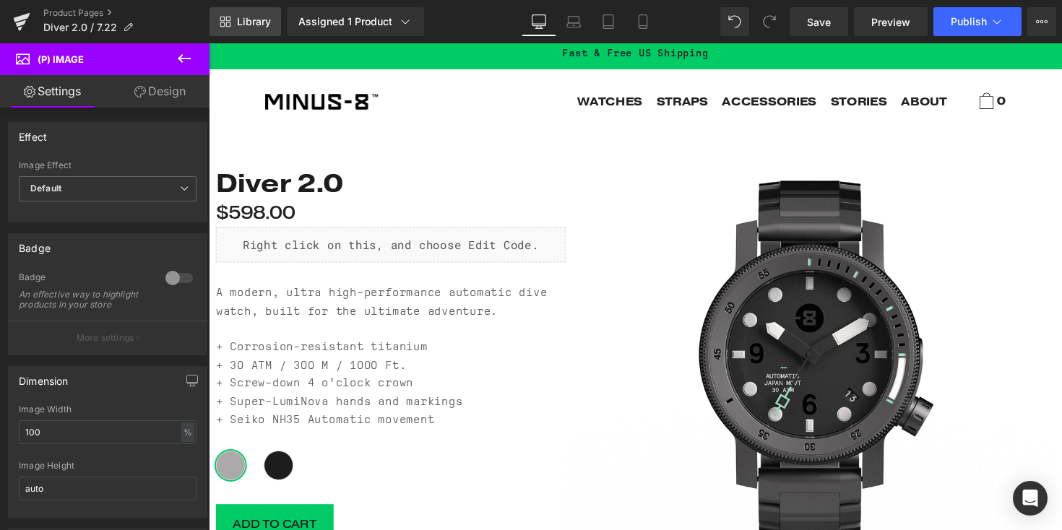
click at [251, 27] on span "Library" at bounding box center [254, 21] width 34 height 13
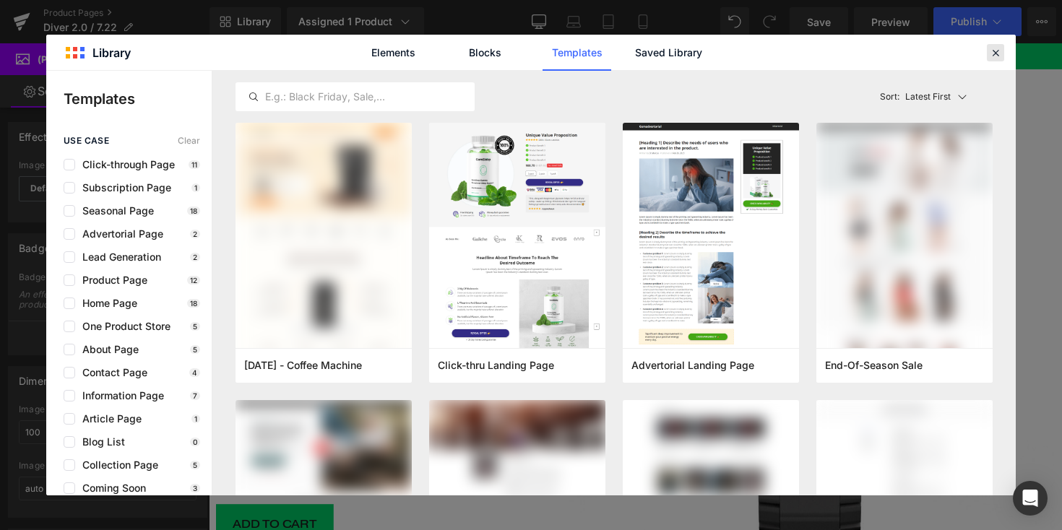
click at [994, 48] on icon at bounding box center [995, 52] width 13 height 13
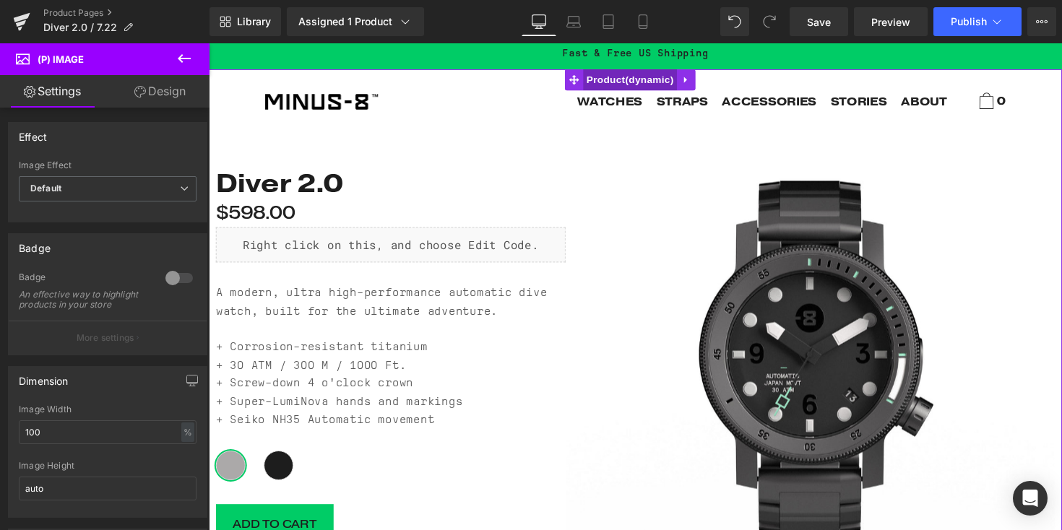
click at [623, 75] on span "Product" at bounding box center [640, 81] width 97 height 22
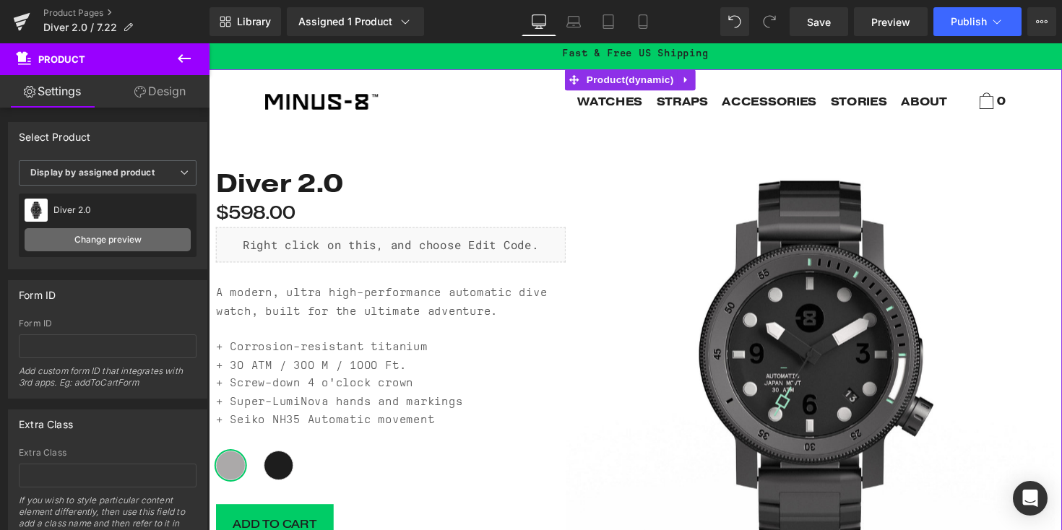
click at [82, 241] on link "Change preview" at bounding box center [108, 239] width 166 height 23
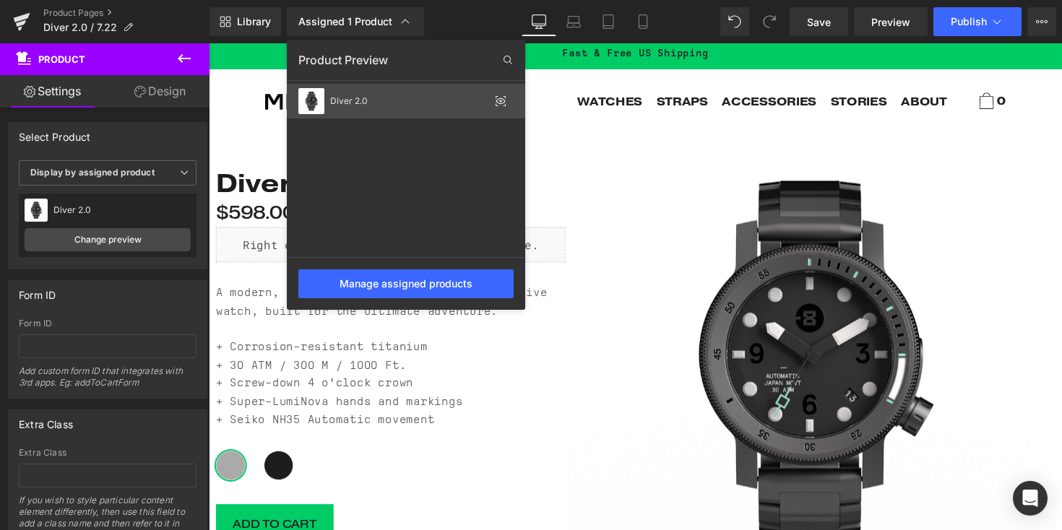
click at [501, 105] on icon at bounding box center [501, 101] width 12 height 12
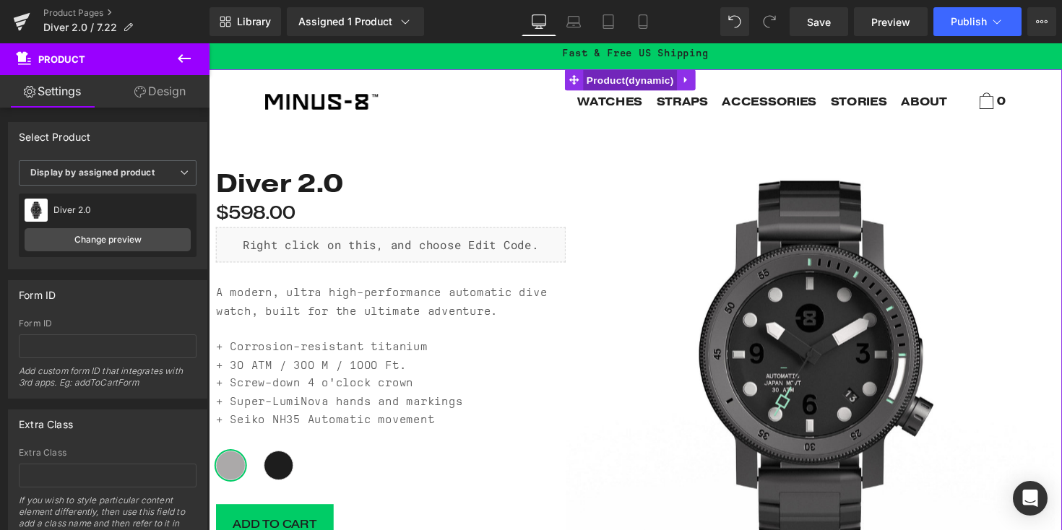
click at [641, 84] on span "Product" at bounding box center [640, 82] width 97 height 22
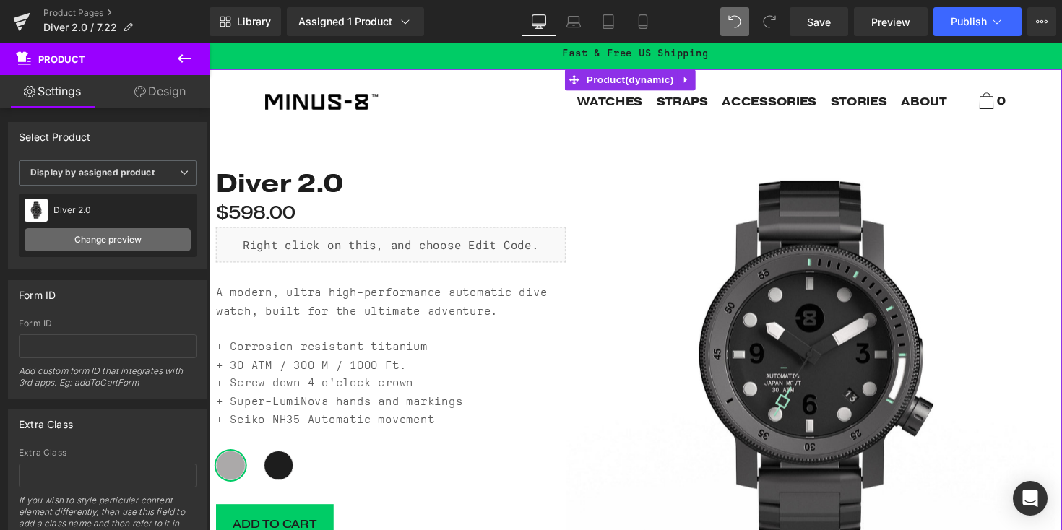
click at [74, 238] on link "Change preview" at bounding box center [108, 239] width 166 height 23
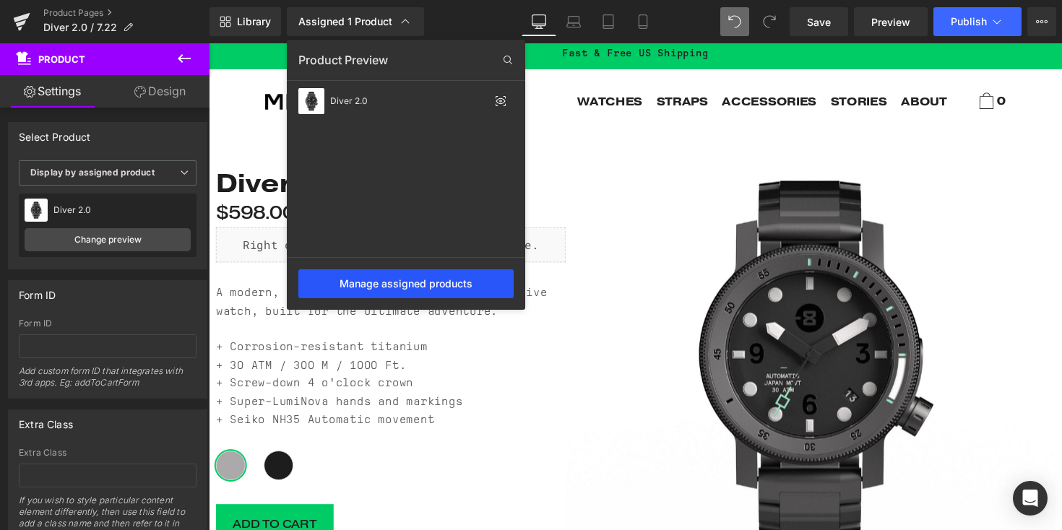
click at [336, 281] on div "Manage assigned products" at bounding box center [405, 283] width 215 height 29
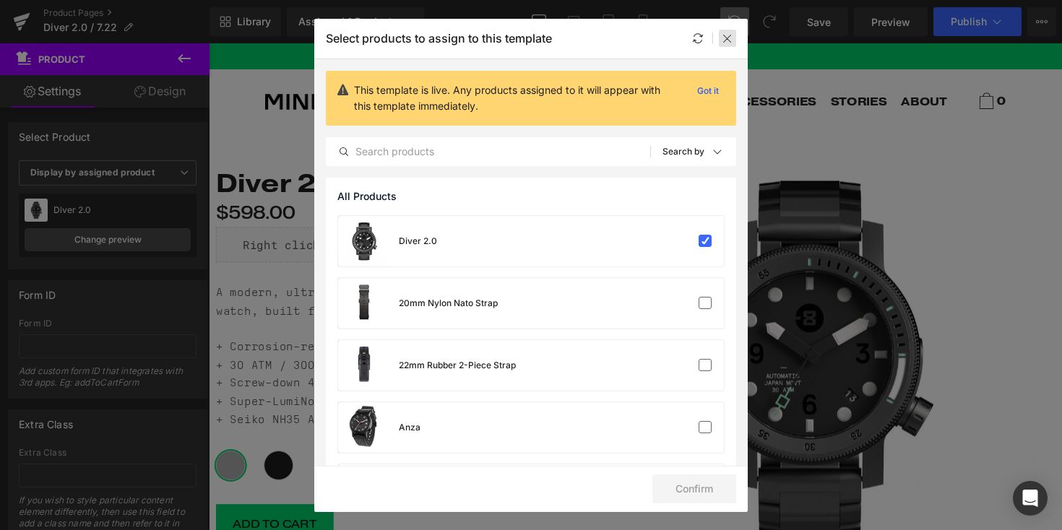
click at [732, 35] on icon at bounding box center [728, 39] width 12 height 12
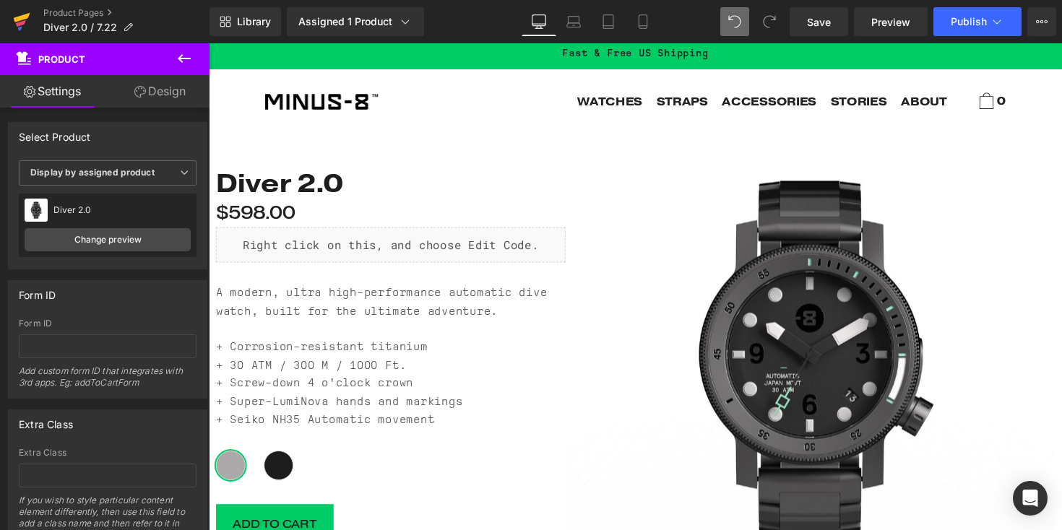
click at [26, 14] on icon at bounding box center [22, 17] width 17 height 9
